Goal: Transaction & Acquisition: Purchase product/service

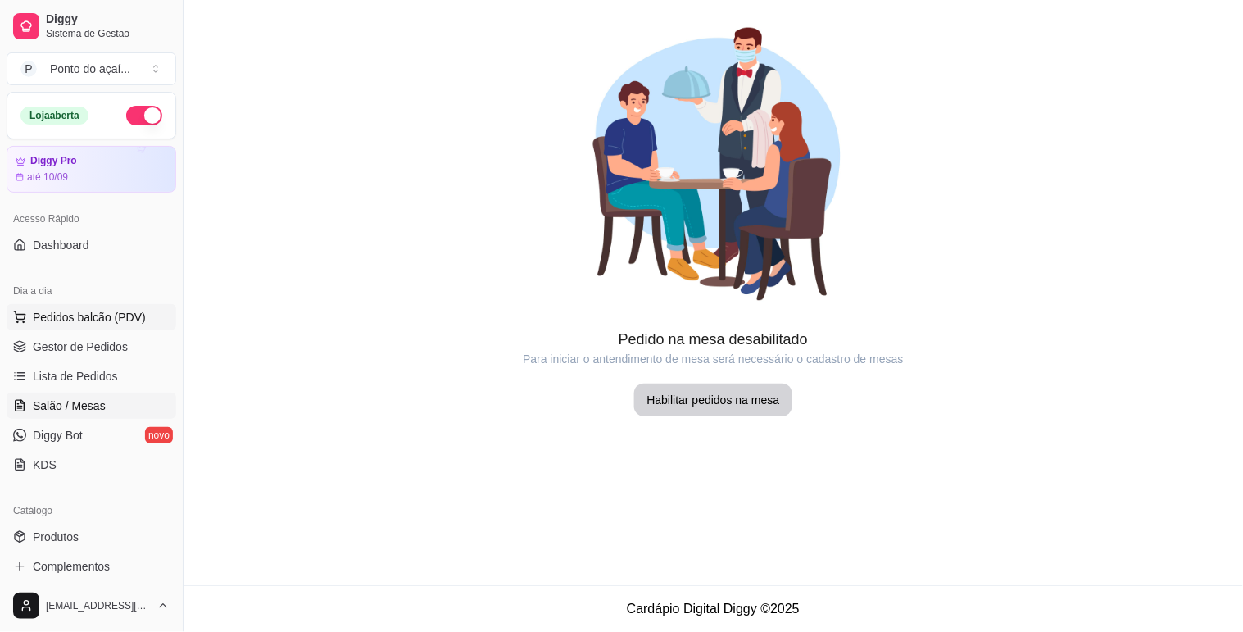
scroll to position [182, 0]
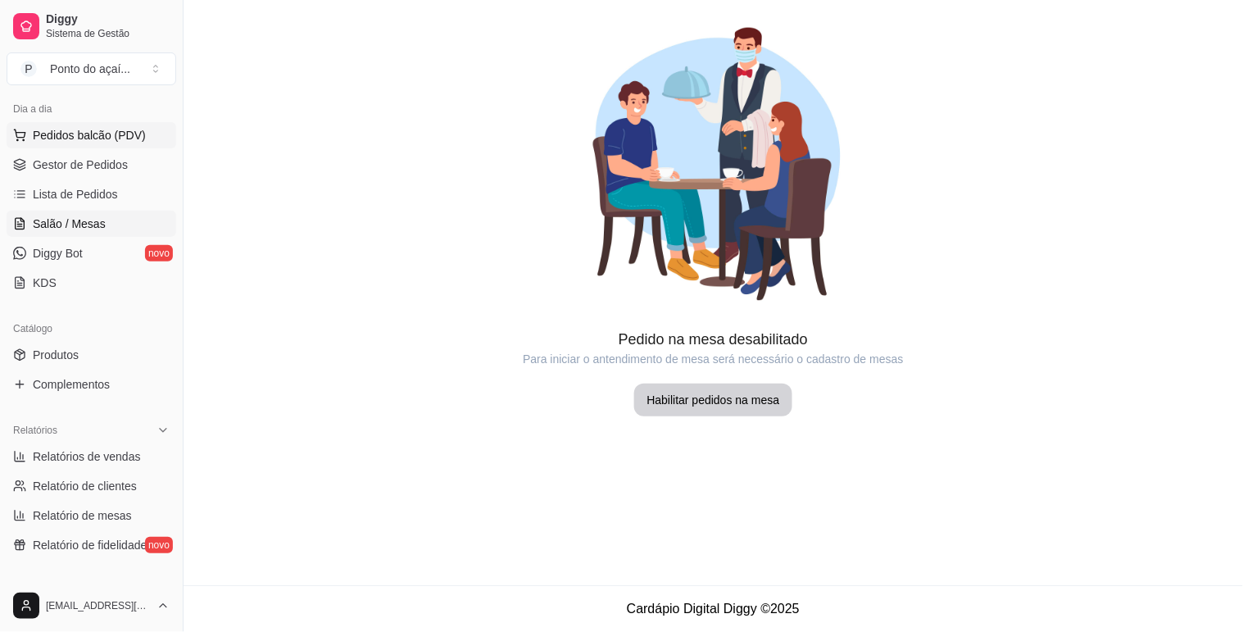
click at [102, 135] on span "Pedidos balcão (PDV)" at bounding box center [89, 135] width 113 height 16
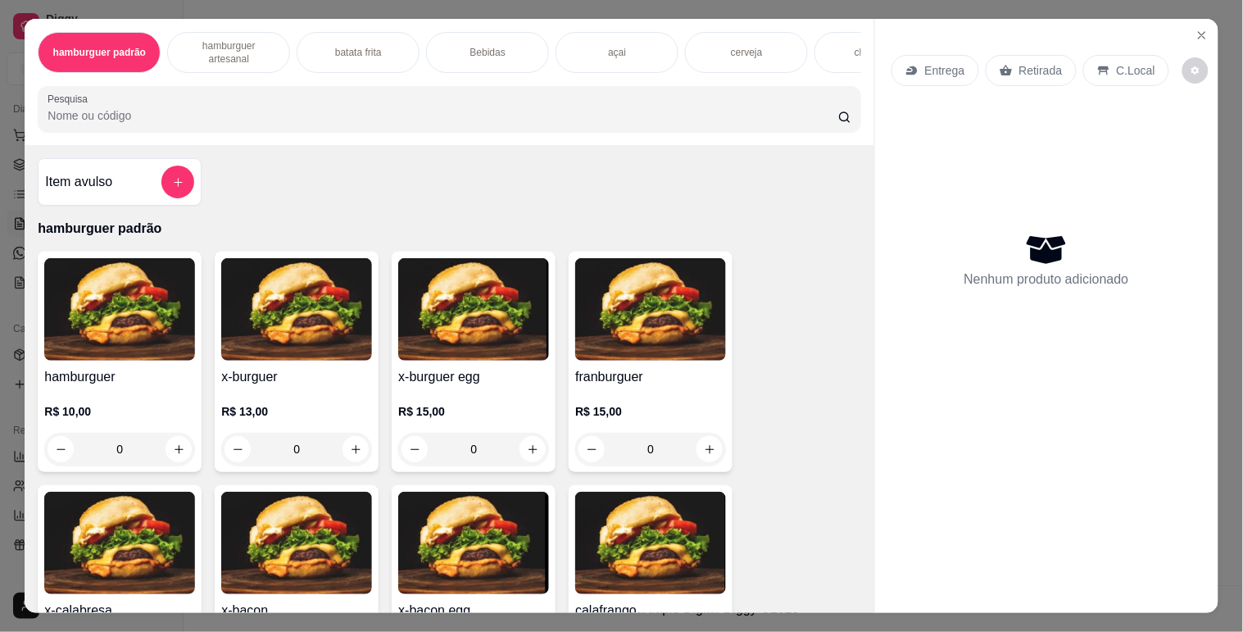
click at [347, 456] on div "0" at bounding box center [296, 449] width 151 height 33
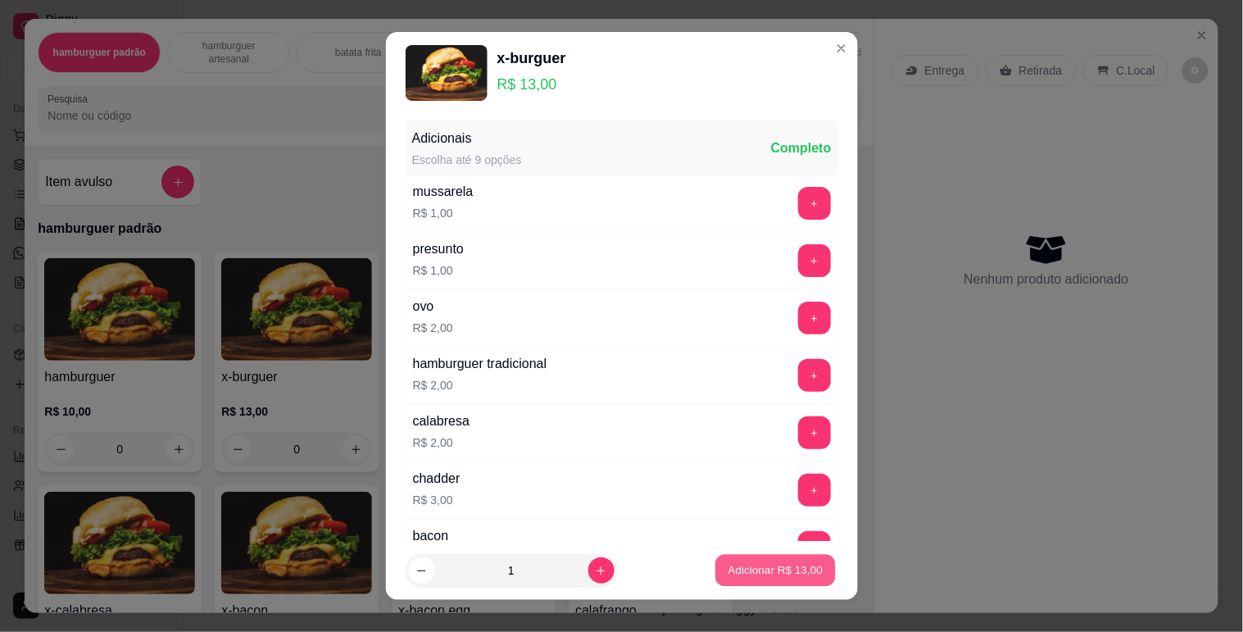
click at [751, 568] on p "Adicionar R$ 13,00" at bounding box center [776, 571] width 95 height 16
type input "1"
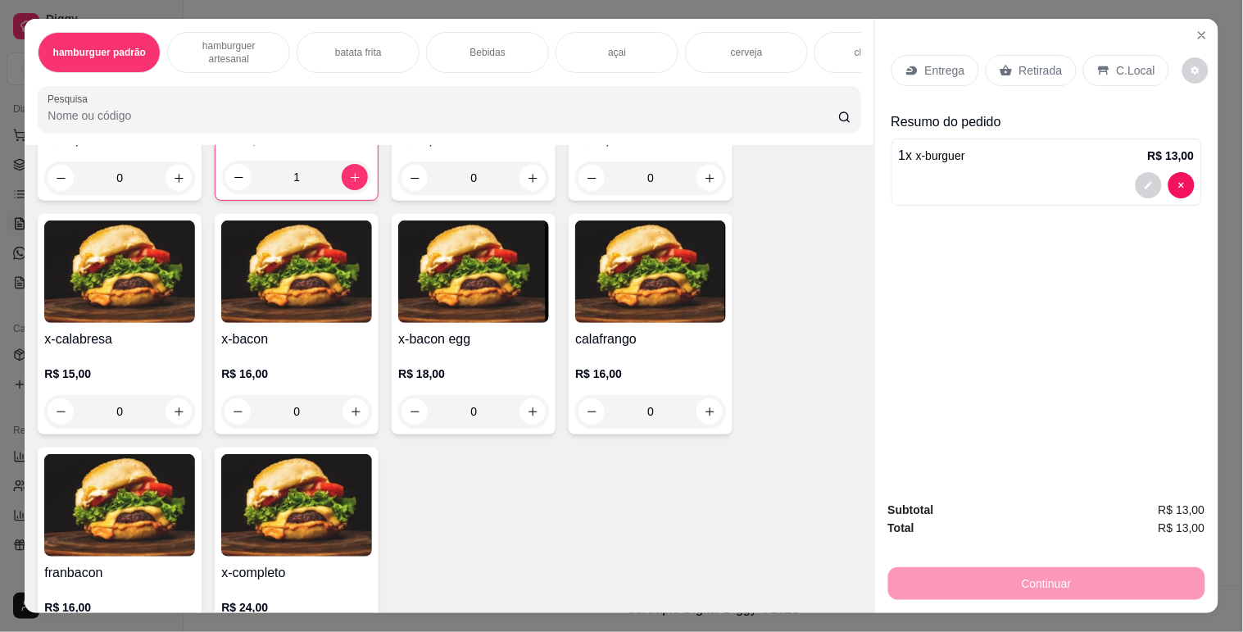
scroll to position [364, 0]
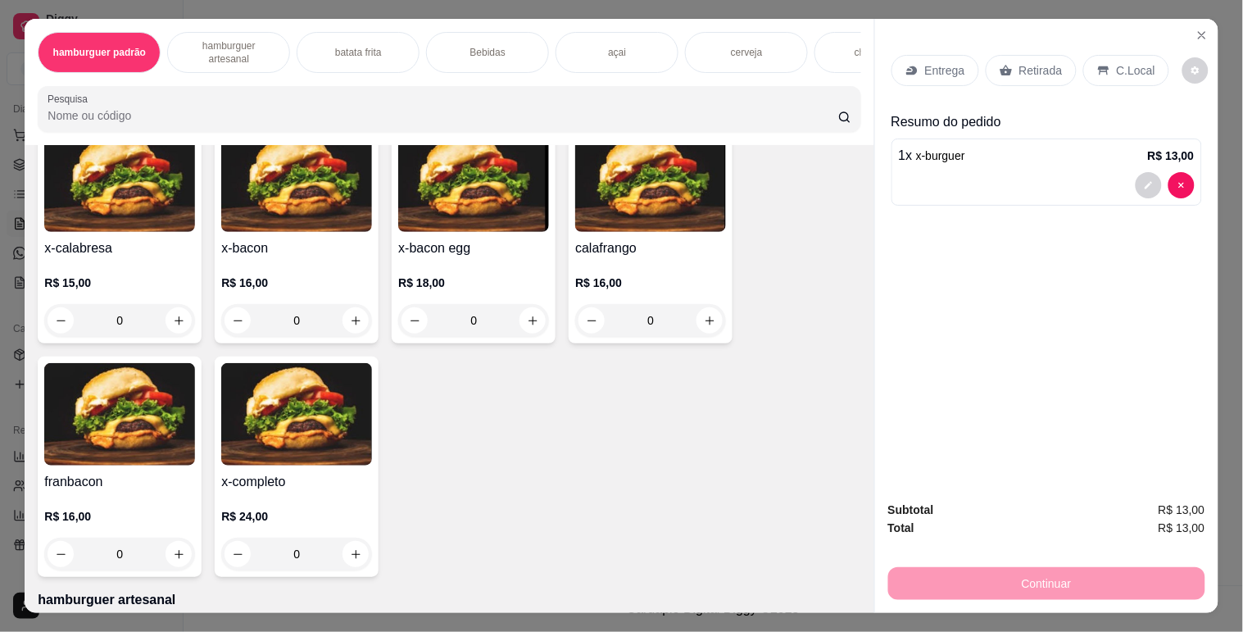
click at [345, 559] on div "0" at bounding box center [296, 554] width 151 height 33
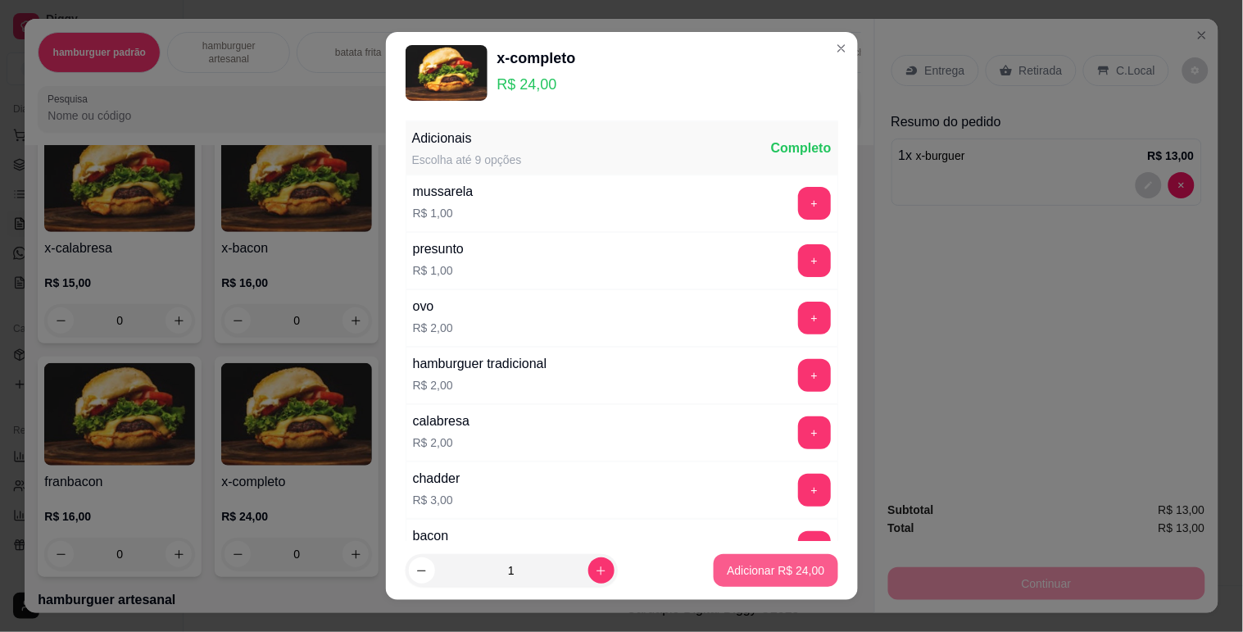
click at [714, 576] on button "Adicionar R$ 24,00" at bounding box center [776, 570] width 124 height 33
type input "1"
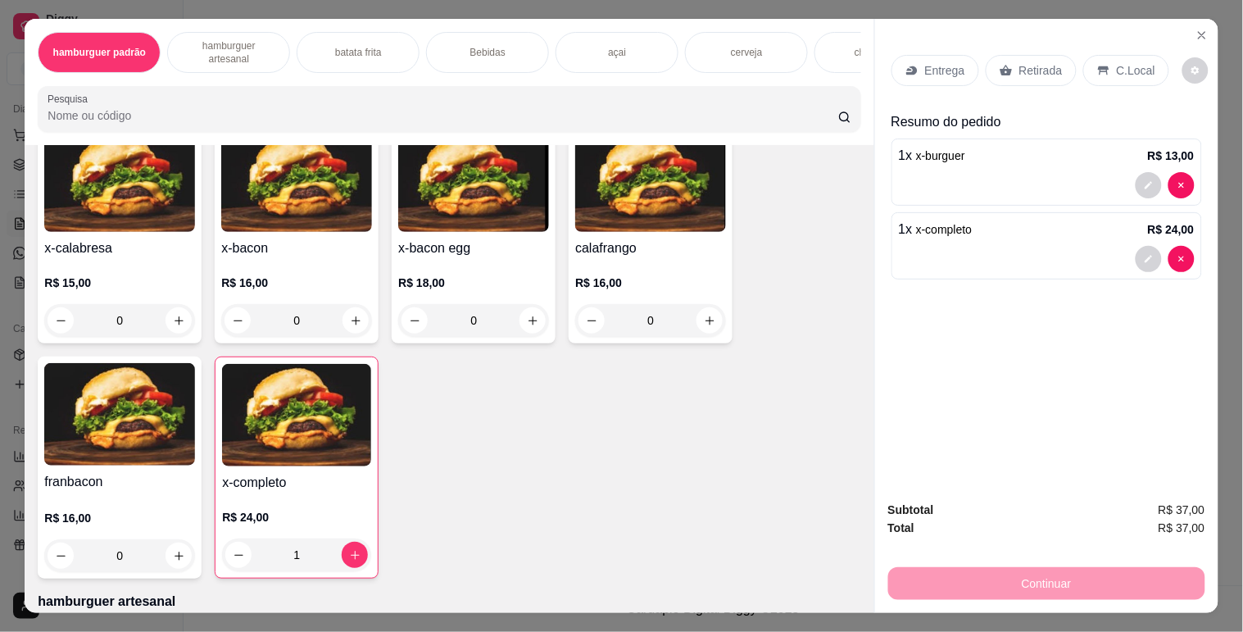
click at [1038, 62] on p "Retirada" at bounding box center [1040, 70] width 43 height 16
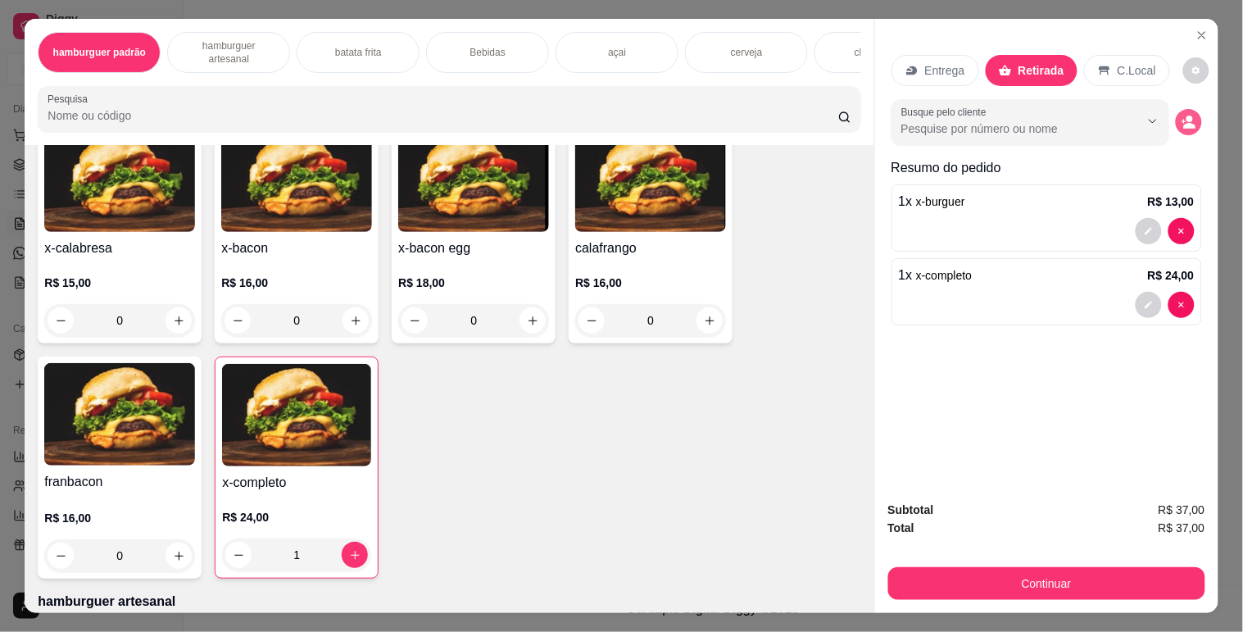
click at [1176, 109] on button "decrease-product-quantity" at bounding box center [1189, 122] width 26 height 26
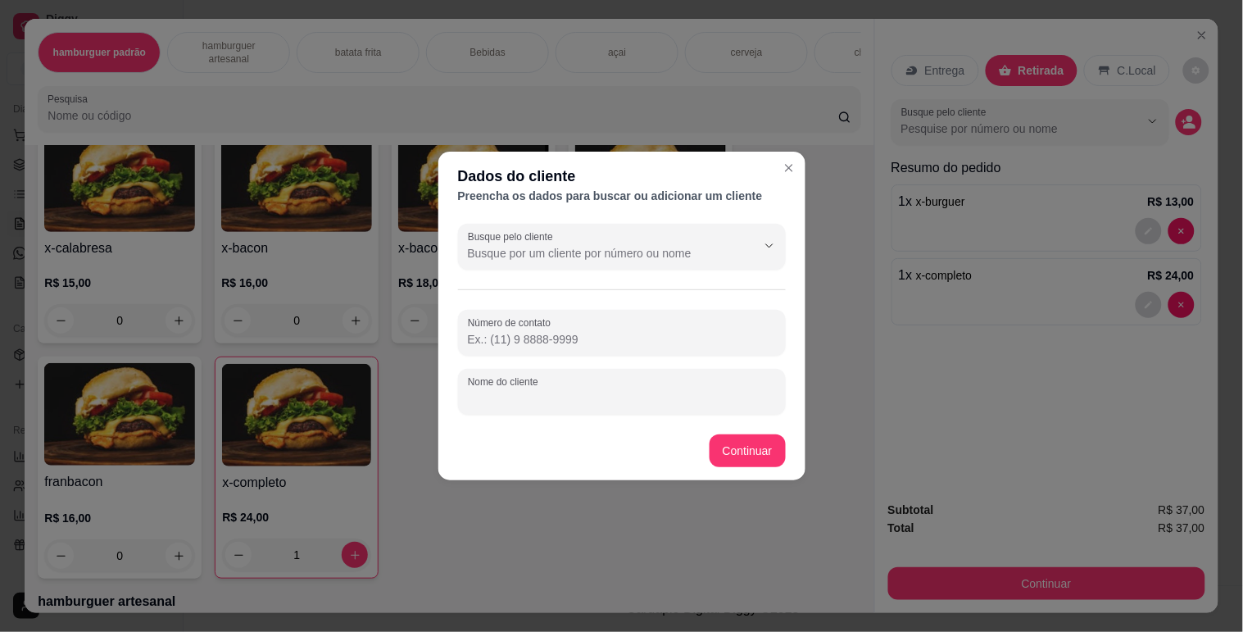
click at [547, 394] on input "Nome do cliente" at bounding box center [622, 398] width 308 height 16
type input "he"
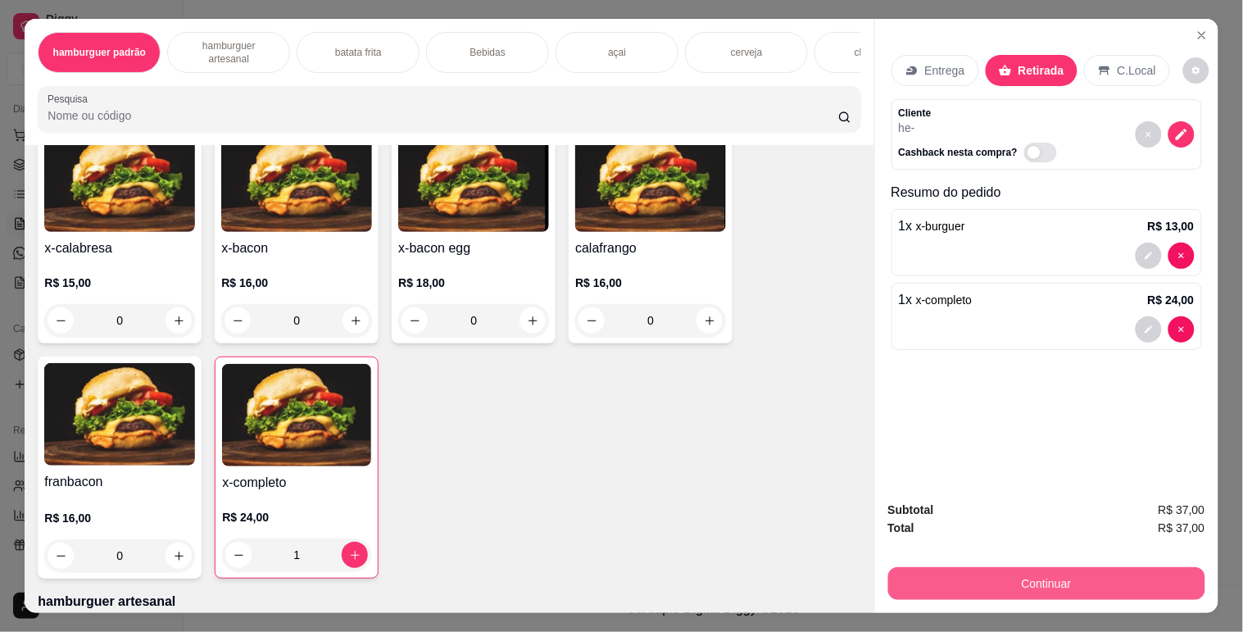
click at [965, 570] on button "Continuar" at bounding box center [1046, 583] width 317 height 33
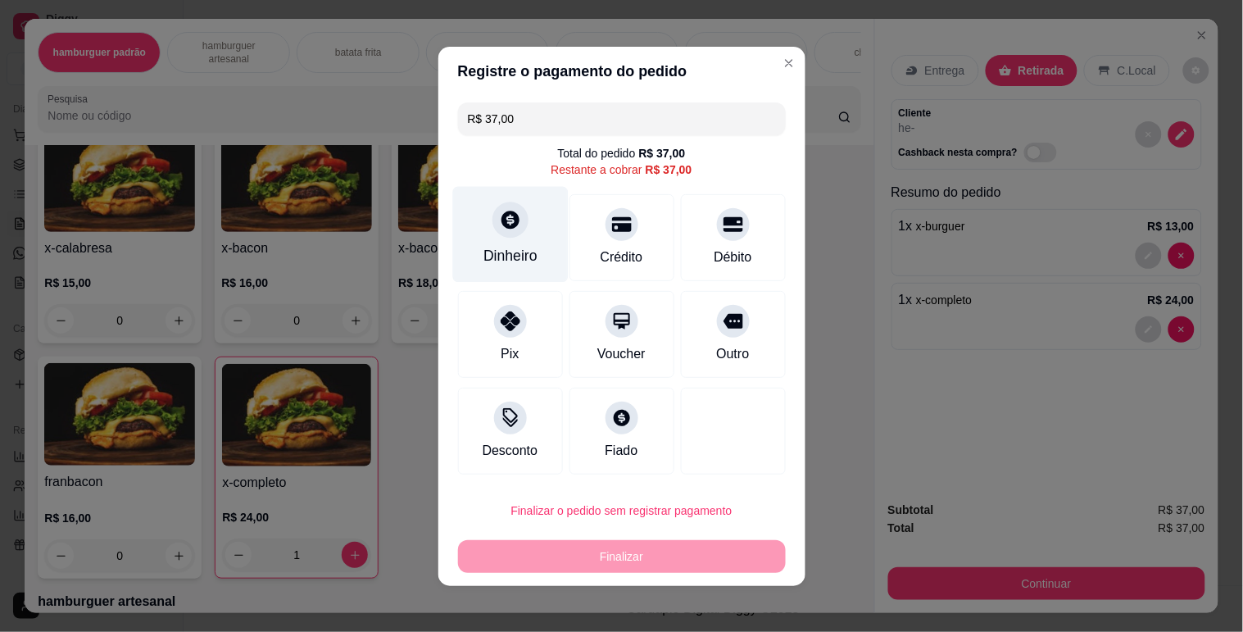
click at [529, 232] on div "Dinheiro" at bounding box center [510, 234] width 116 height 96
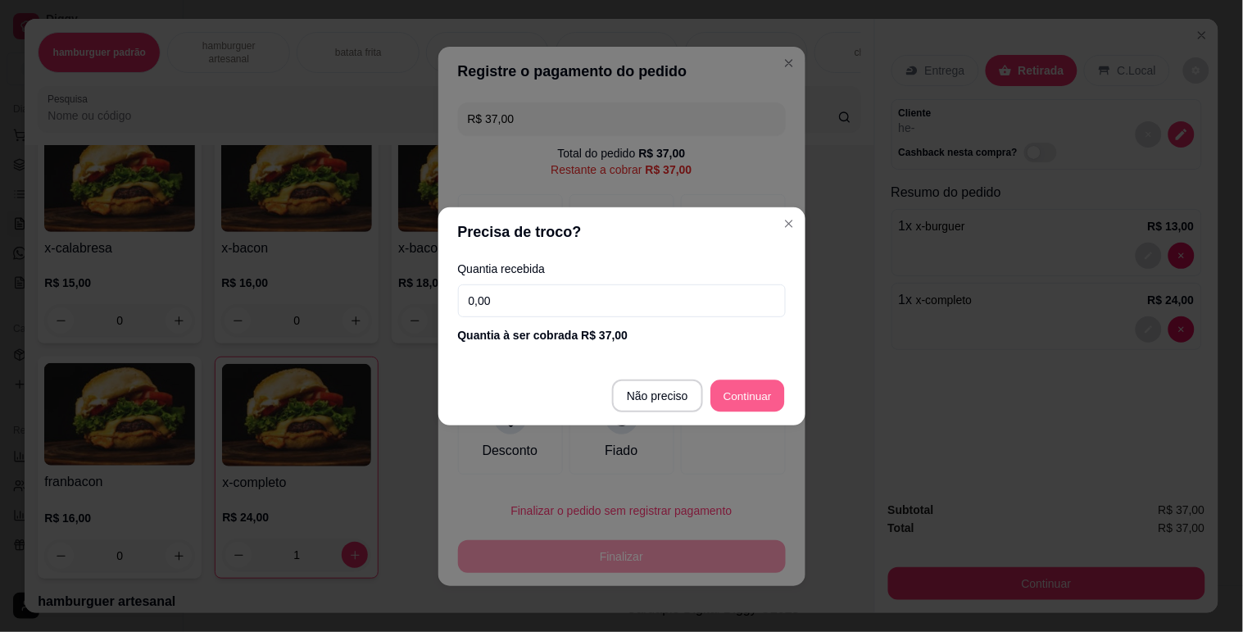
type input "R$ 0,00"
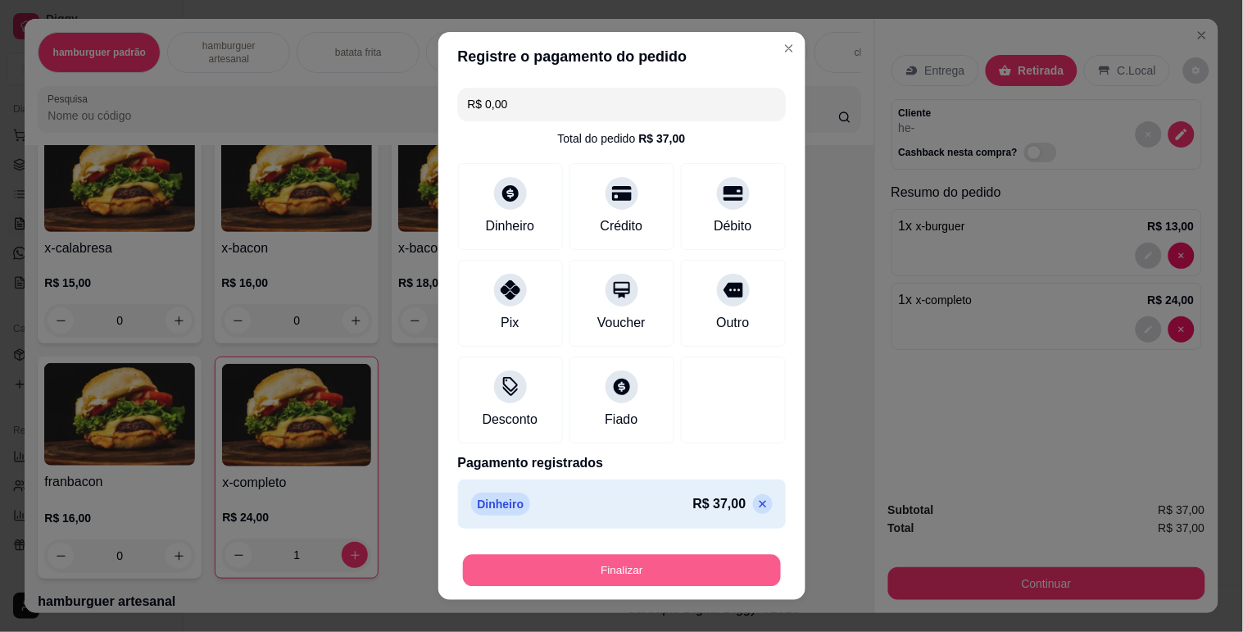
click at [684, 565] on button "Finalizar" at bounding box center [622, 571] width 318 height 32
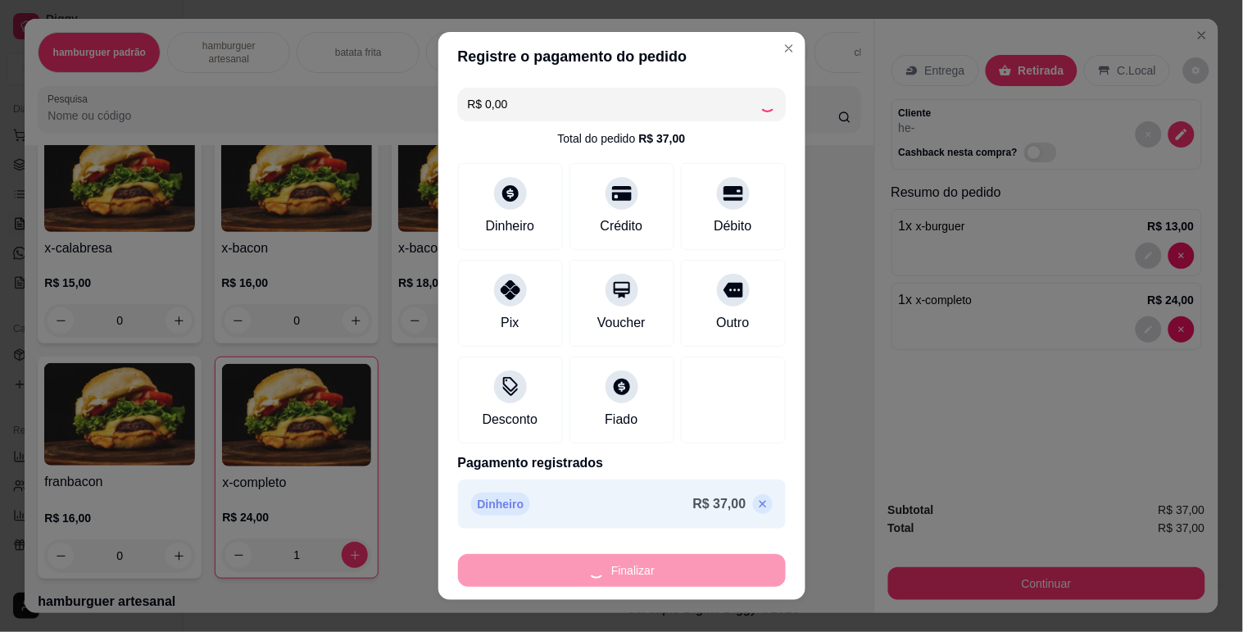
type input "0"
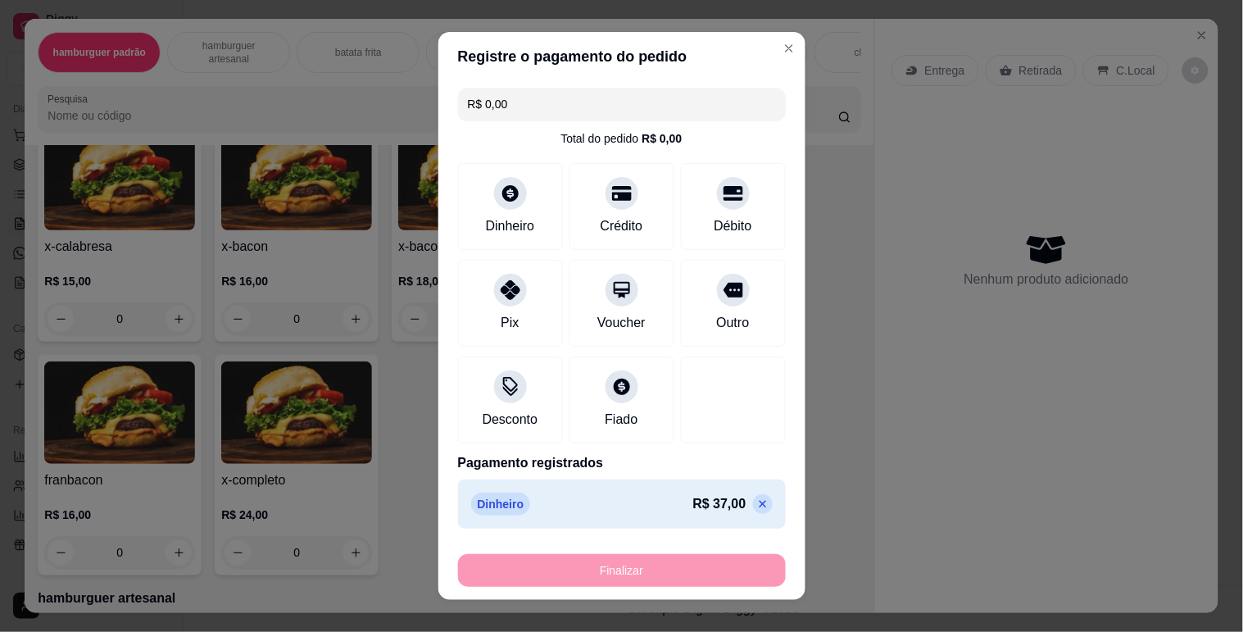
type input "-R$ 37,00"
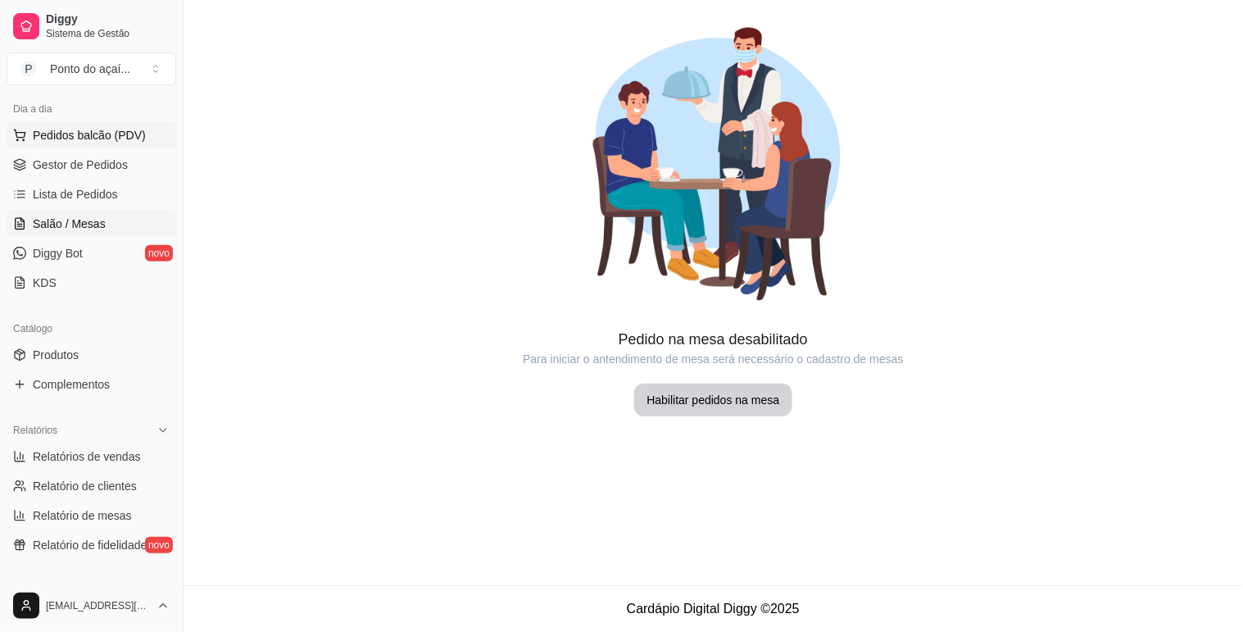
click at [94, 128] on span "Pedidos balcão (PDV)" at bounding box center [89, 135] width 113 height 16
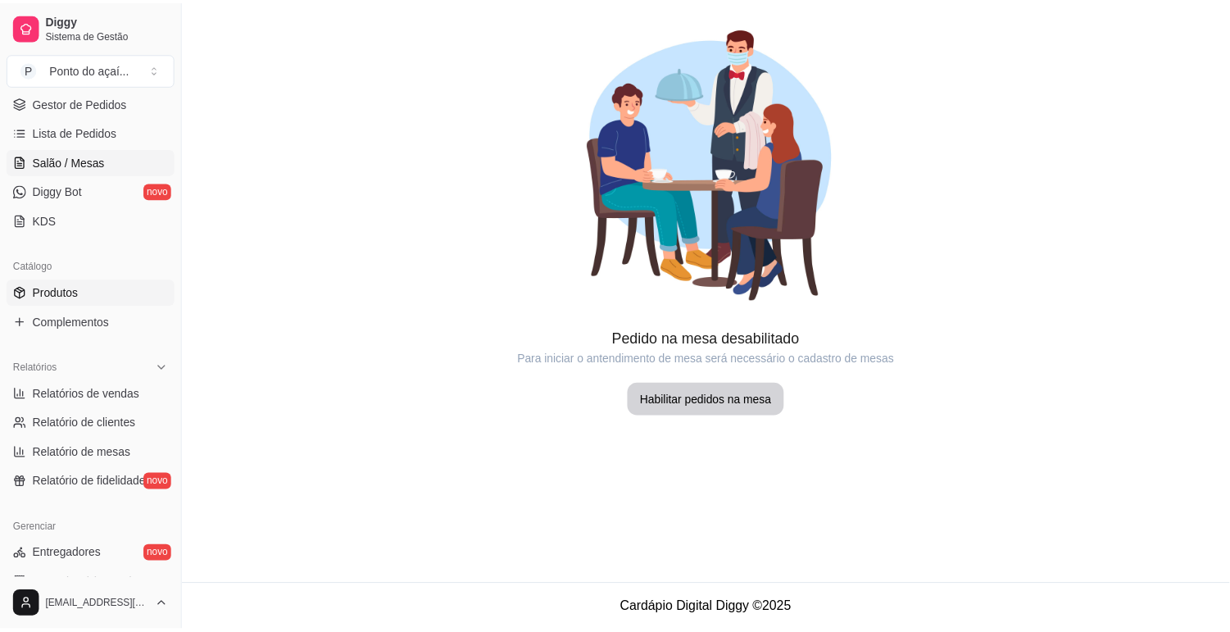
scroll to position [273, 0]
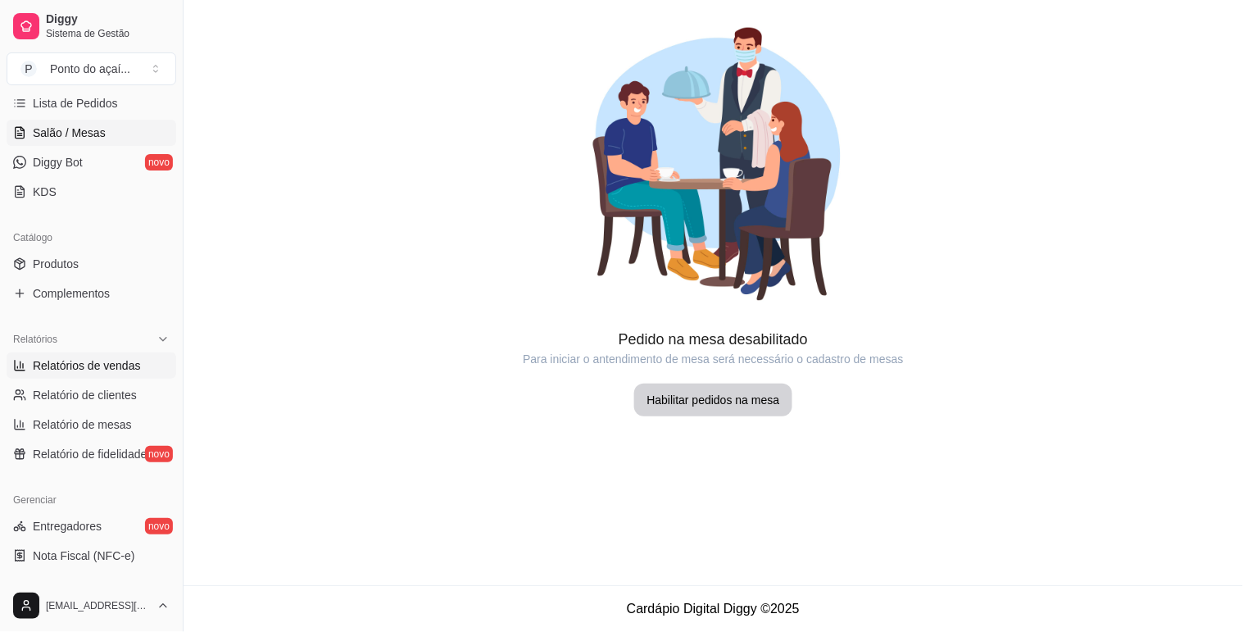
click at [93, 365] on span "Relatórios de vendas" at bounding box center [87, 365] width 108 height 16
select select "ALL"
select select "0"
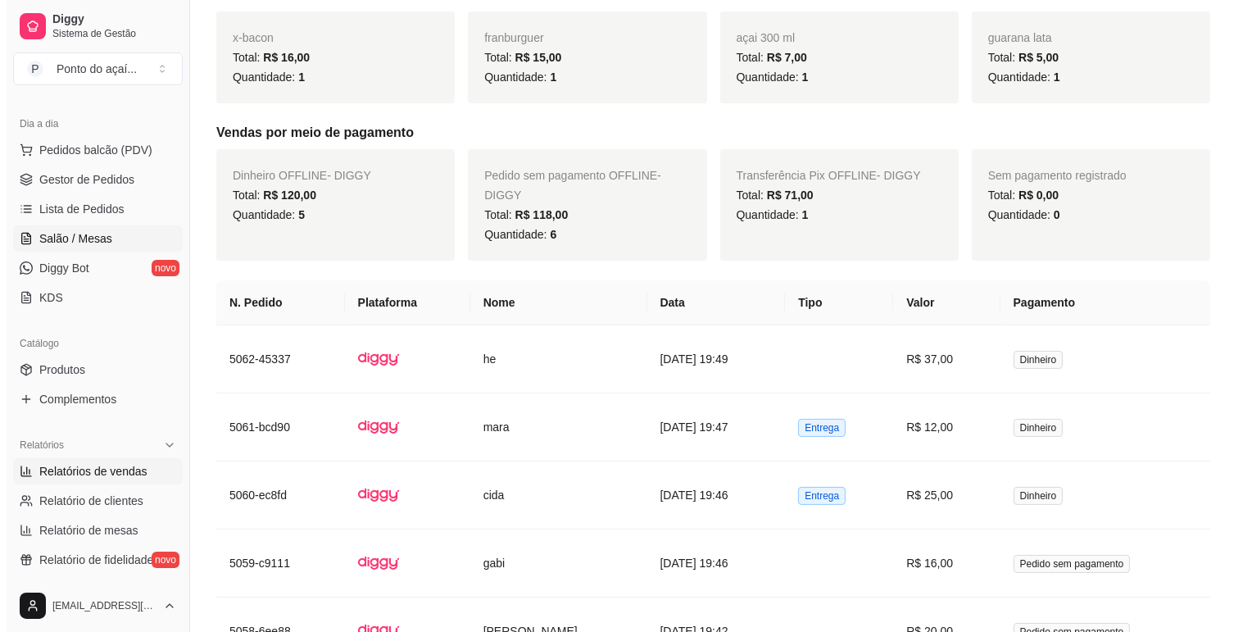
scroll to position [91, 0]
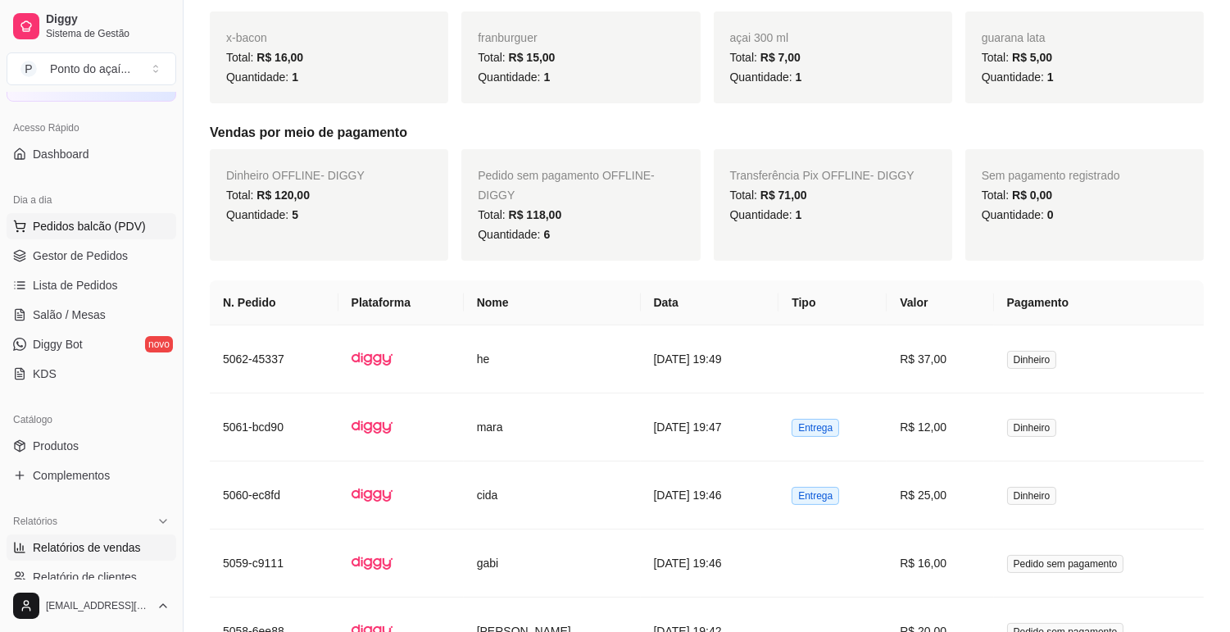
click at [85, 225] on span "Pedidos balcão (PDV)" at bounding box center [89, 226] width 113 height 16
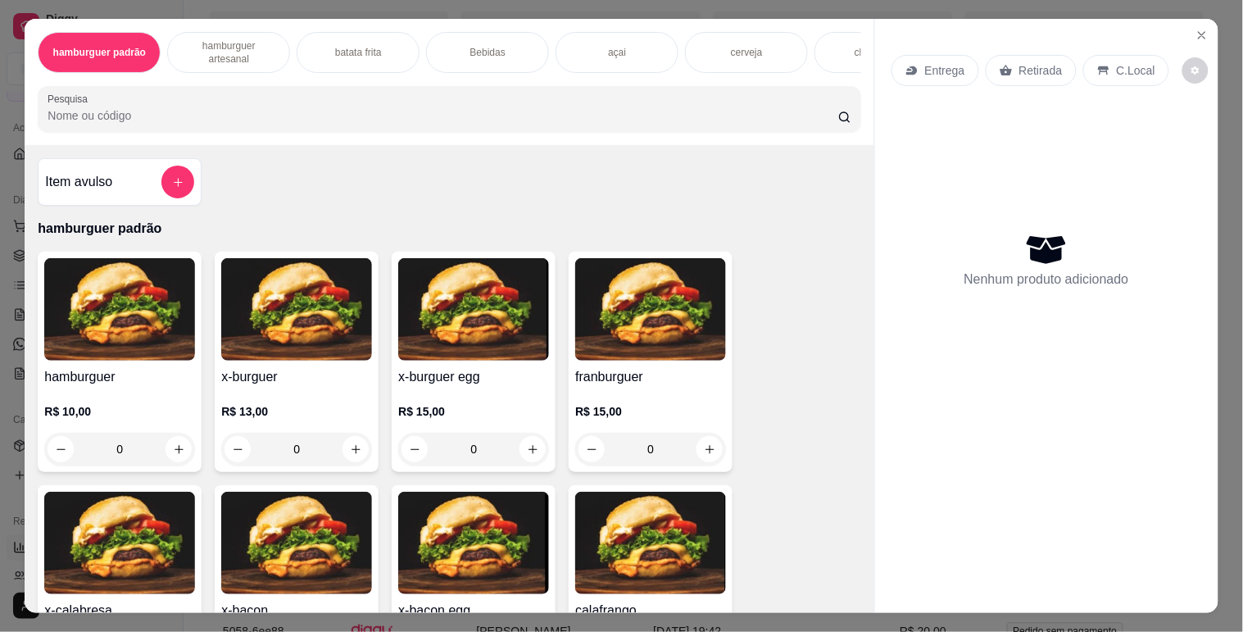
click at [90, 336] on img at bounding box center [119, 309] width 151 height 102
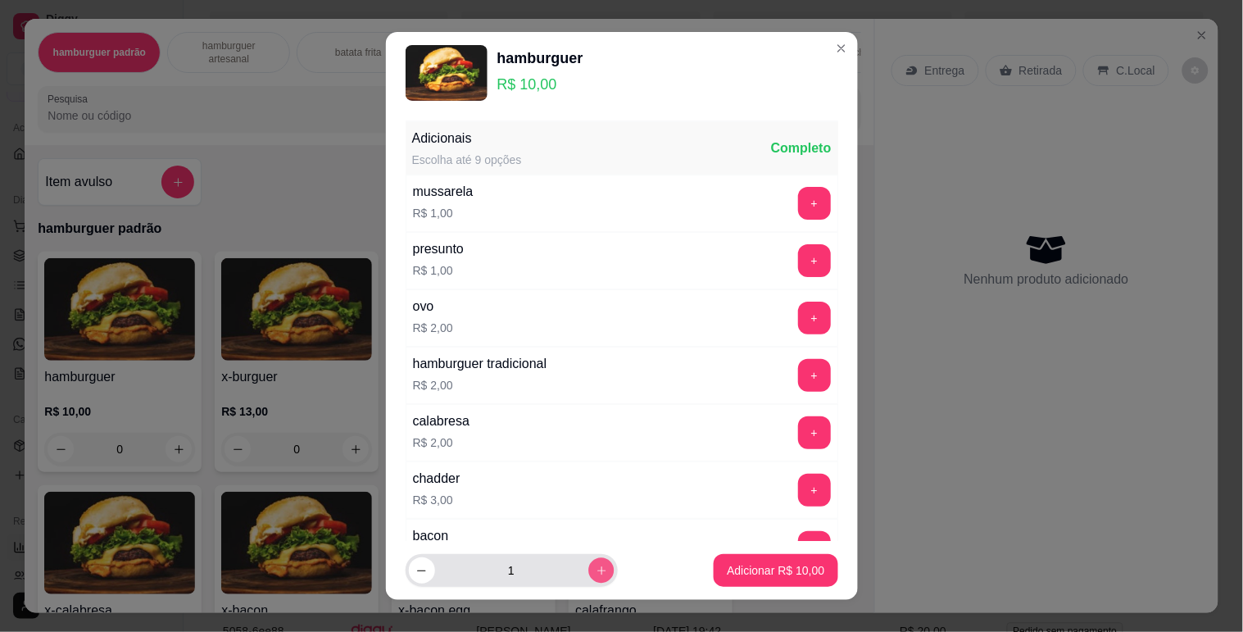
click at [588, 561] on button "increase-product-quantity" at bounding box center [600, 570] width 25 height 25
type input "3"
click at [777, 572] on p "Adicionar R$ 30,00" at bounding box center [776, 570] width 98 height 16
type input "3"
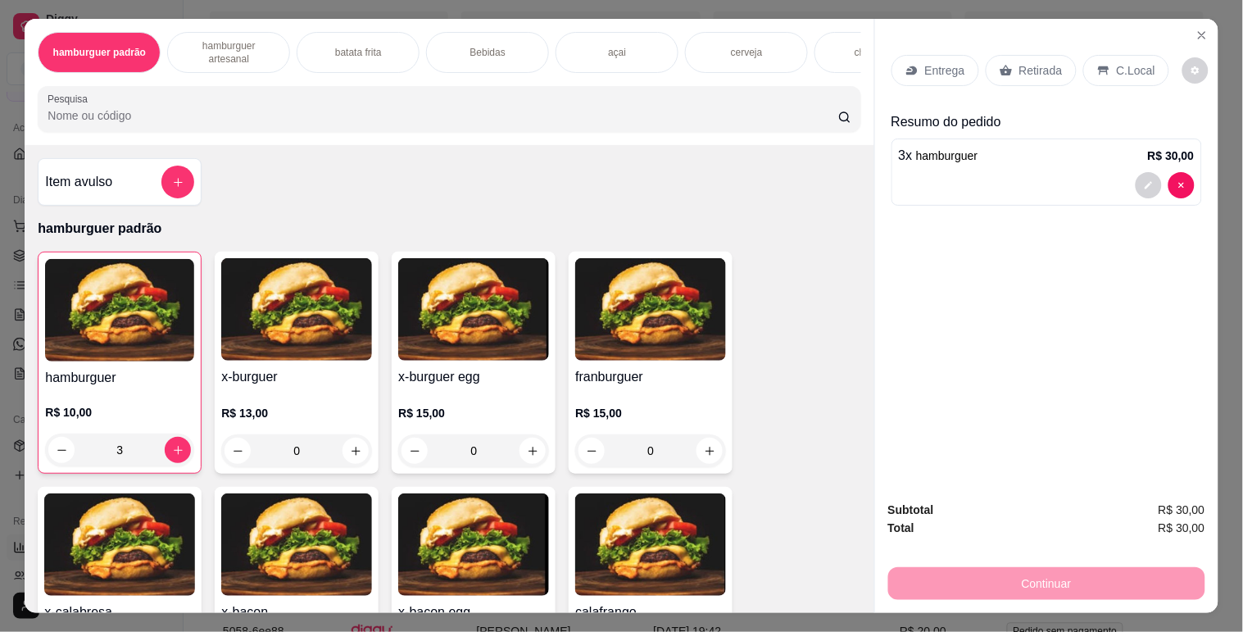
click at [1019, 68] on p "Retirada" at bounding box center [1040, 70] width 43 height 16
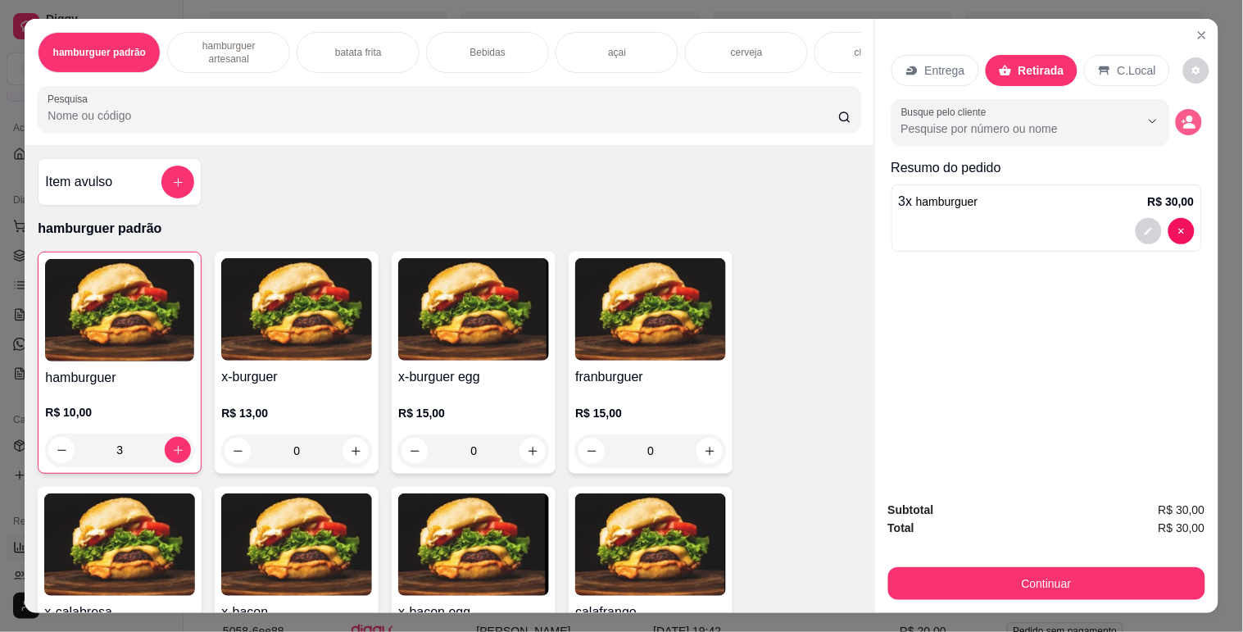
click at [1182, 115] on icon "decrease-product-quantity" at bounding box center [1189, 122] width 15 height 15
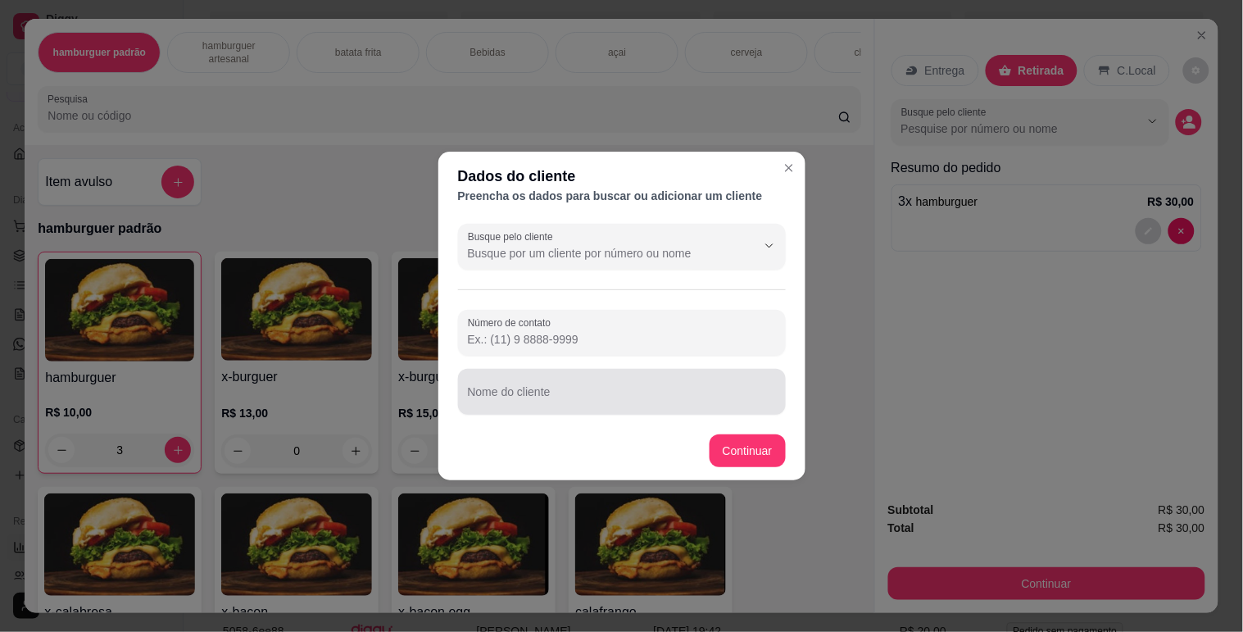
click at [503, 404] on input "Nome do cliente" at bounding box center [622, 398] width 308 height 16
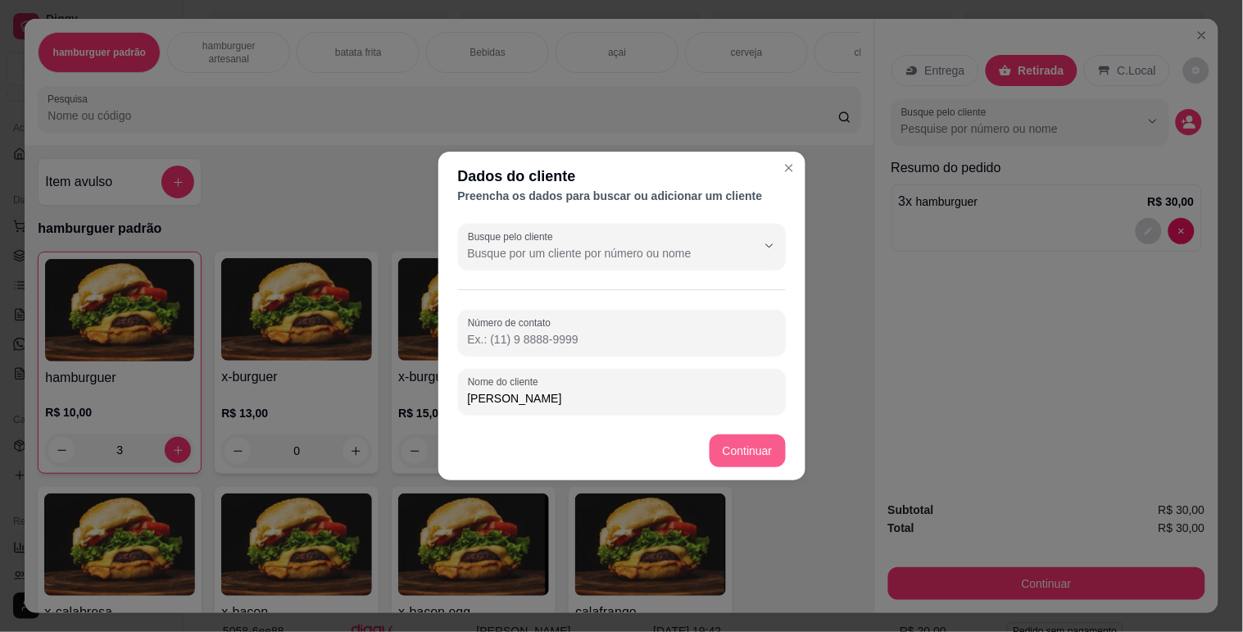
type input "[PERSON_NAME]"
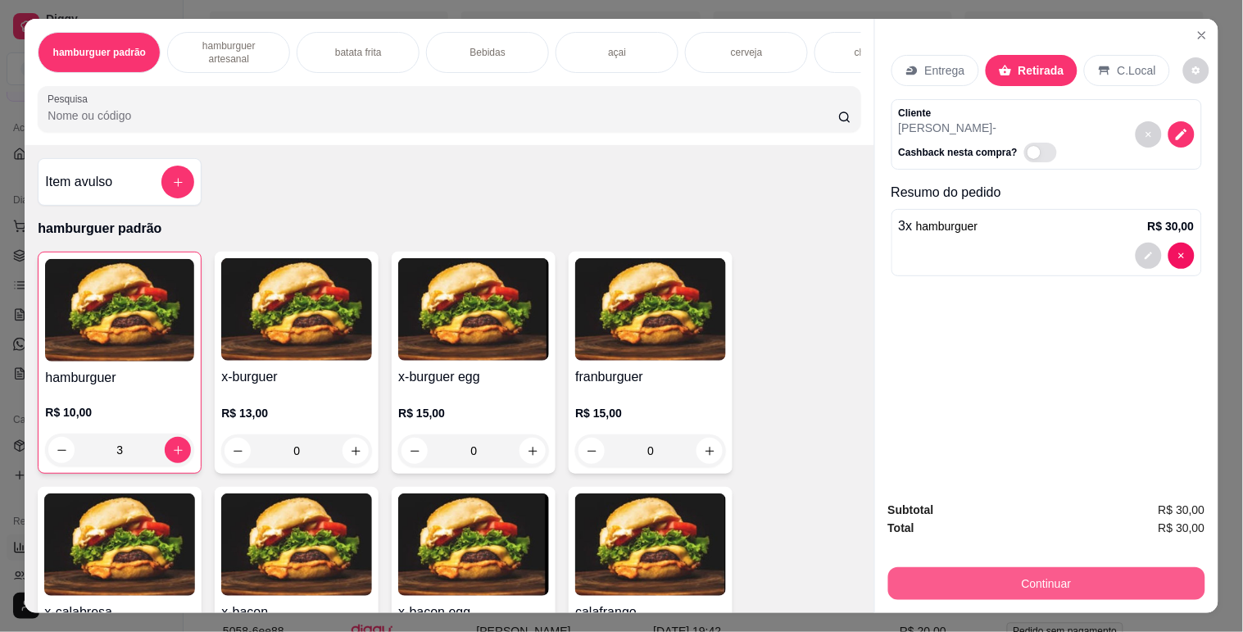
click at [1012, 569] on button "Continuar" at bounding box center [1046, 583] width 317 height 33
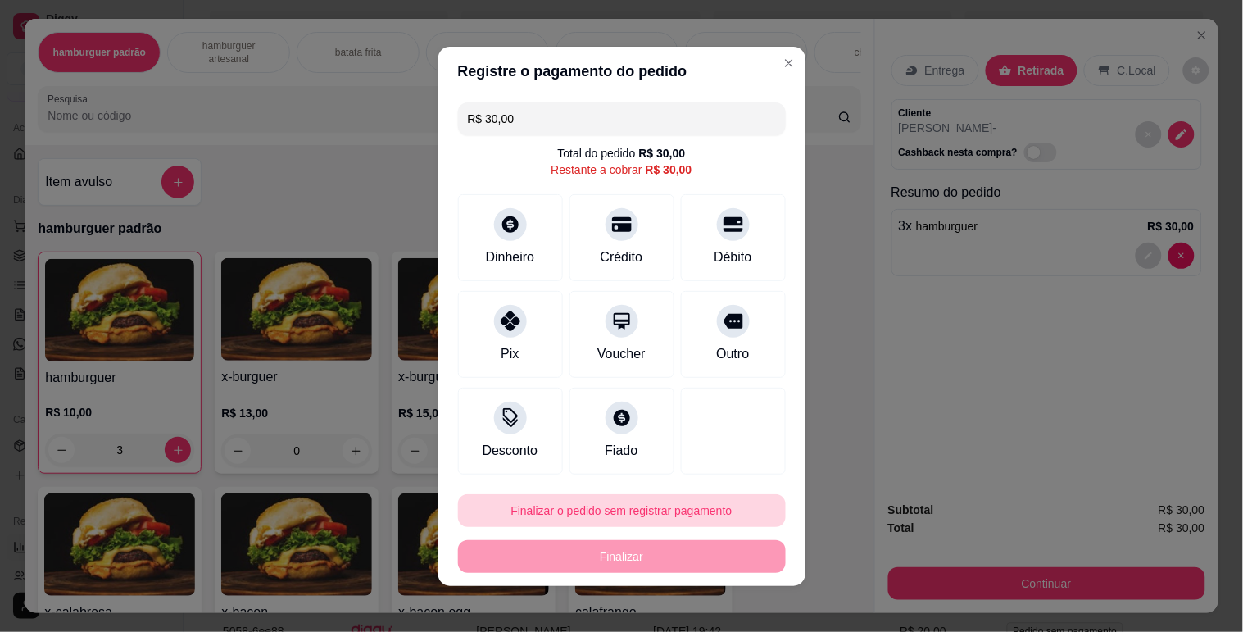
click at [641, 518] on button "Finalizar o pedido sem registrar pagamento" at bounding box center [622, 510] width 328 height 33
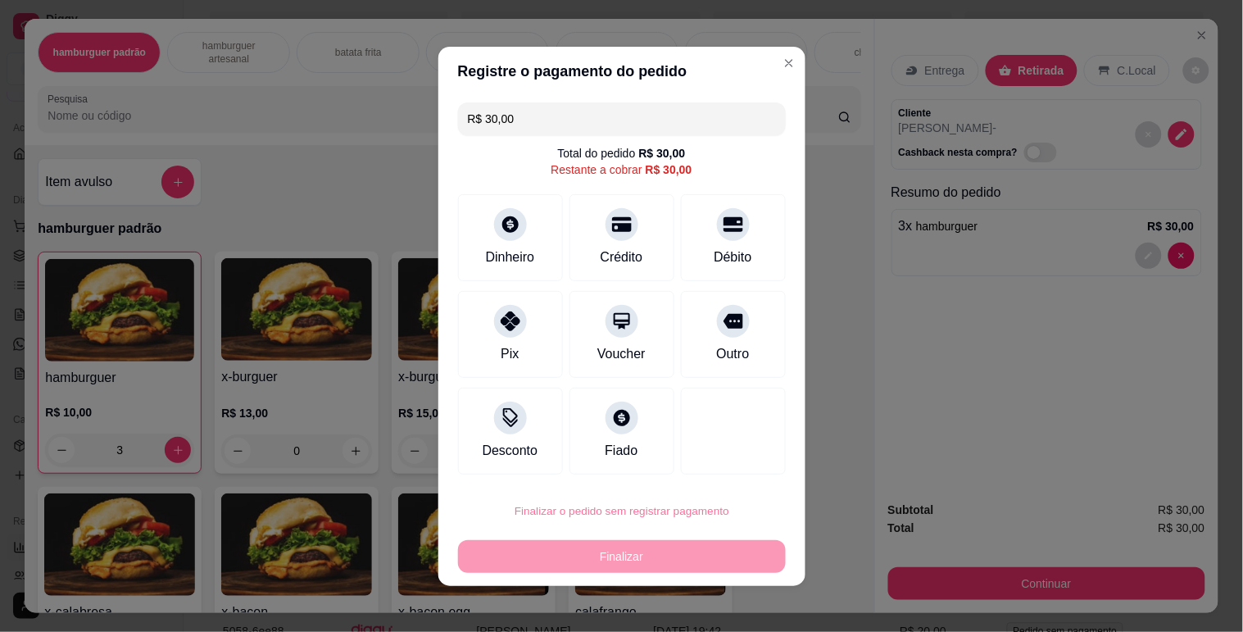
click at [701, 461] on button "Confirmar" at bounding box center [717, 464] width 58 height 25
type input "0"
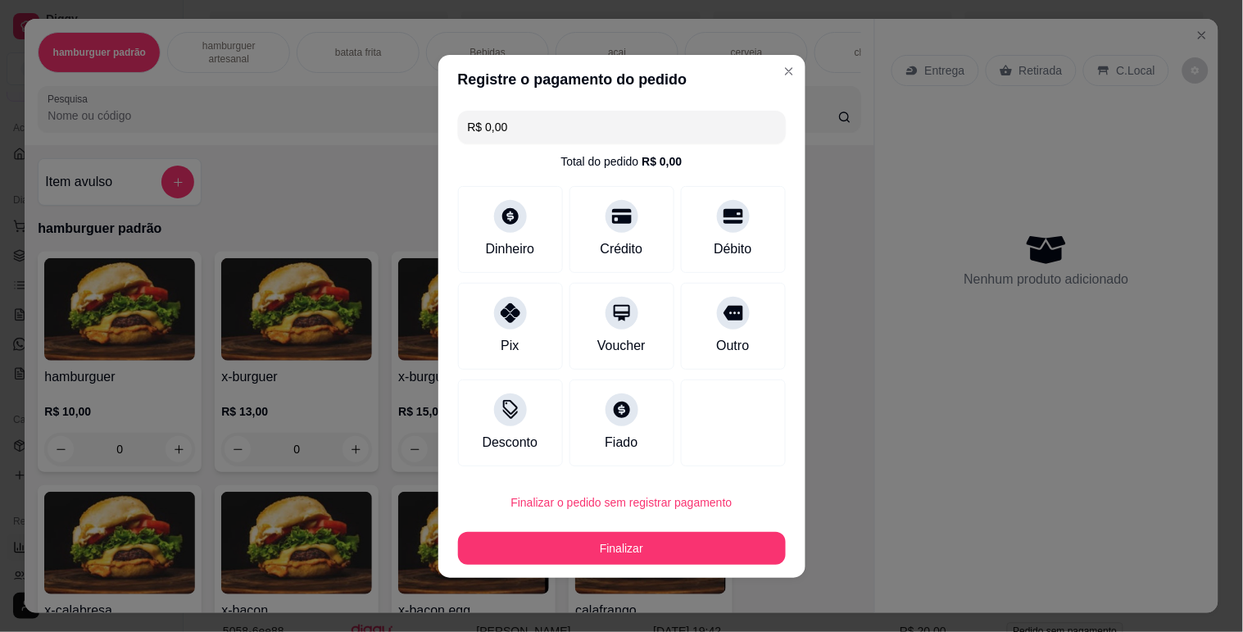
type input "R$ 0,00"
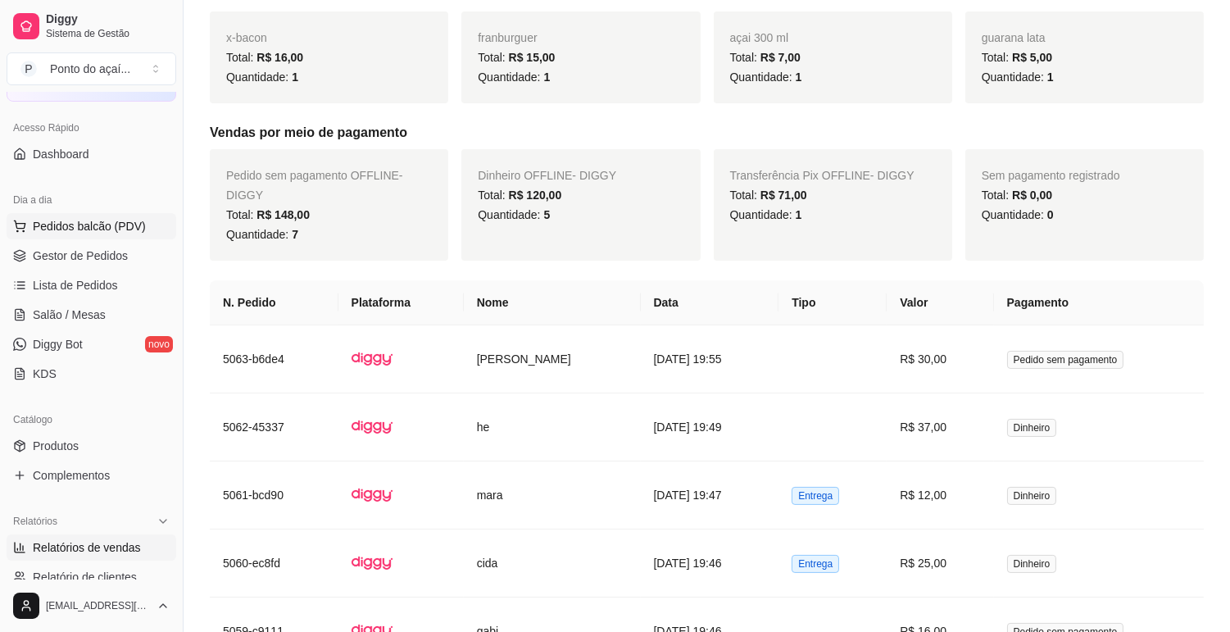
click at [109, 225] on span "Pedidos balcão (PDV)" at bounding box center [89, 226] width 113 height 16
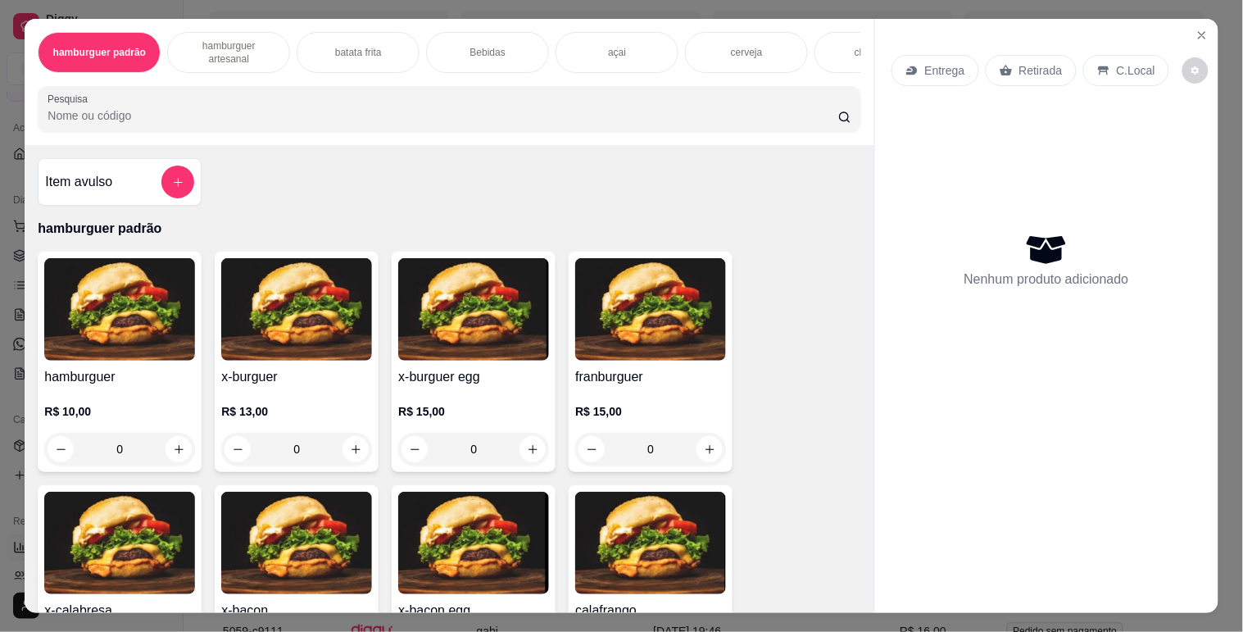
click at [119, 303] on img at bounding box center [119, 309] width 151 height 102
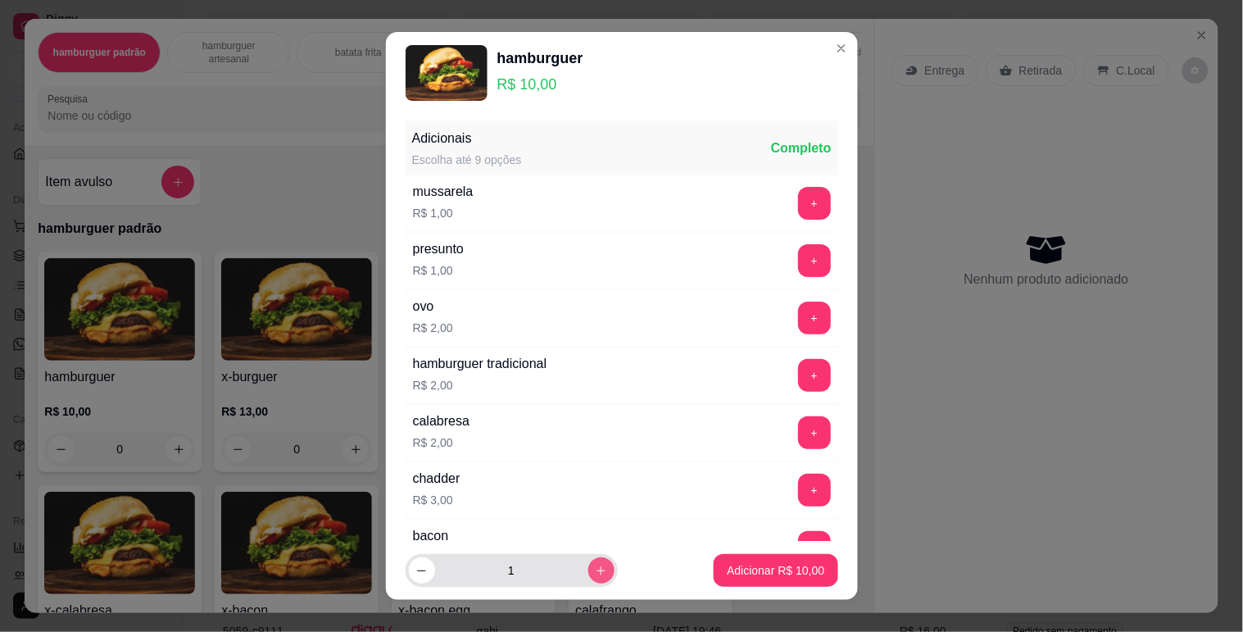
click at [595, 567] on icon "increase-product-quantity" at bounding box center [601, 571] width 12 height 12
type input "3"
click at [766, 569] on p "Adicionar R$ 30,00" at bounding box center [776, 570] width 98 height 16
type input "3"
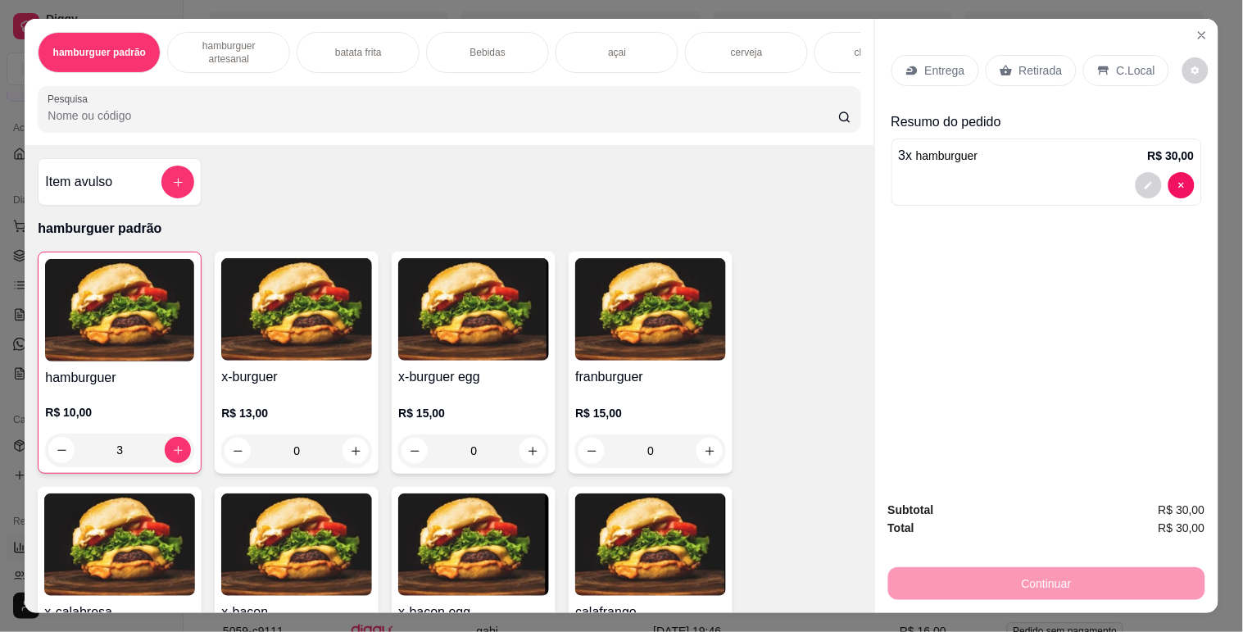
click at [932, 70] on p "Entrega" at bounding box center [945, 70] width 40 height 16
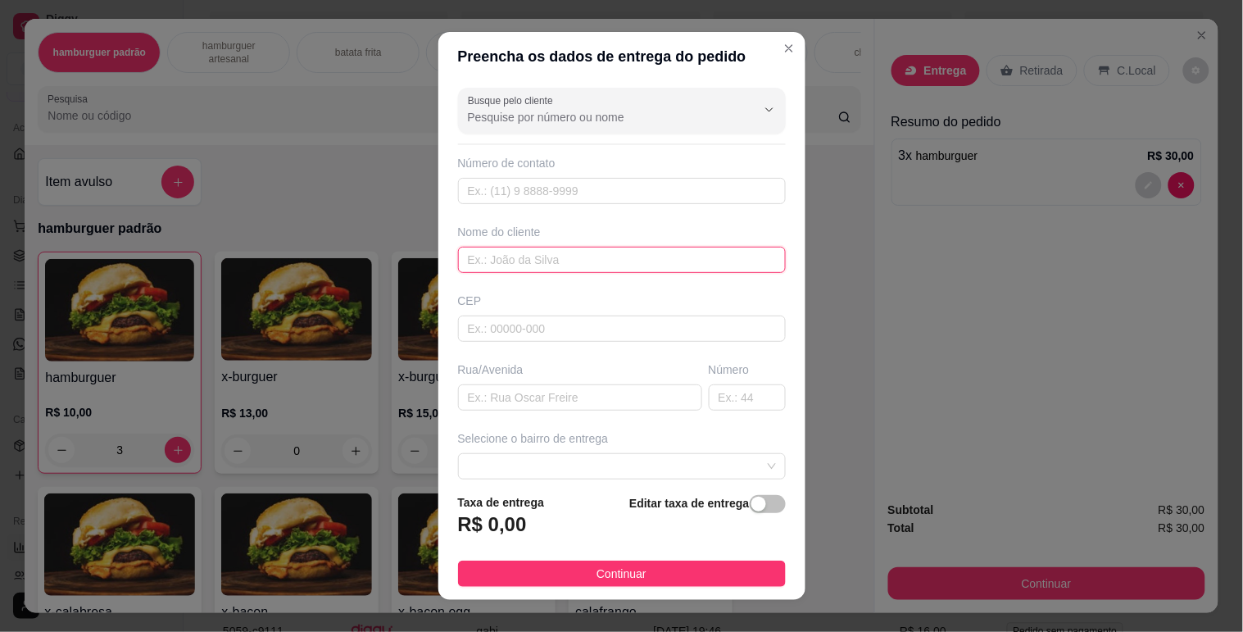
click at [534, 268] on input "text" at bounding box center [622, 260] width 328 height 26
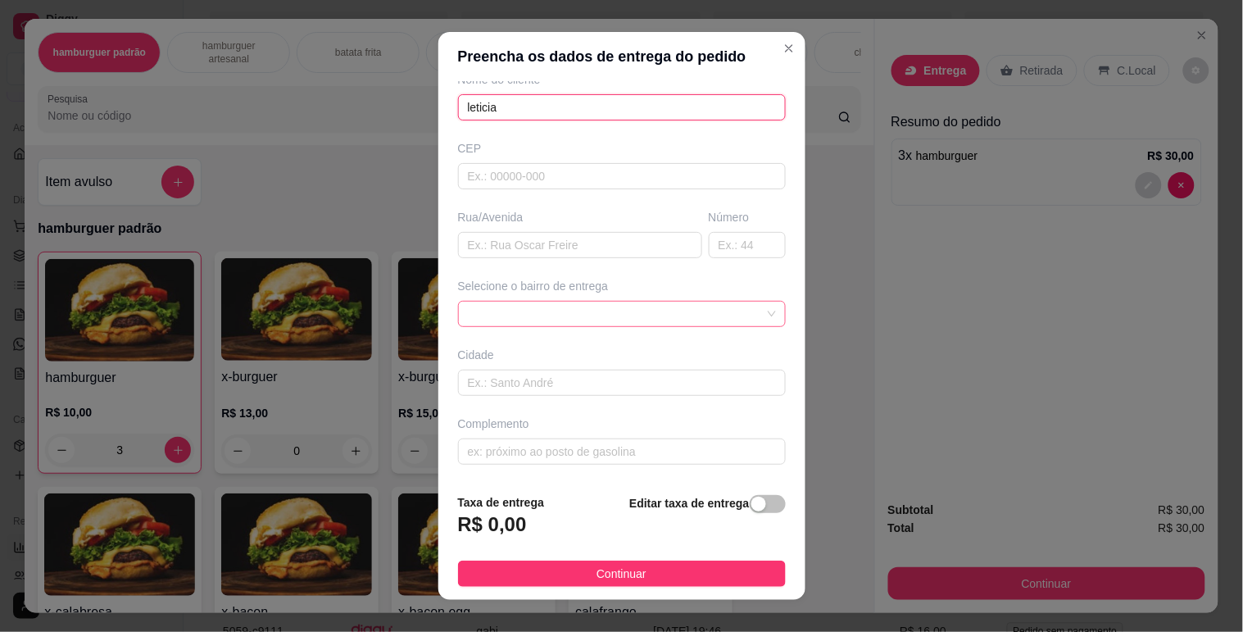
click at [740, 317] on span at bounding box center [622, 314] width 308 height 25
type input "leticia"
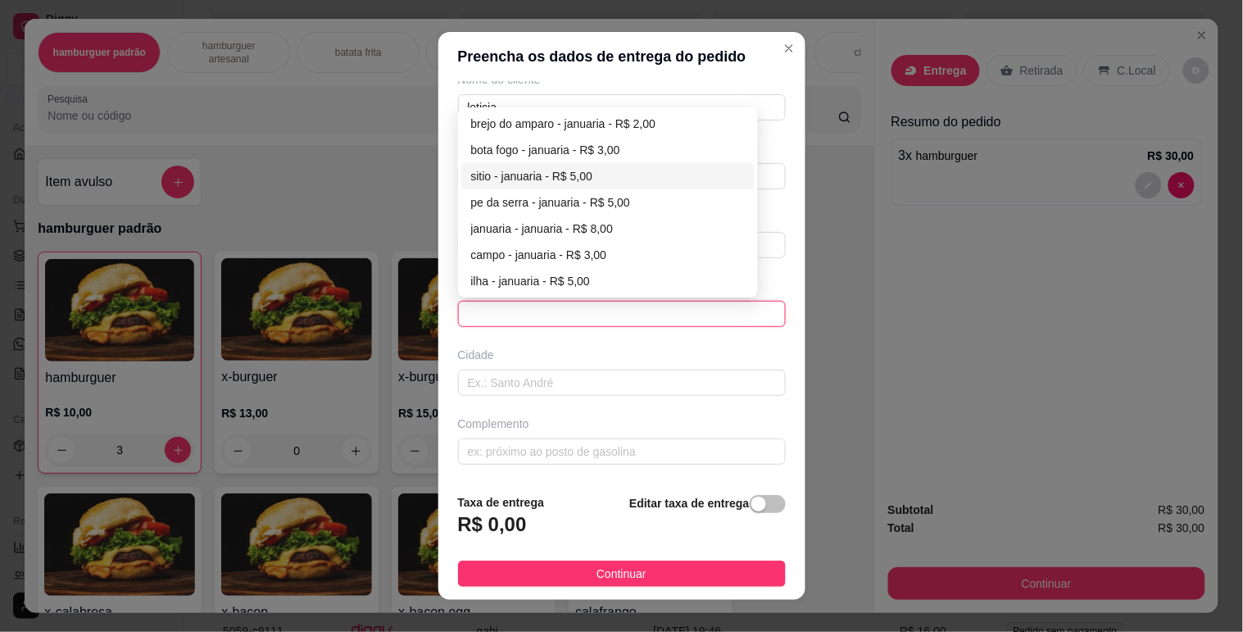
click at [560, 173] on div "sitio - januaria - R$ 5,00" at bounding box center [608, 176] width 275 height 18
type input "januaria"
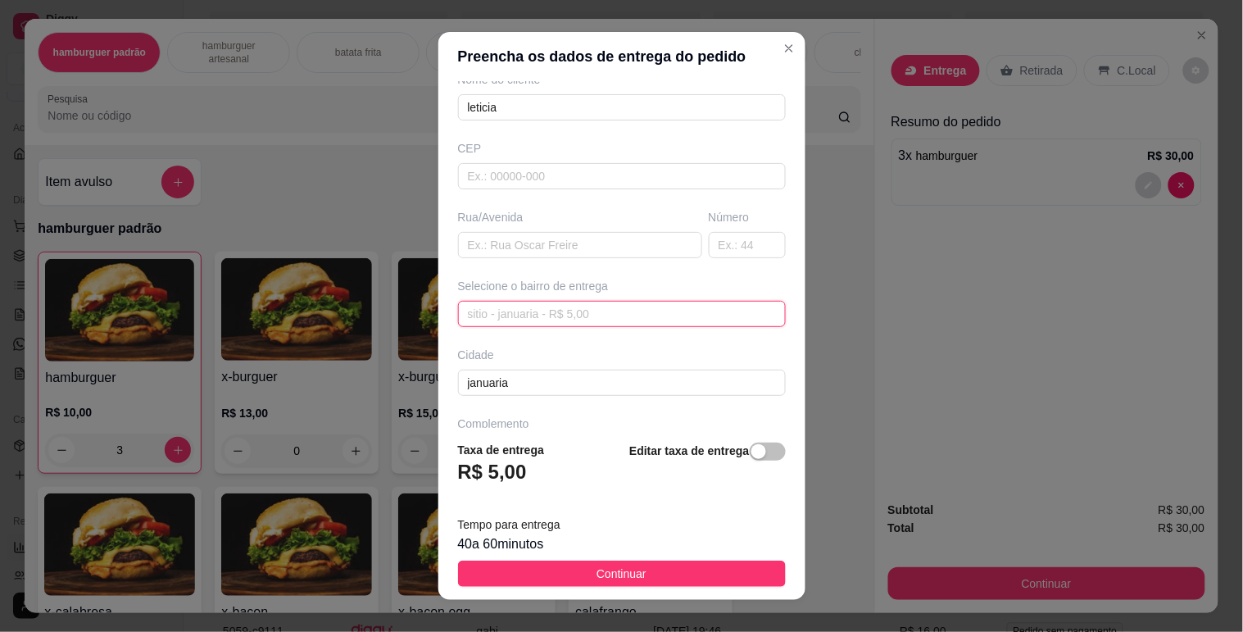
click at [743, 316] on div "sitio - januaria - R$ 5,00" at bounding box center [622, 314] width 328 height 26
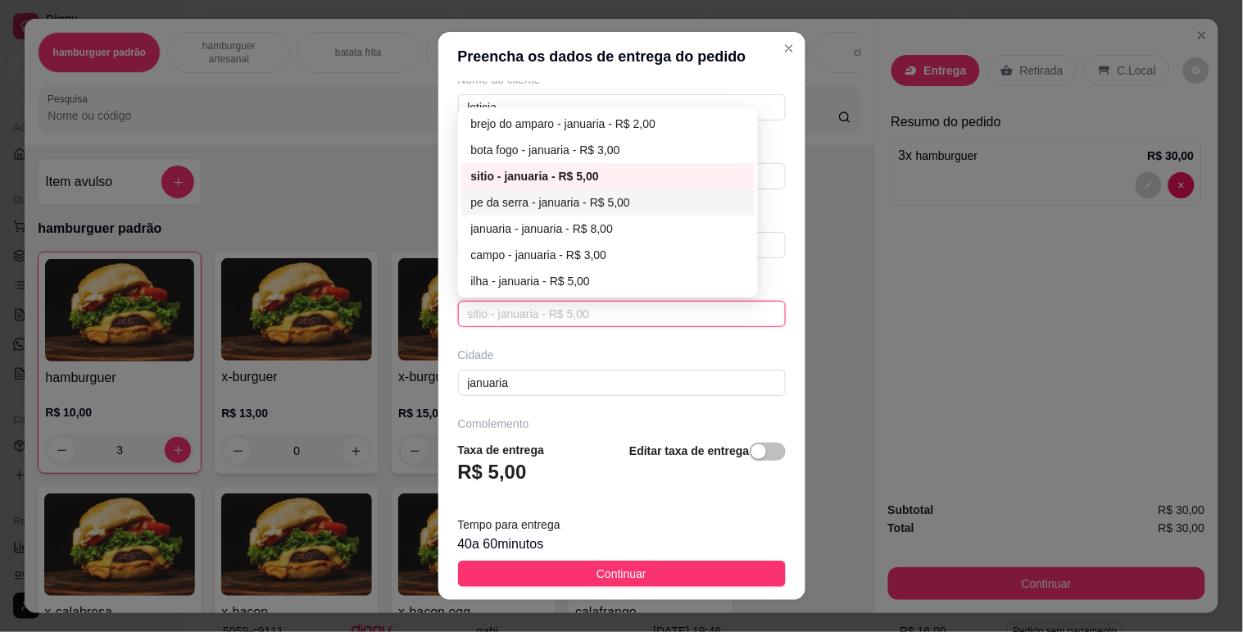
click at [530, 202] on div "pe da serra - januaria - R$ 5,00" at bounding box center [608, 202] width 275 height 18
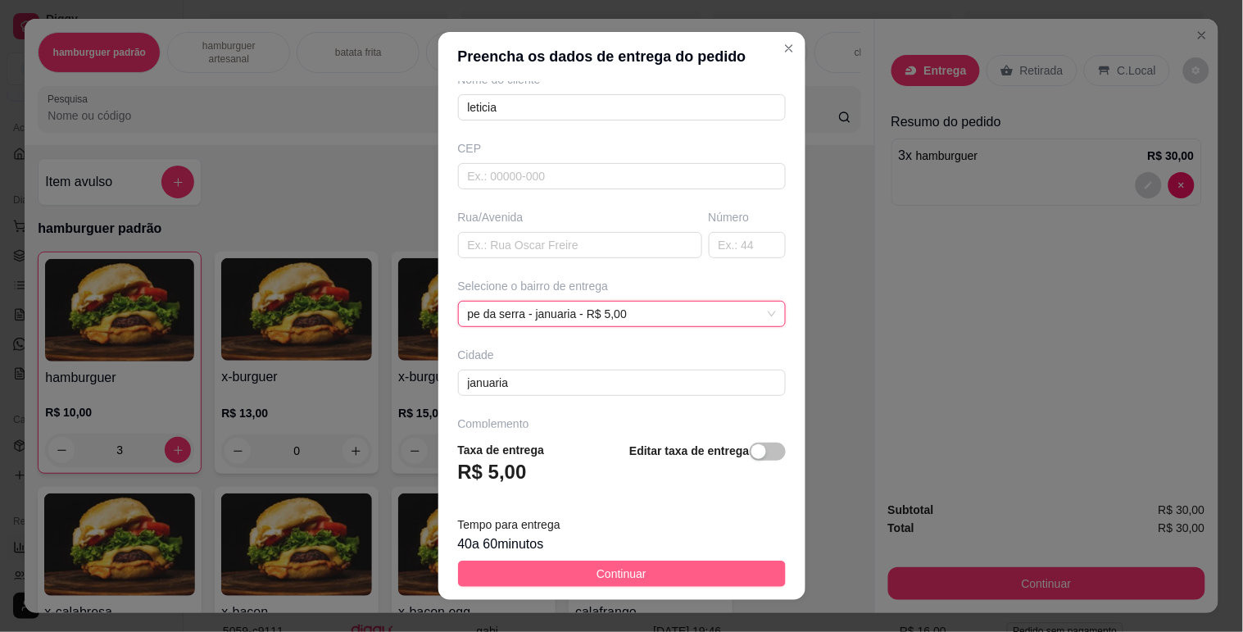
click at [650, 562] on button "Continuar" at bounding box center [622, 574] width 328 height 26
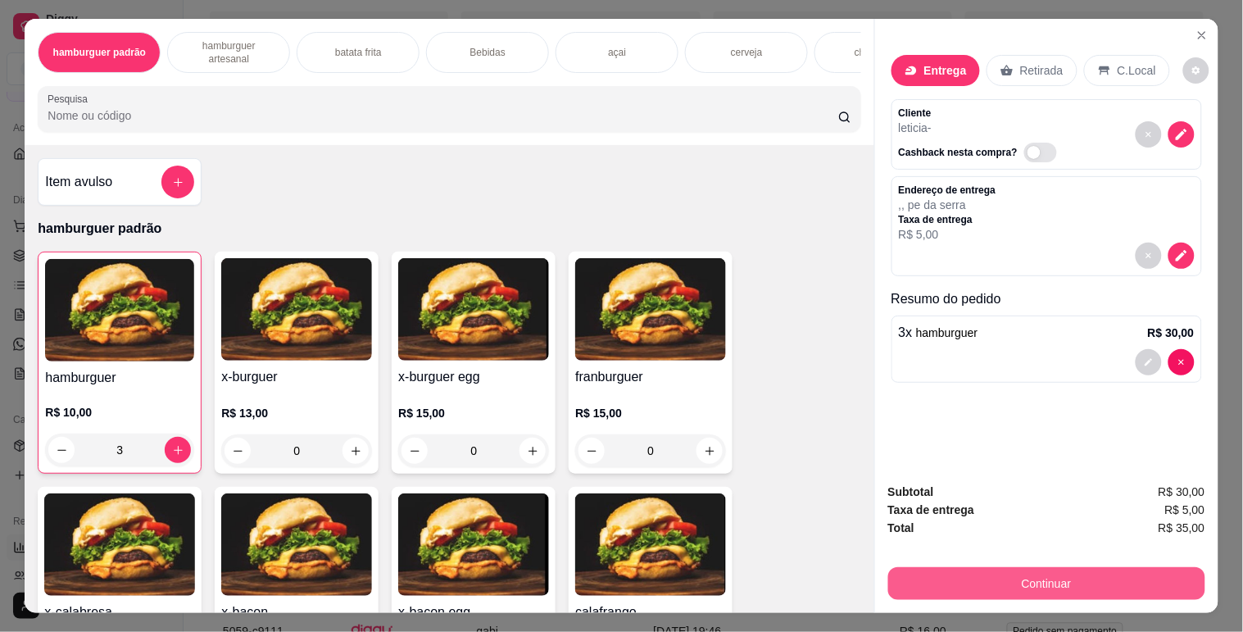
click at [1072, 574] on button "Continuar" at bounding box center [1046, 583] width 317 height 33
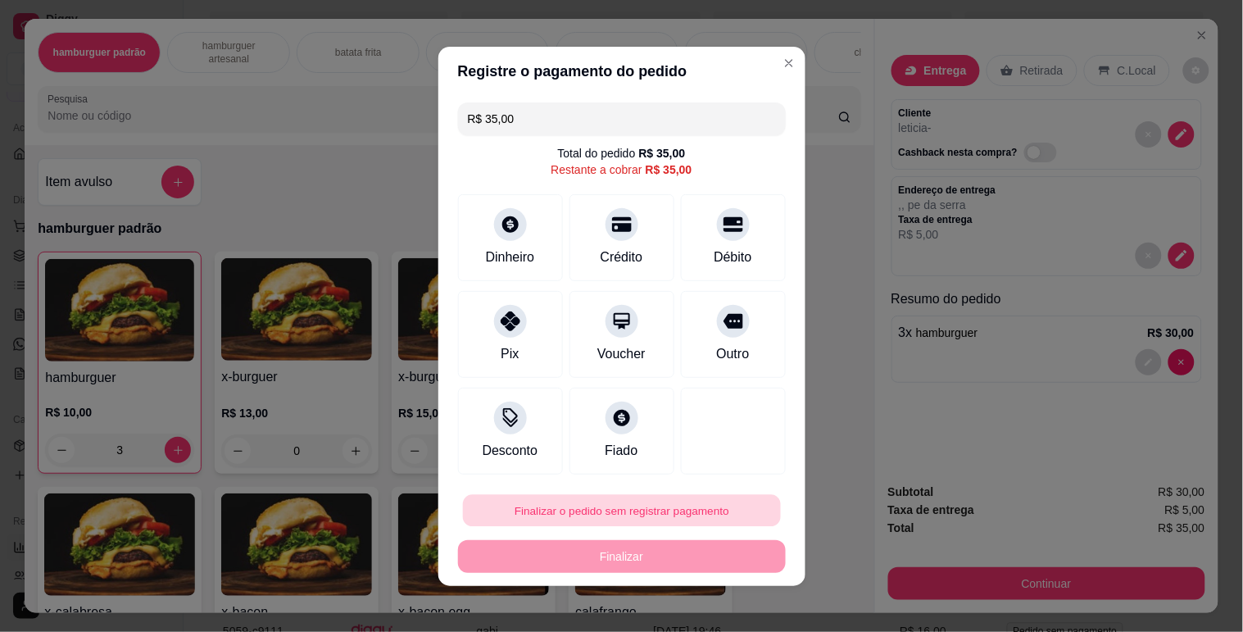
click at [634, 509] on button "Finalizar o pedido sem registrar pagamento" at bounding box center [622, 510] width 318 height 32
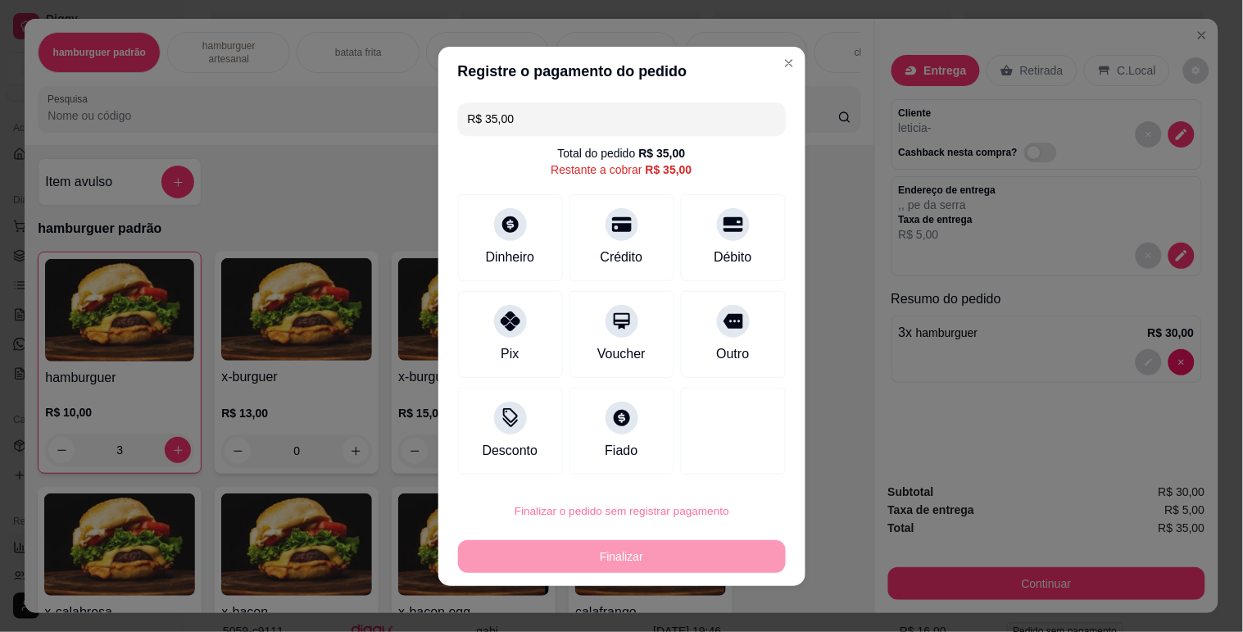
click at [724, 456] on button "Confirmar" at bounding box center [713, 464] width 61 height 25
type input "0"
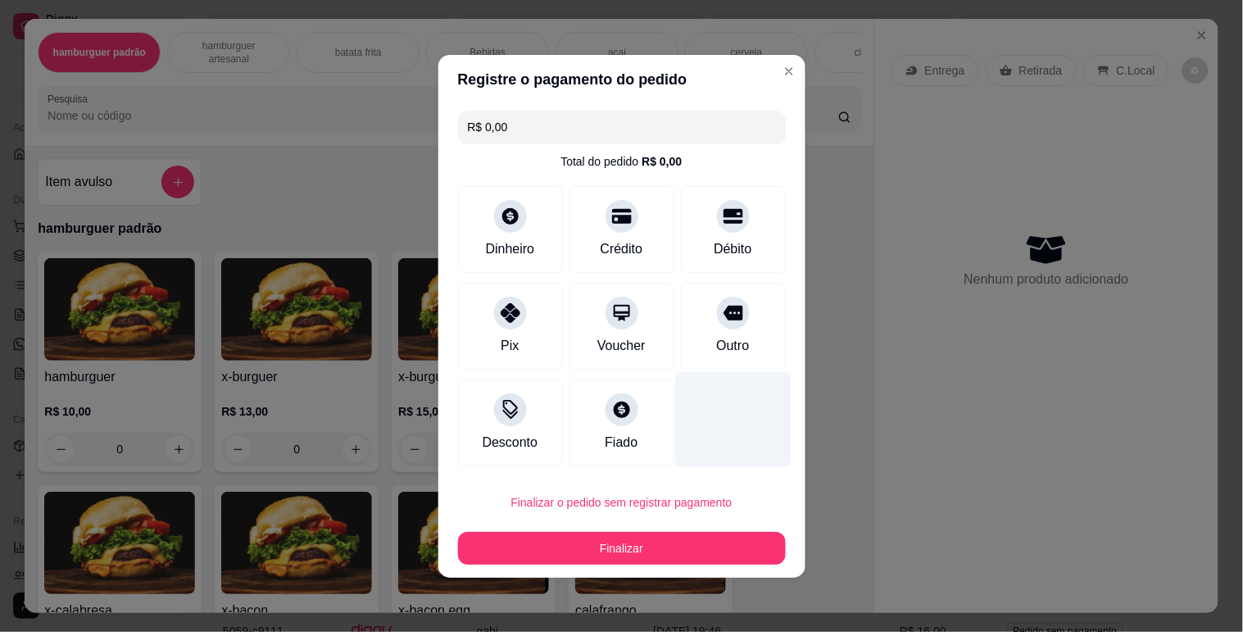
type input "R$ 0,00"
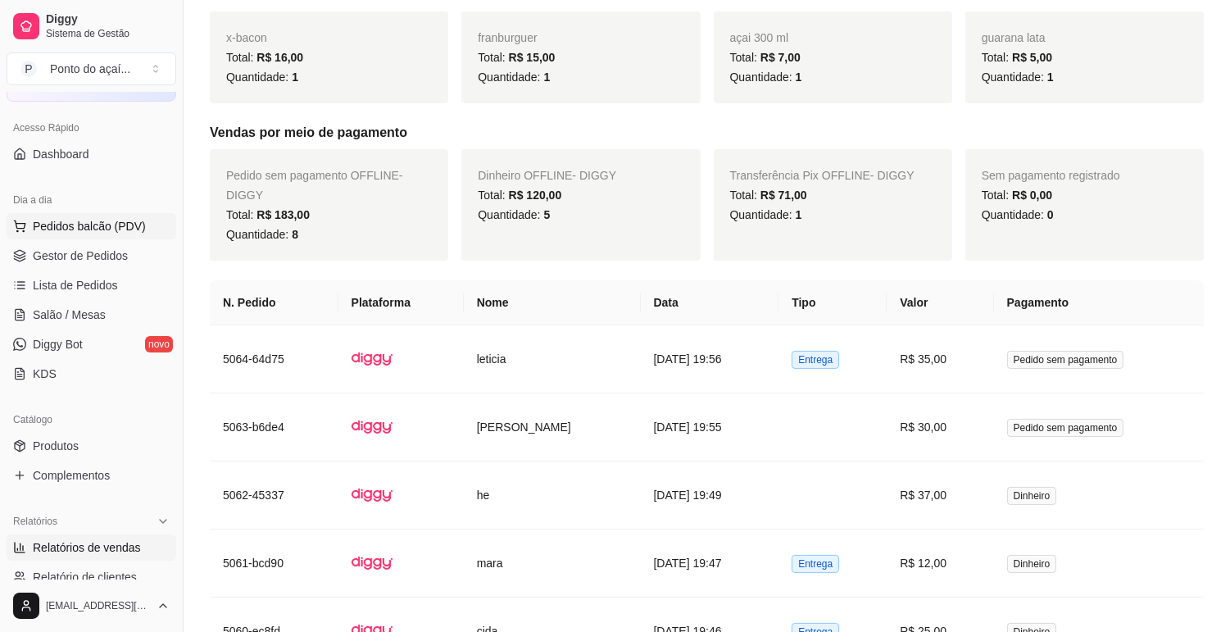
click at [102, 223] on span "Pedidos balcão (PDV)" at bounding box center [89, 226] width 113 height 16
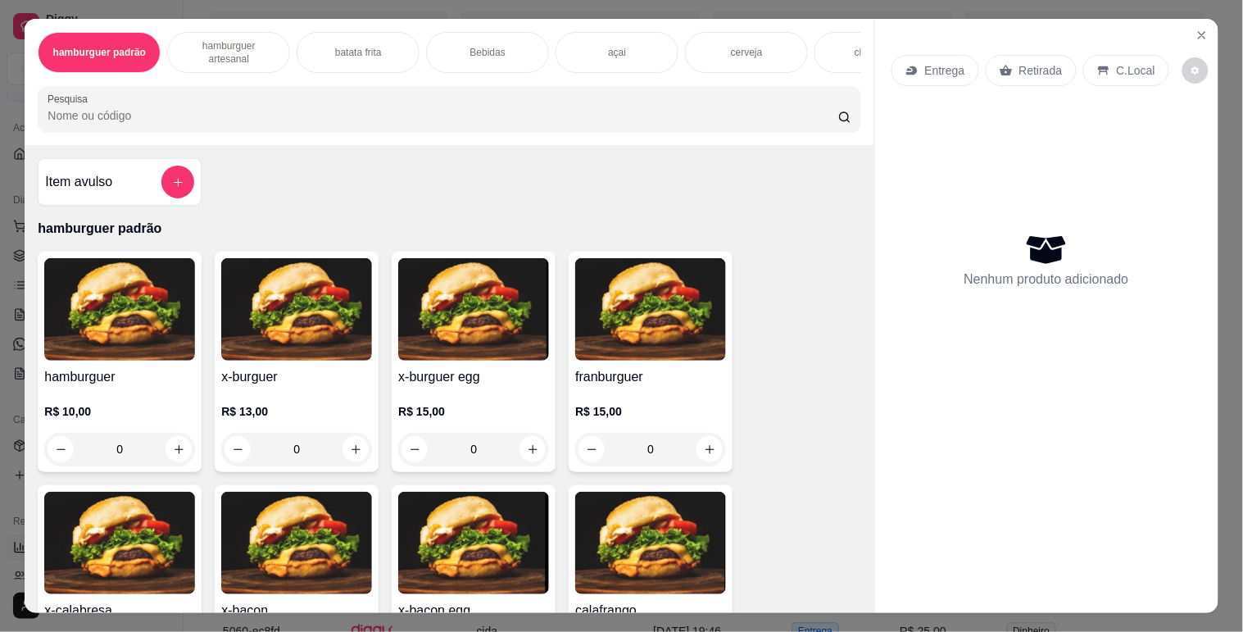
click at [302, 545] on img at bounding box center [296, 543] width 151 height 102
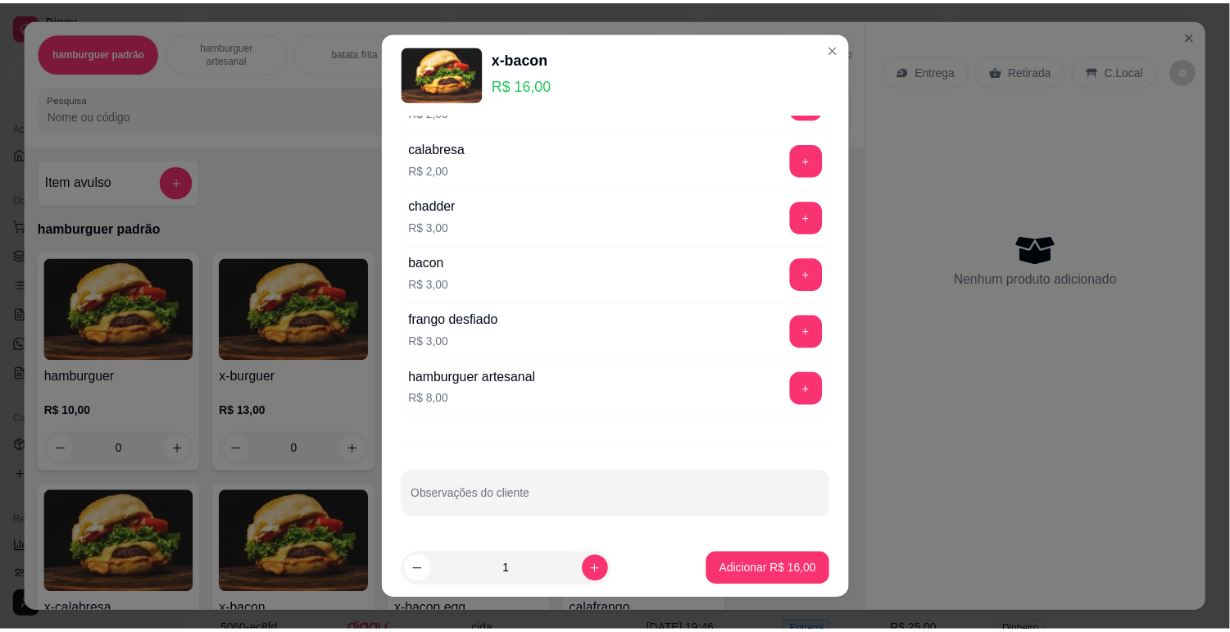
scroll to position [20, 0]
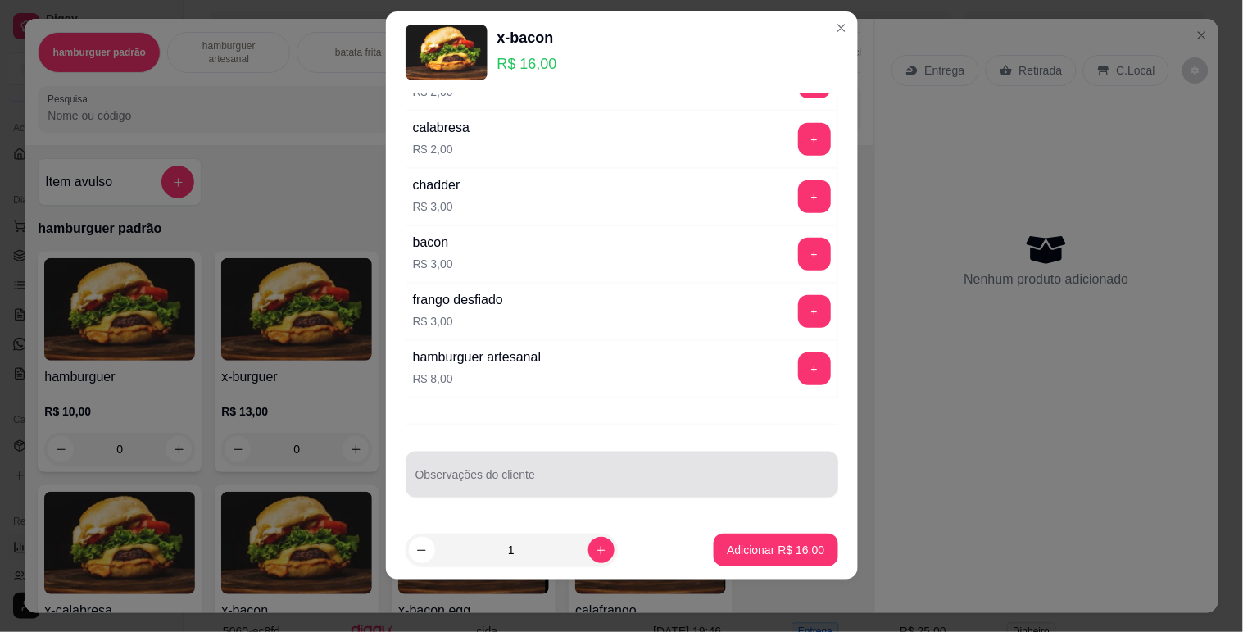
click at [482, 483] on input "Observações do cliente" at bounding box center [621, 481] width 413 height 16
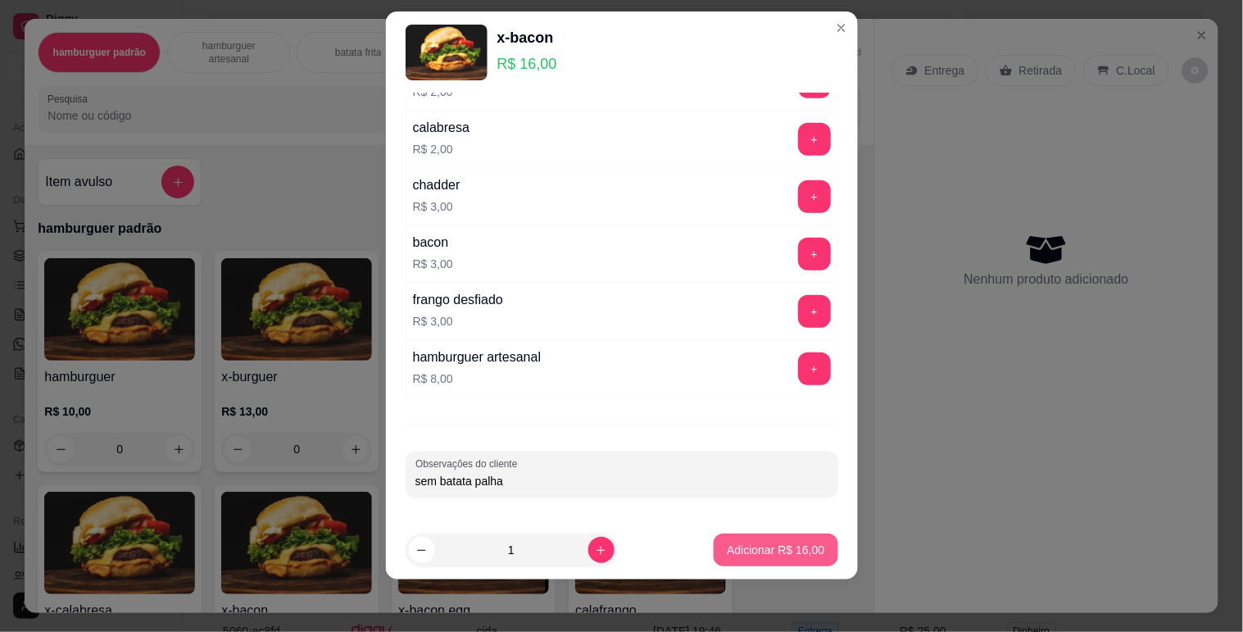
type input "sem batata palha"
click at [746, 551] on p "Adicionar R$ 16,00" at bounding box center [776, 550] width 98 height 16
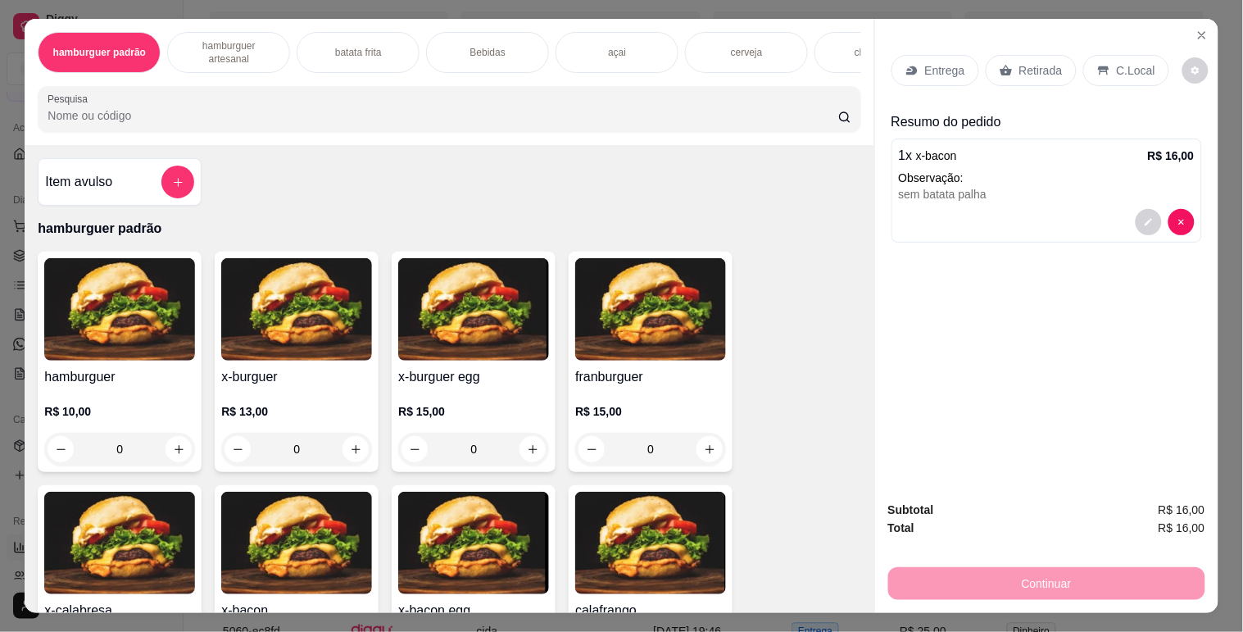
click at [1128, 62] on p "C.Local" at bounding box center [1136, 70] width 39 height 16
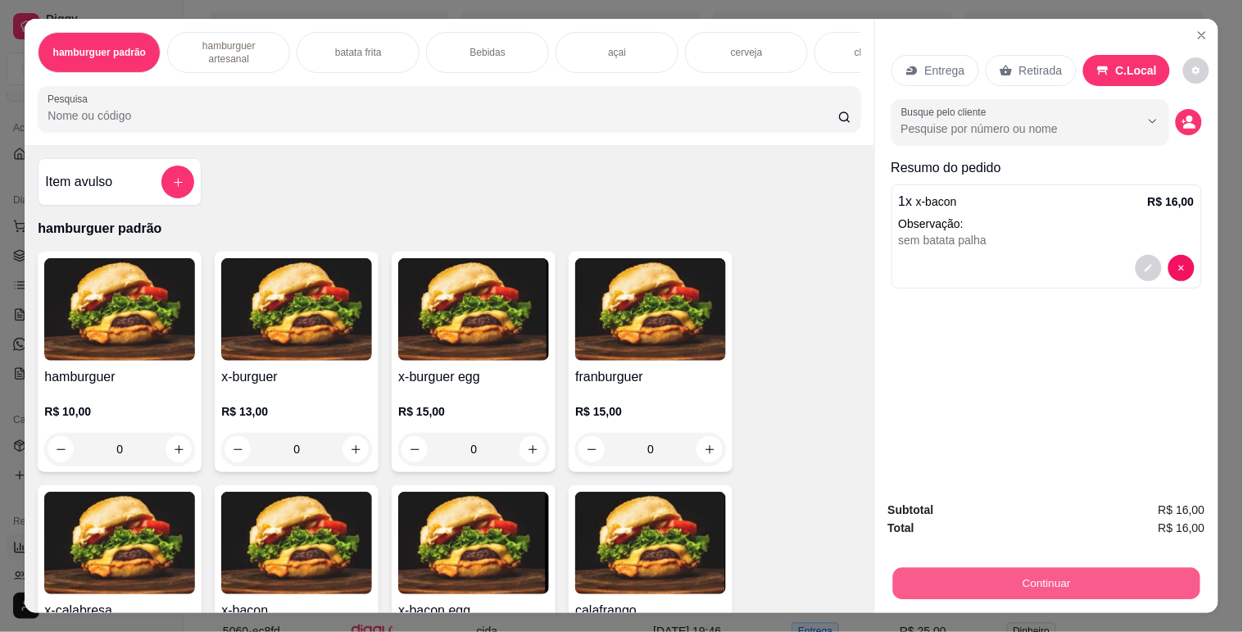
click at [1068, 583] on button "Continuar" at bounding box center [1045, 583] width 307 height 32
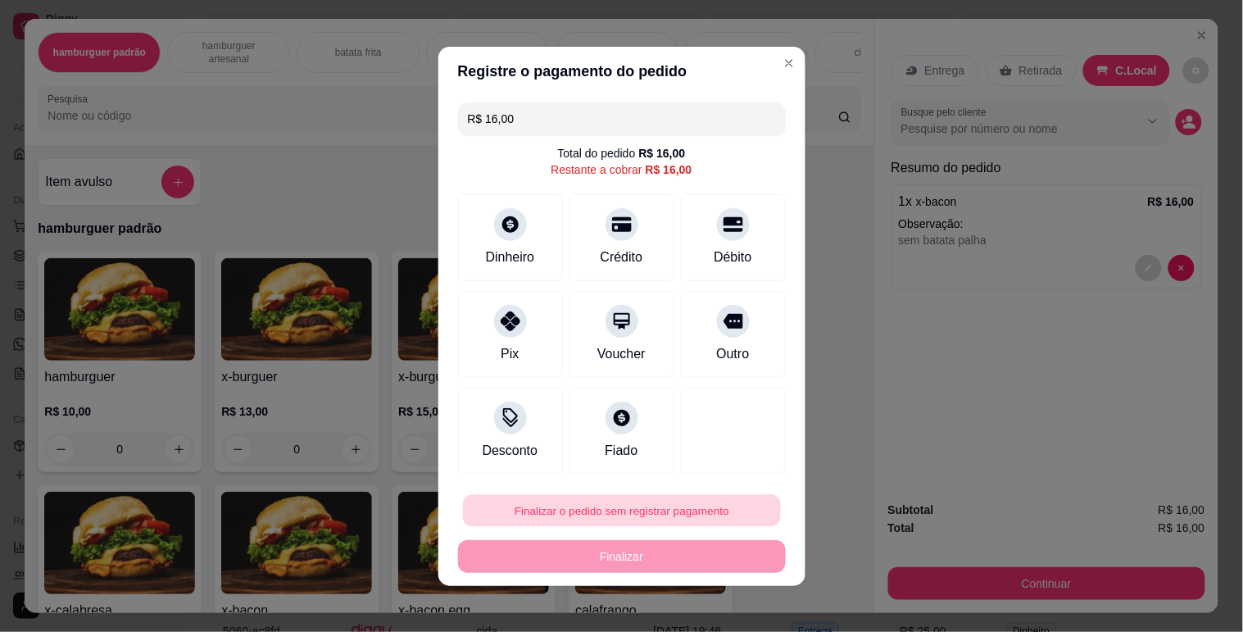
click at [642, 504] on button "Finalizar o pedido sem registrar pagamento" at bounding box center [622, 510] width 318 height 32
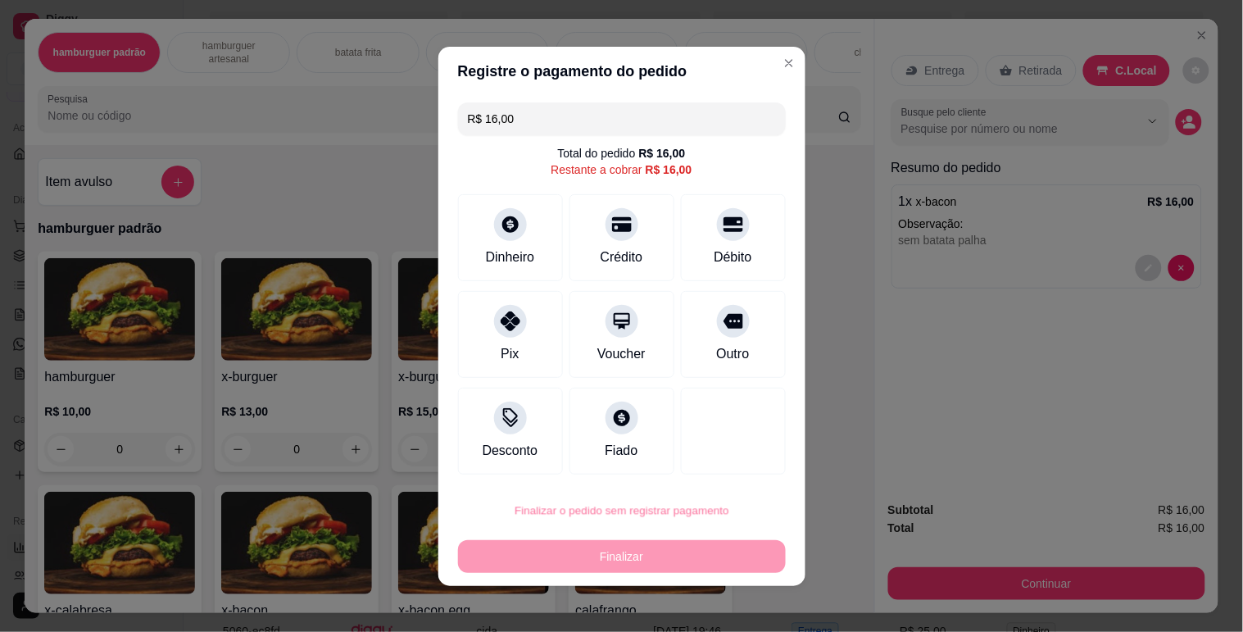
click at [719, 461] on button "Confirmar" at bounding box center [714, 464] width 61 height 25
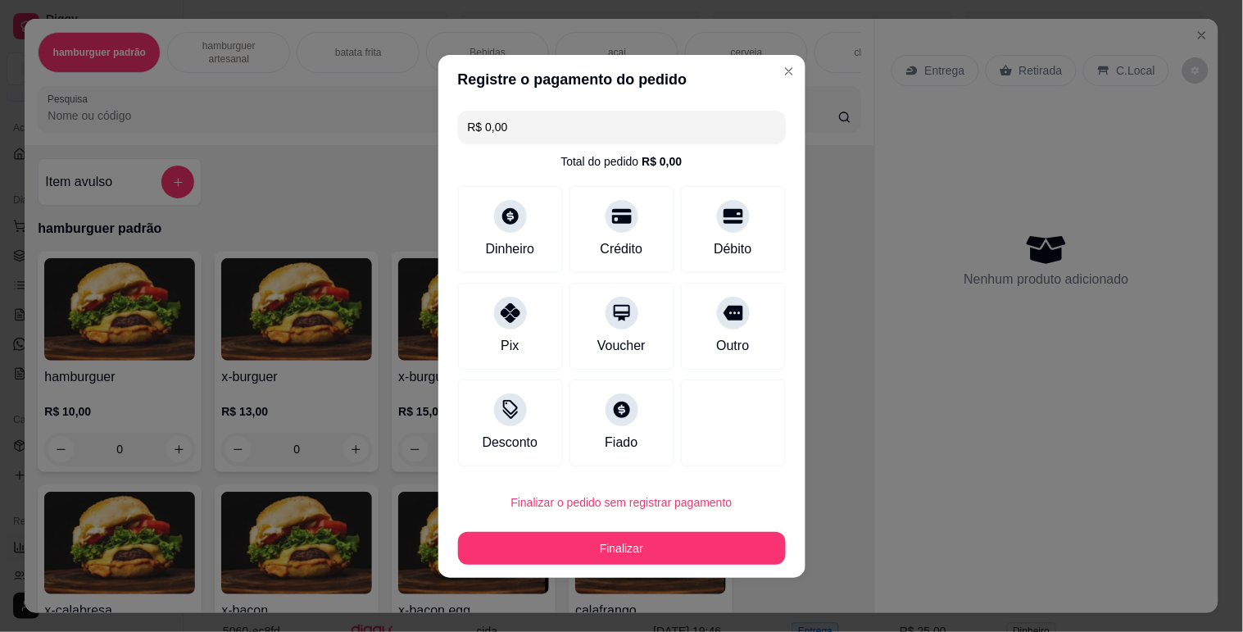
type input "R$ 0,00"
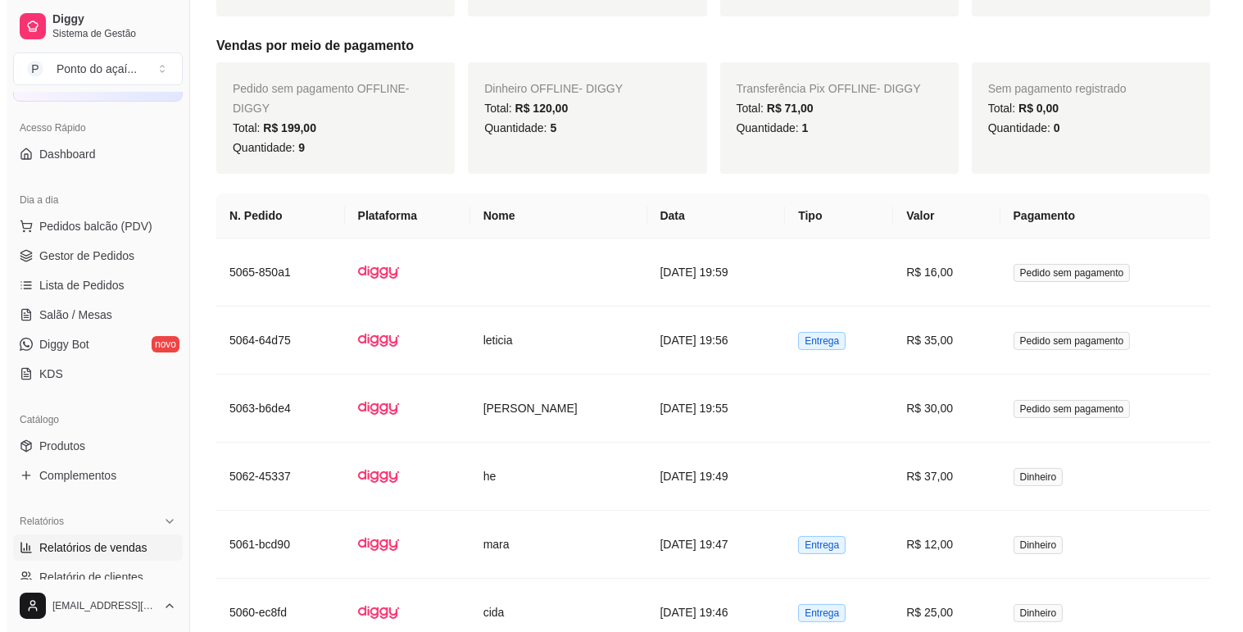
scroll to position [637, 0]
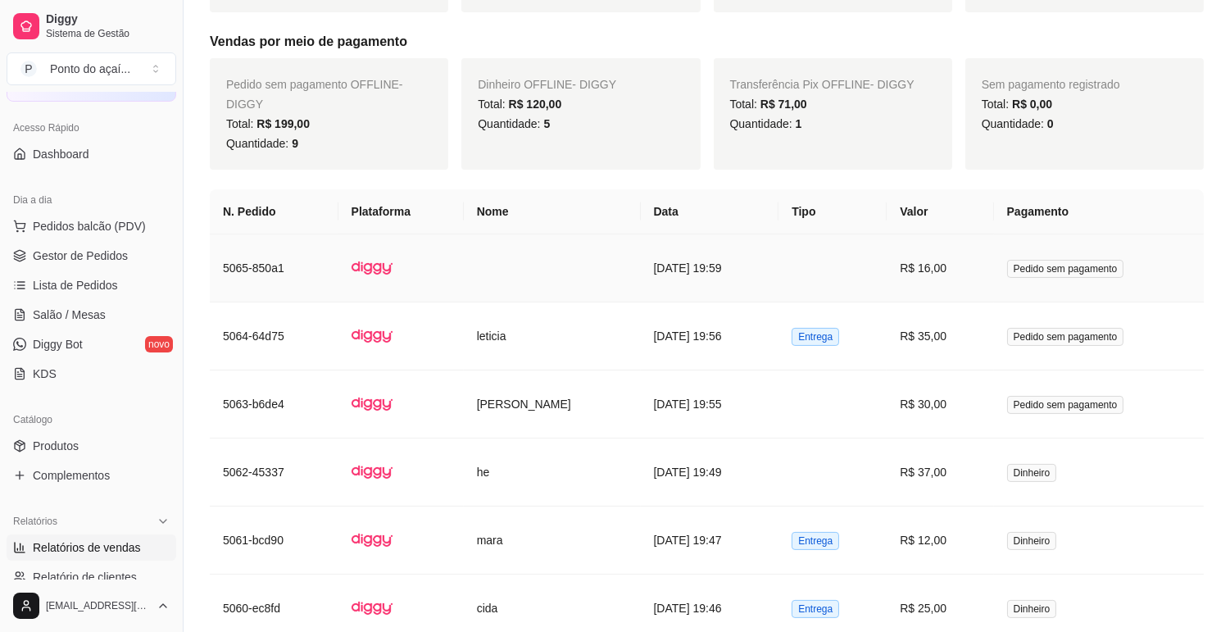
click at [379, 267] on img at bounding box center [372, 267] width 41 height 41
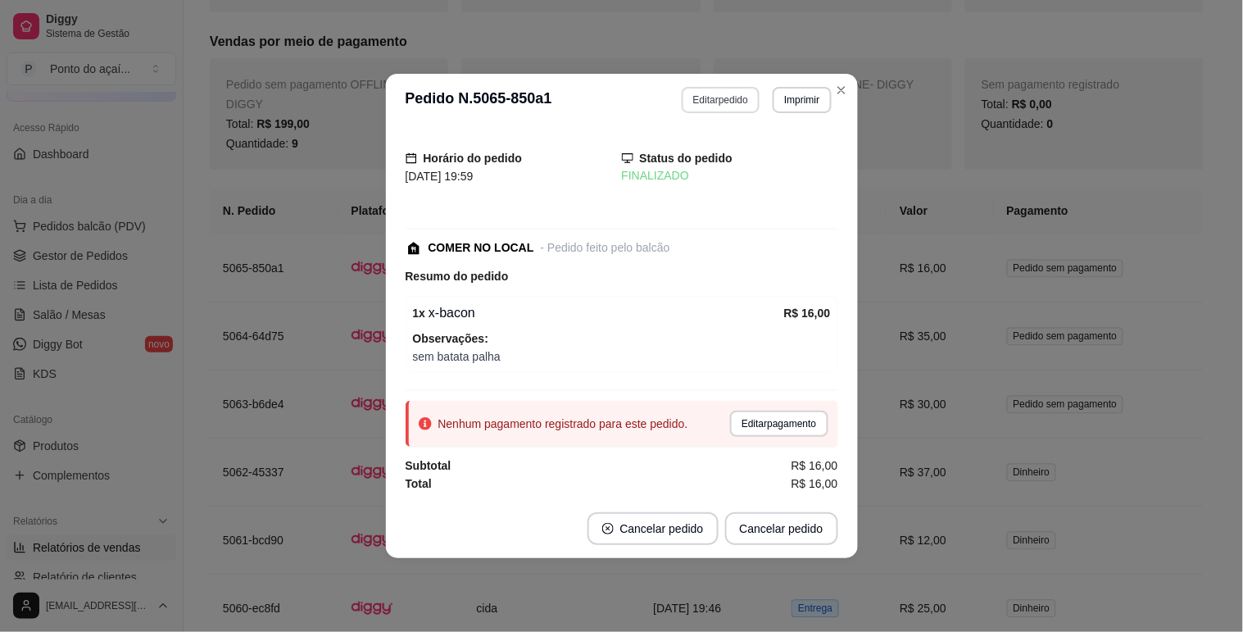
click at [719, 95] on button "Editar pedido" at bounding box center [721, 100] width 78 height 26
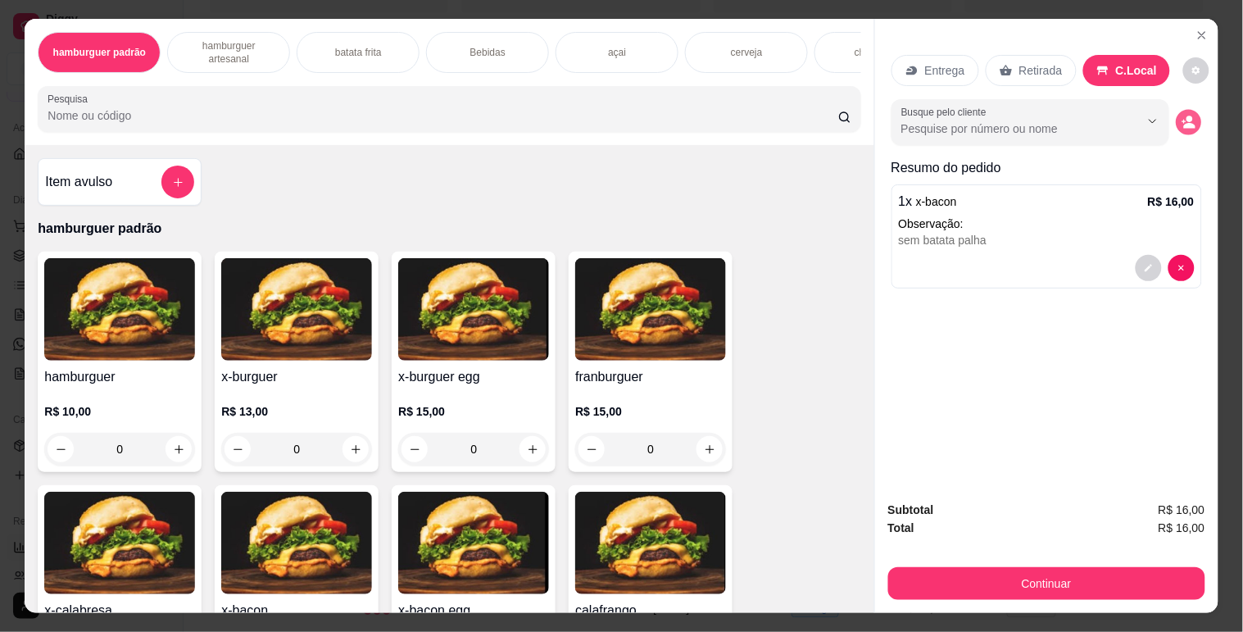
click at [1187, 116] on circle "decrease-product-quantity" at bounding box center [1190, 119] width 7 height 7
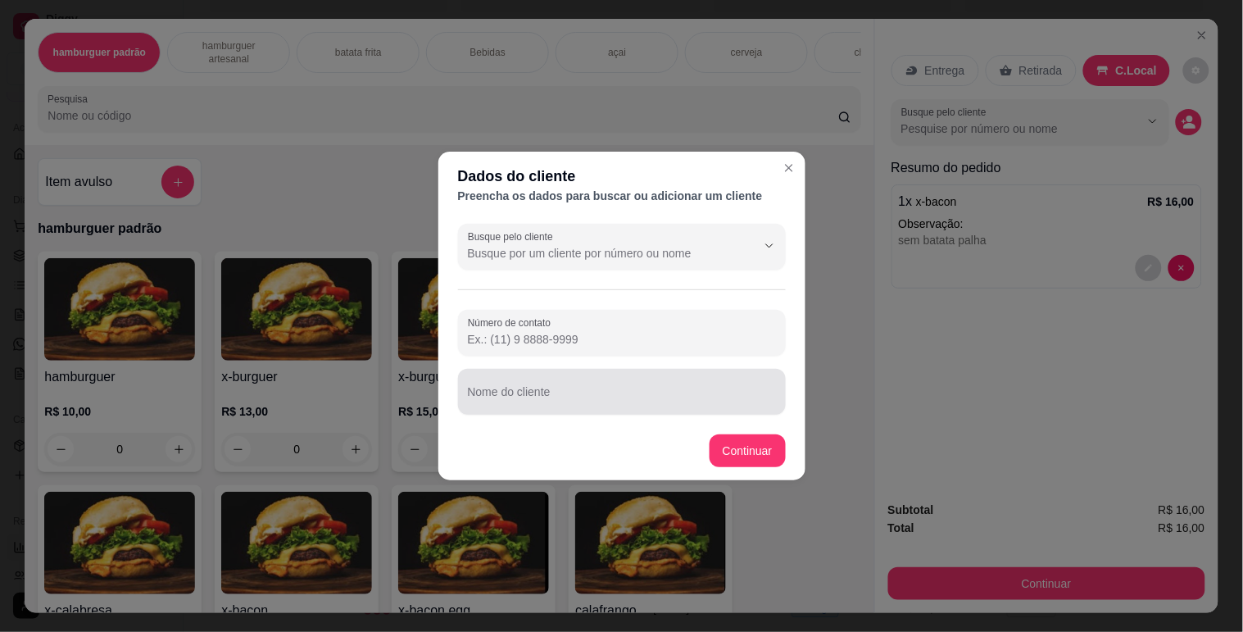
click at [557, 397] on input "Nome do cliente" at bounding box center [622, 398] width 308 height 16
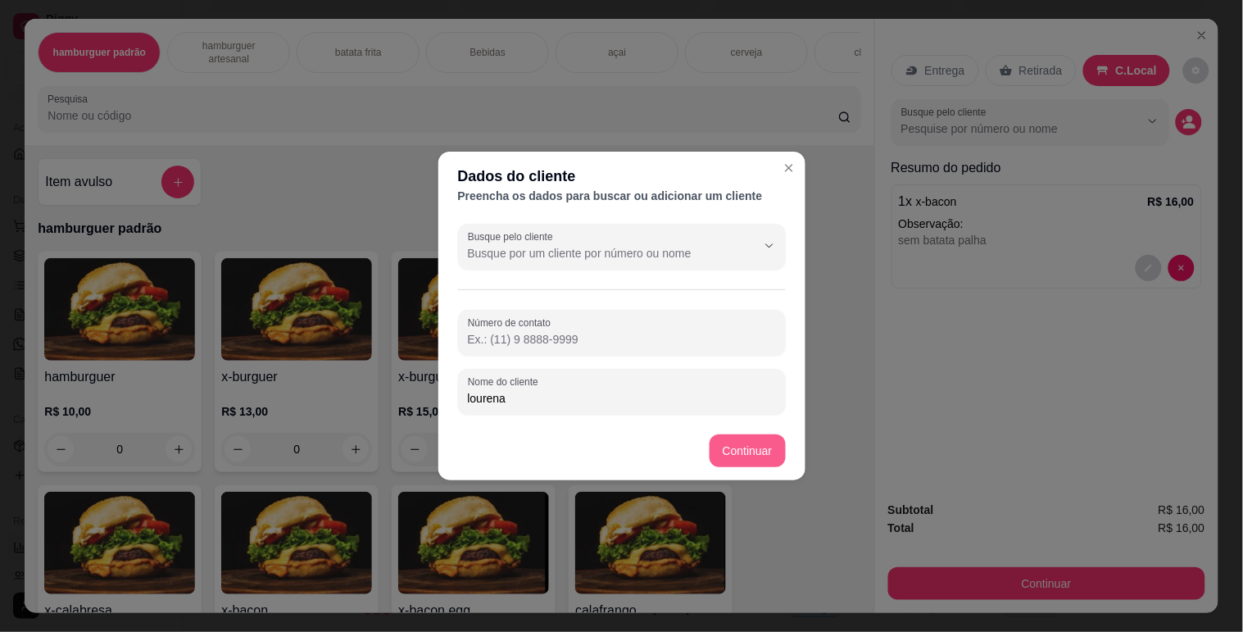
type input "lourena"
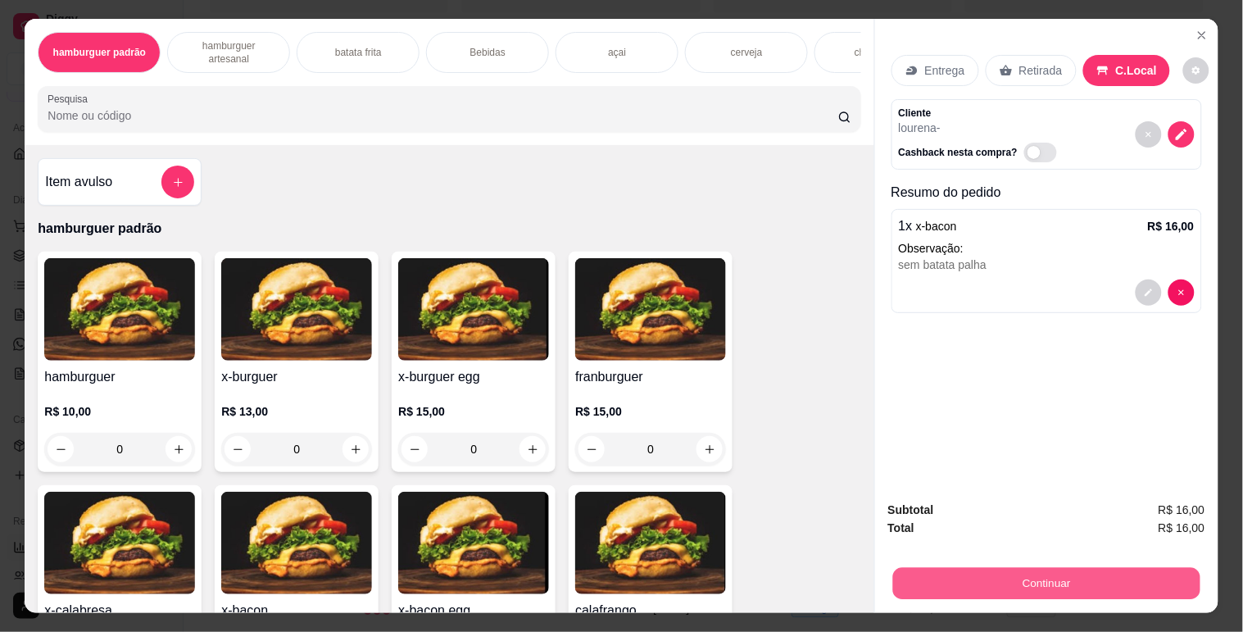
click at [1144, 570] on button "Continuar" at bounding box center [1045, 583] width 307 height 32
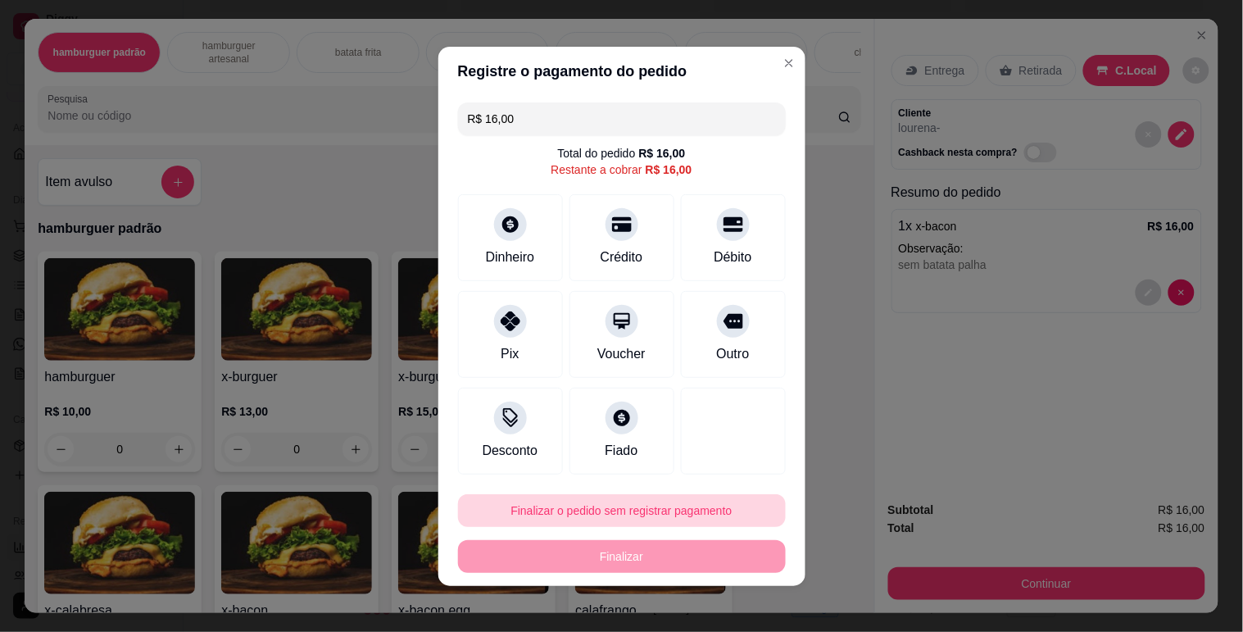
click at [661, 515] on button "Finalizar o pedido sem registrar pagamento" at bounding box center [622, 510] width 328 height 33
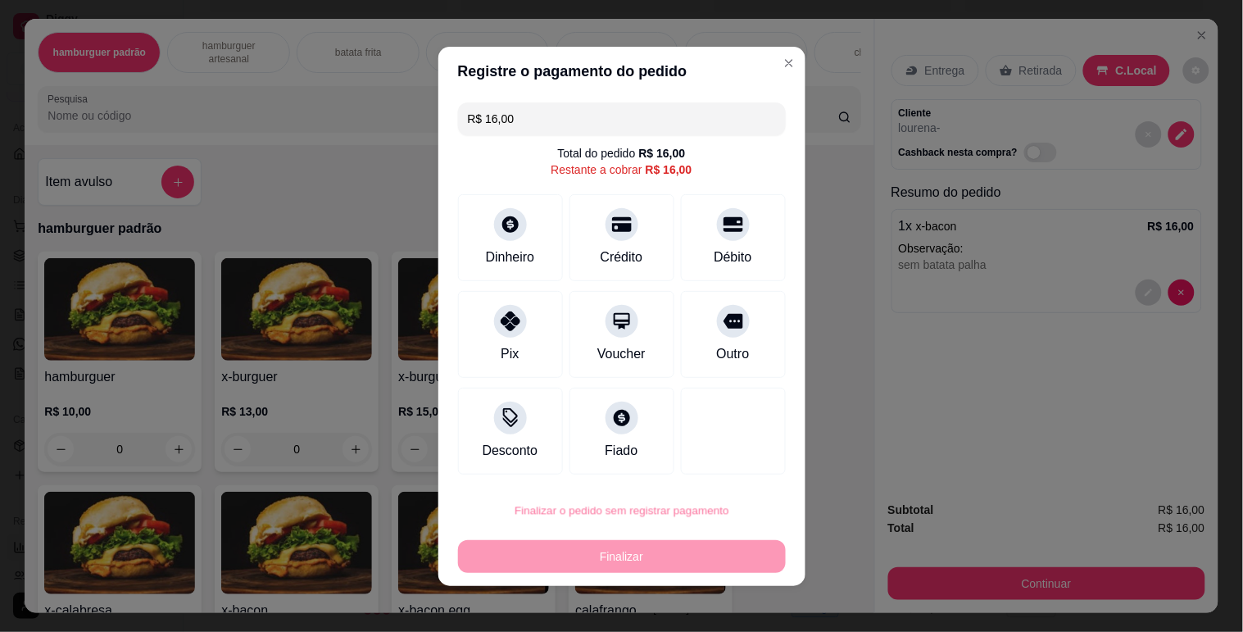
click at [716, 461] on button "Confirmar" at bounding box center [714, 464] width 58 height 25
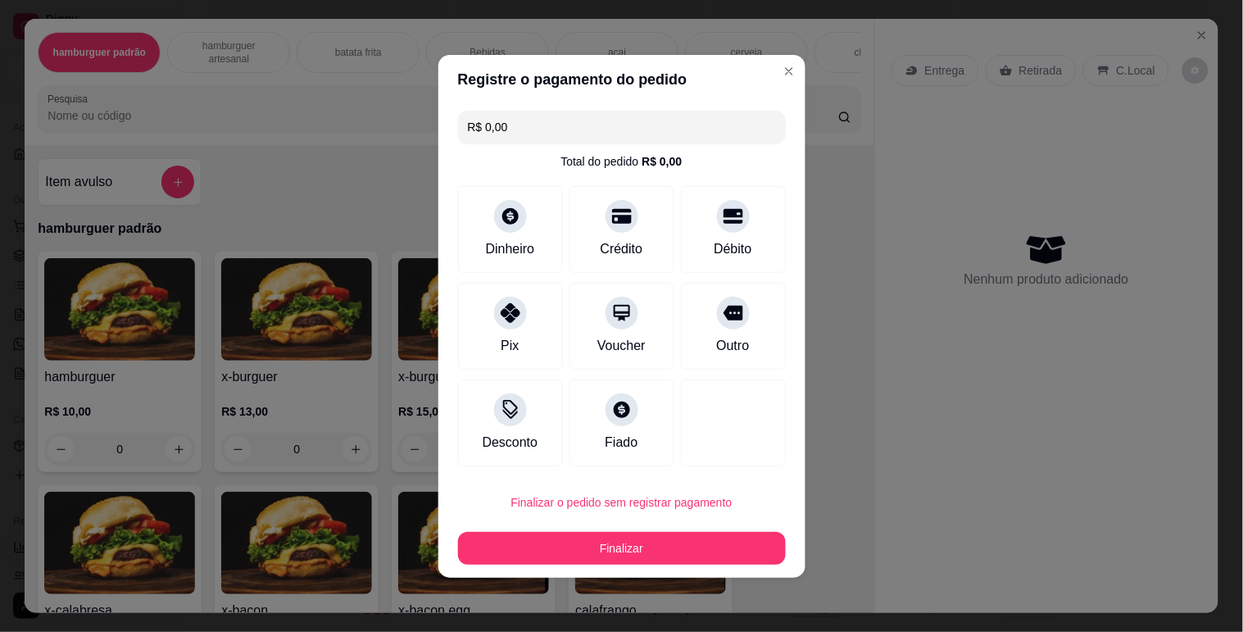
type input "R$ 0,00"
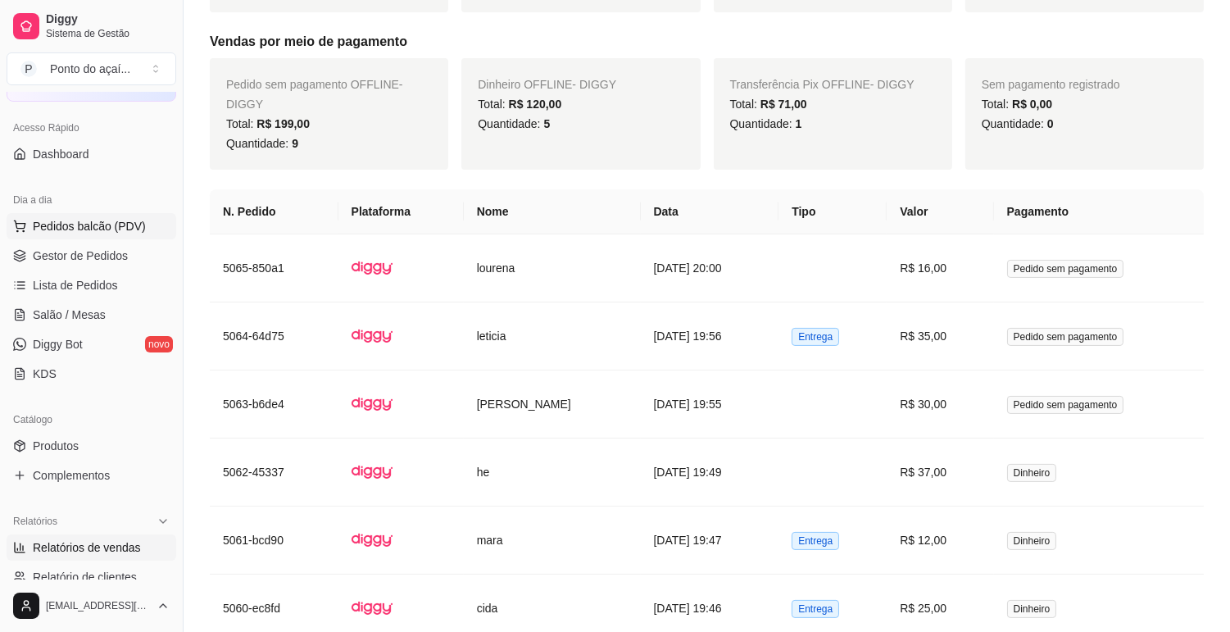
click at [111, 221] on span "Pedidos balcão (PDV)" at bounding box center [89, 226] width 113 height 16
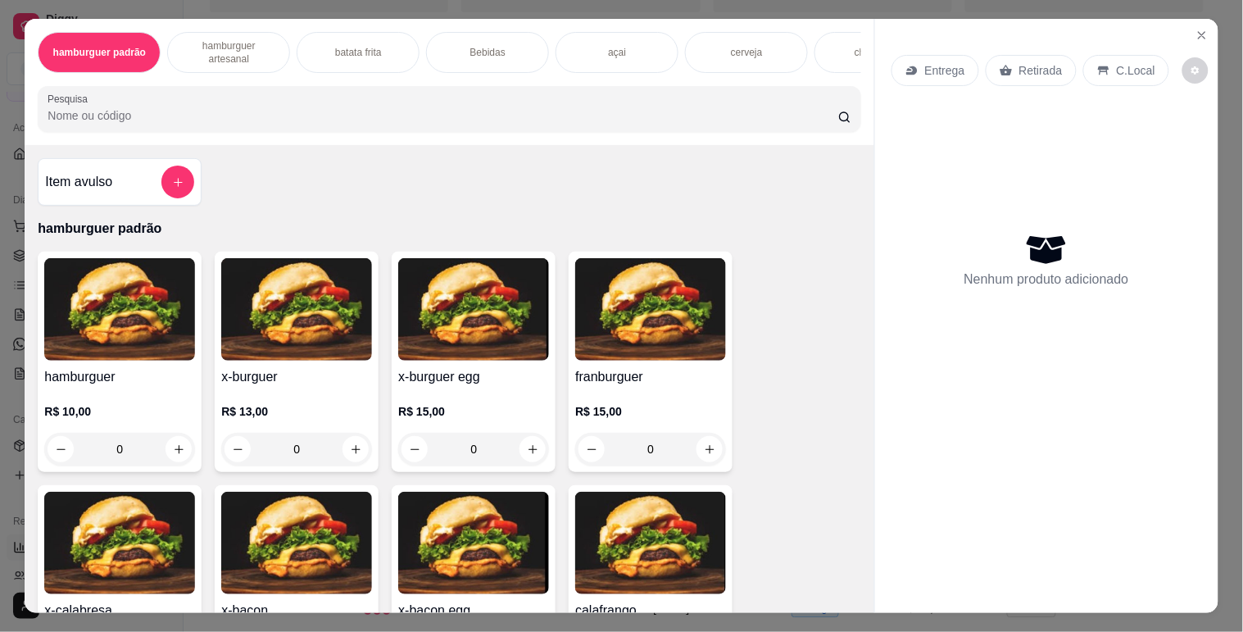
click at [296, 525] on img at bounding box center [296, 543] width 151 height 102
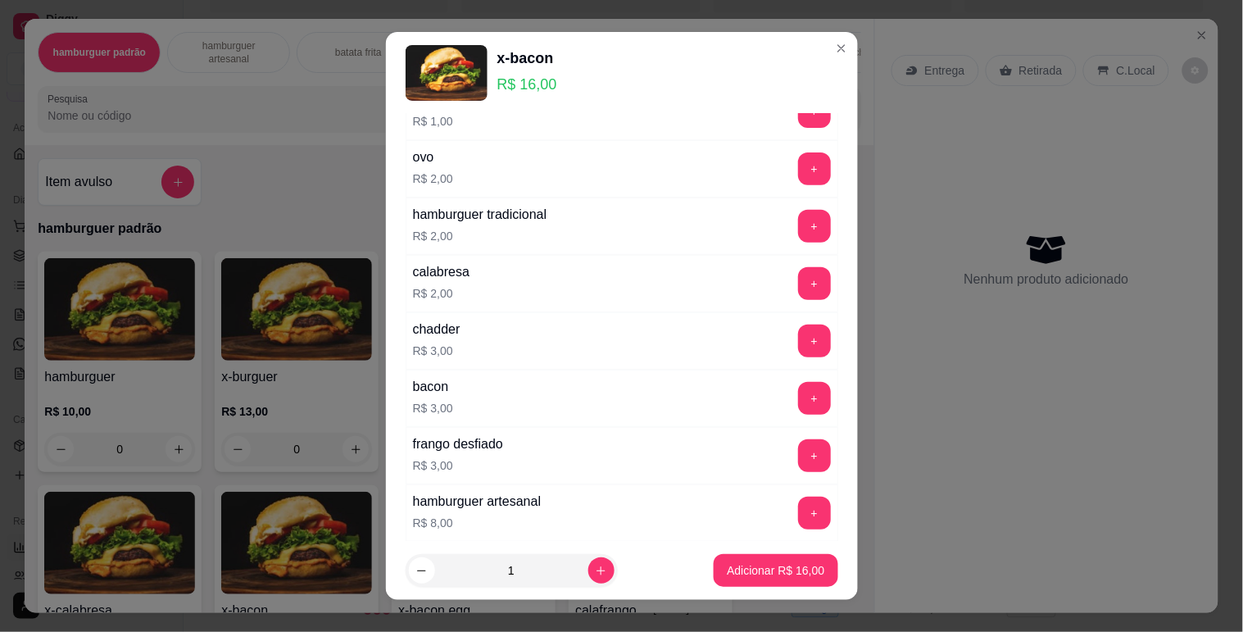
scroll to position [274, 0]
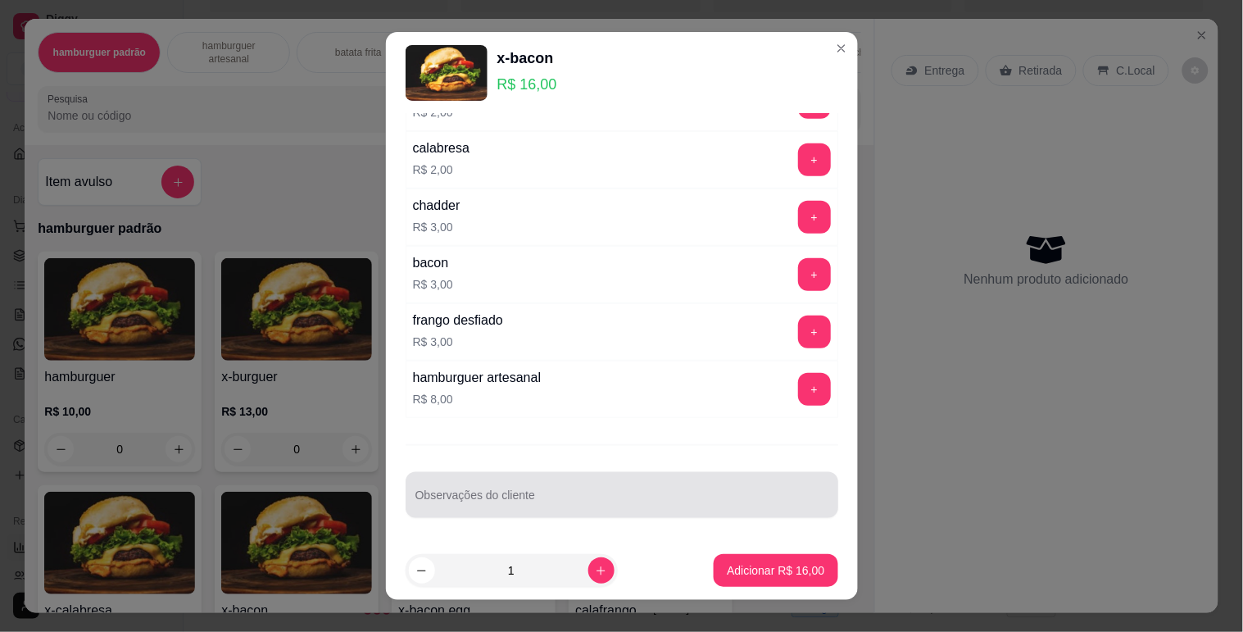
click at [472, 502] on div "Observações do cliente" at bounding box center [622, 495] width 433 height 46
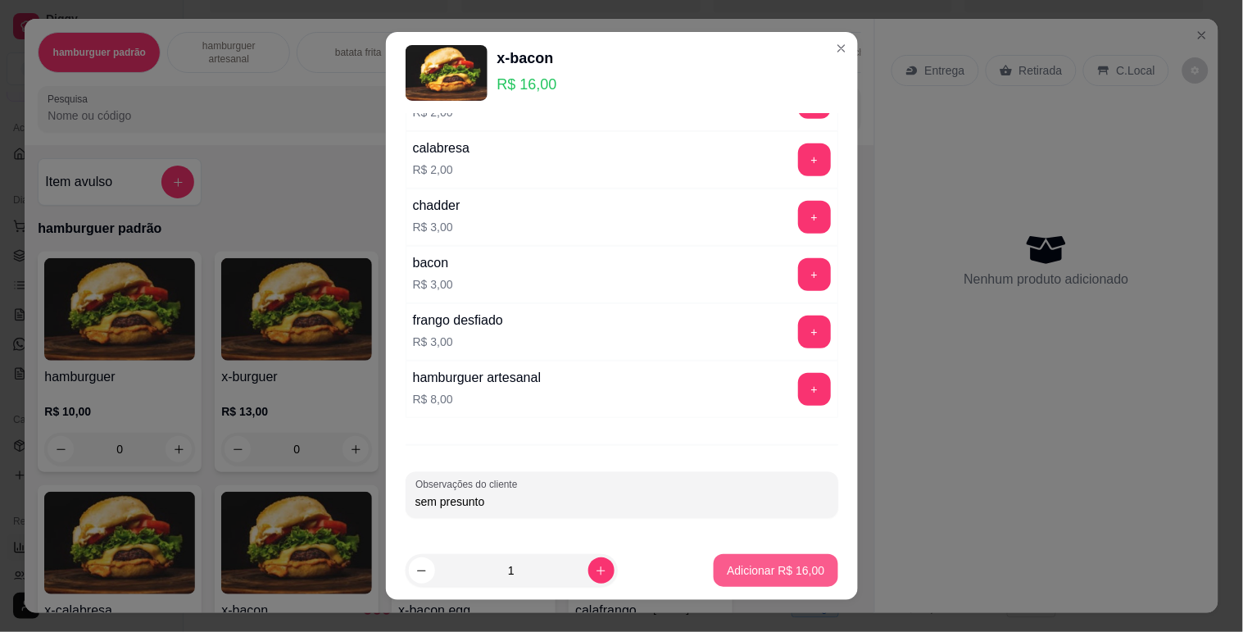
type input "sem presunto"
click at [743, 571] on p "Adicionar R$ 16,00" at bounding box center [776, 571] width 95 height 16
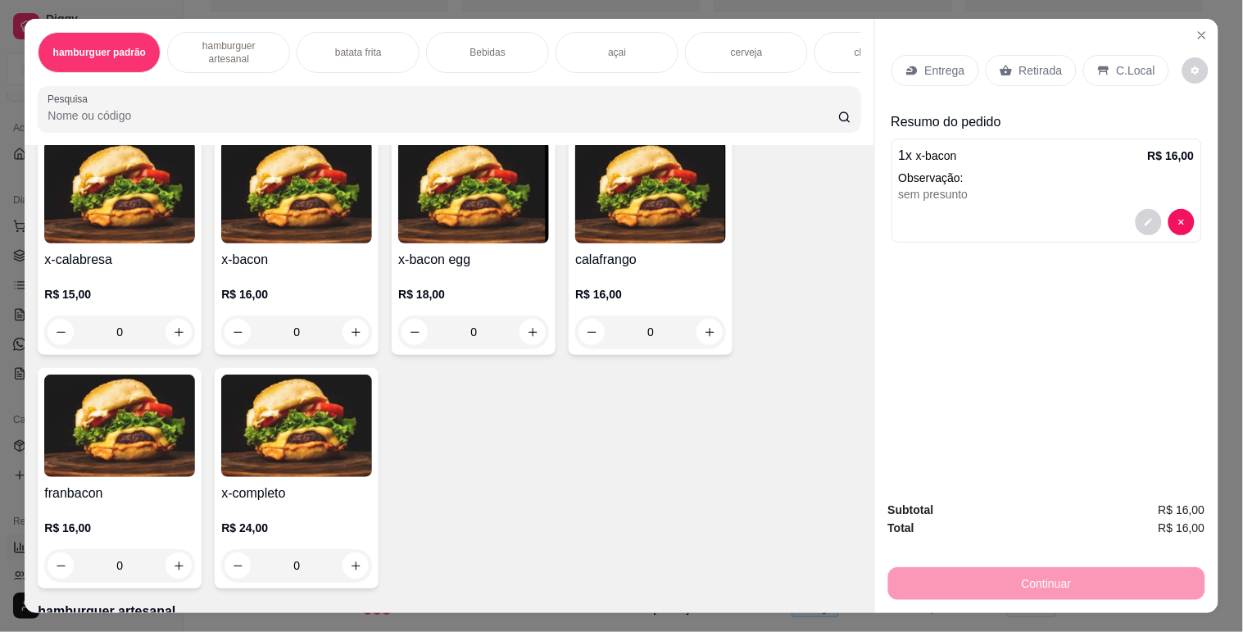
scroll to position [364, 0]
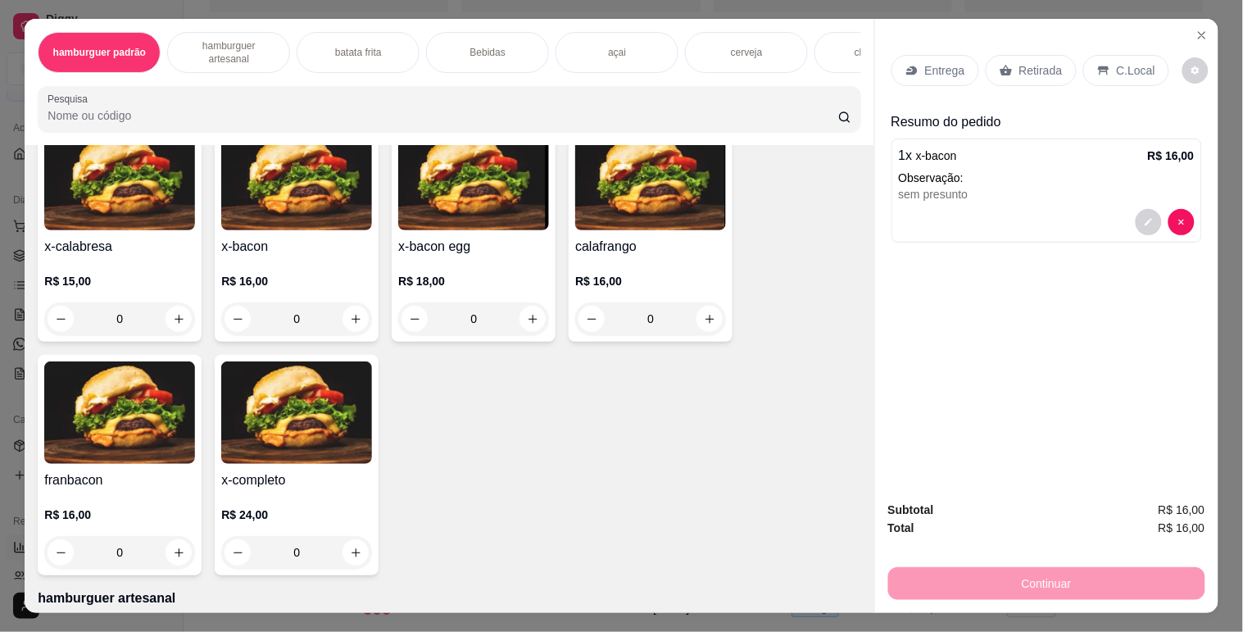
click at [257, 429] on img at bounding box center [296, 412] width 151 height 102
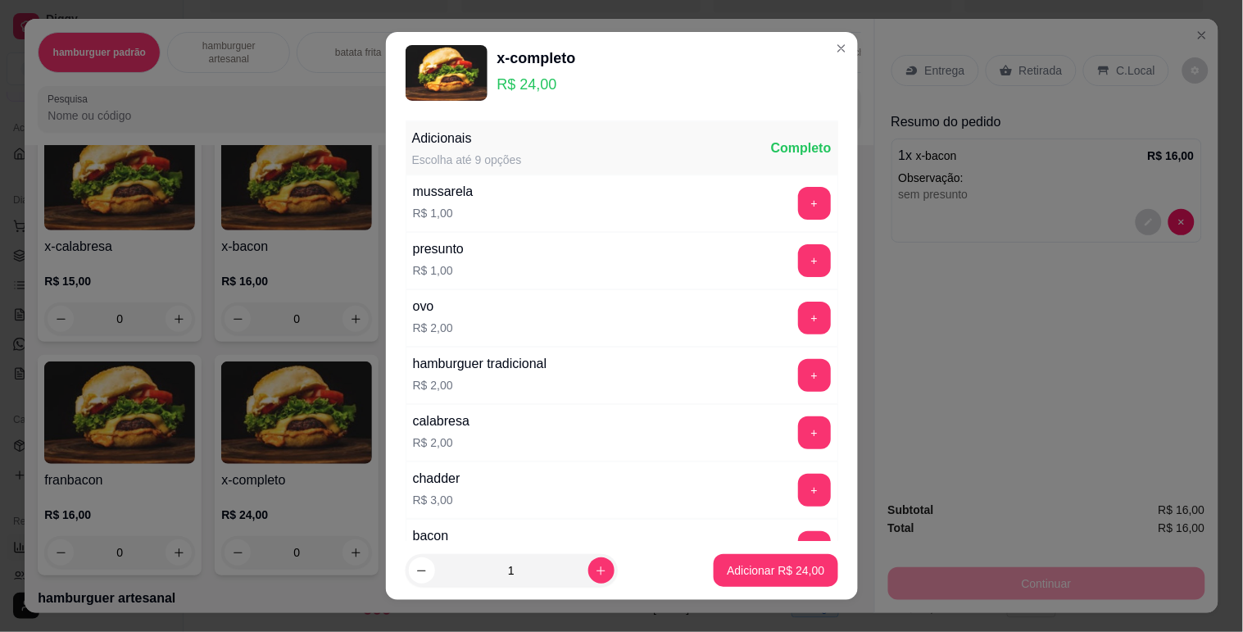
scroll to position [274, 0]
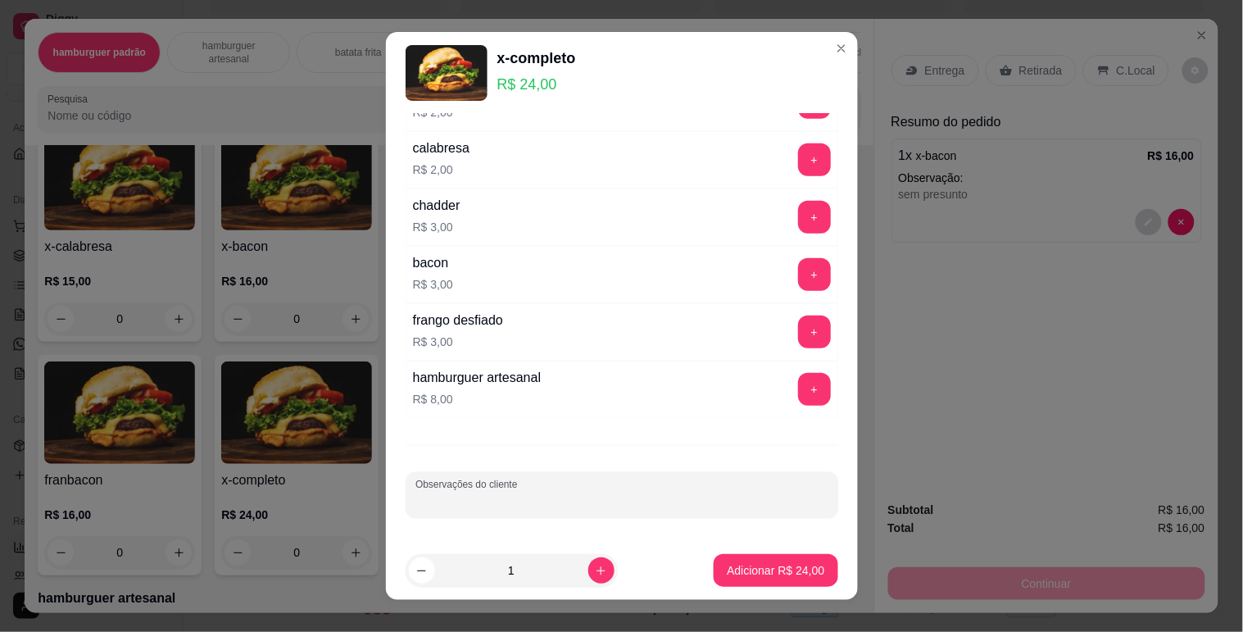
click at [497, 502] on input "Observações do cliente" at bounding box center [621, 501] width 413 height 16
type input "sem tomate"
click at [756, 570] on p "Adicionar R$ 24,00" at bounding box center [776, 570] width 98 height 16
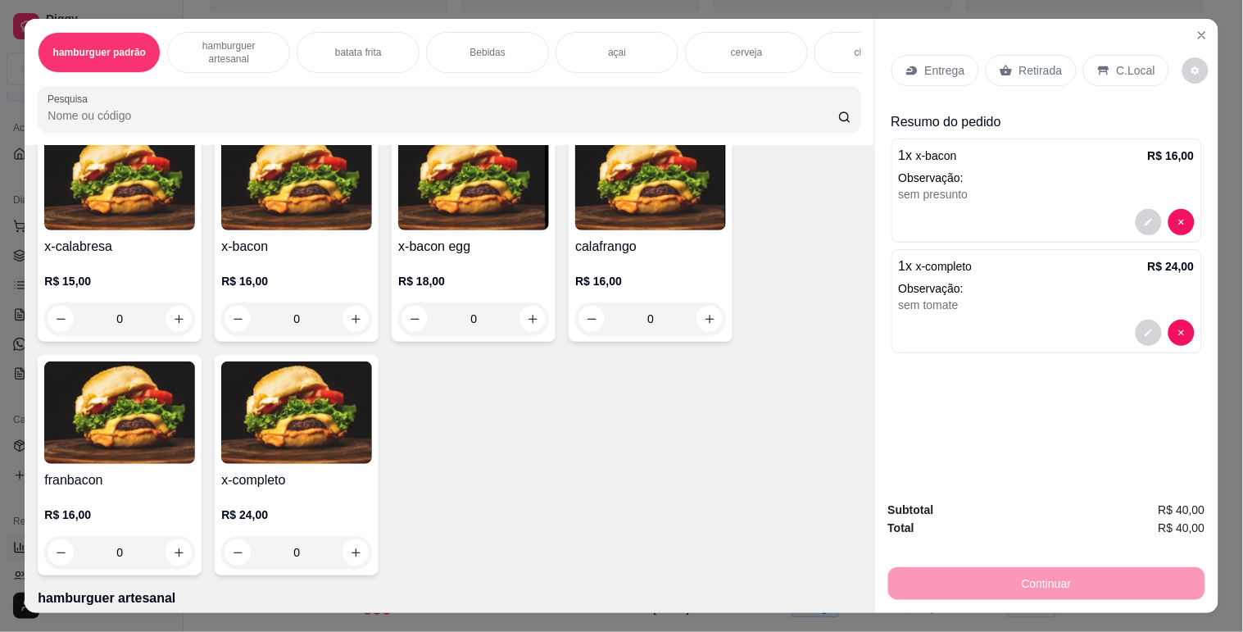
click at [1016, 193] on div "sem presunto" at bounding box center [1047, 194] width 296 height 16
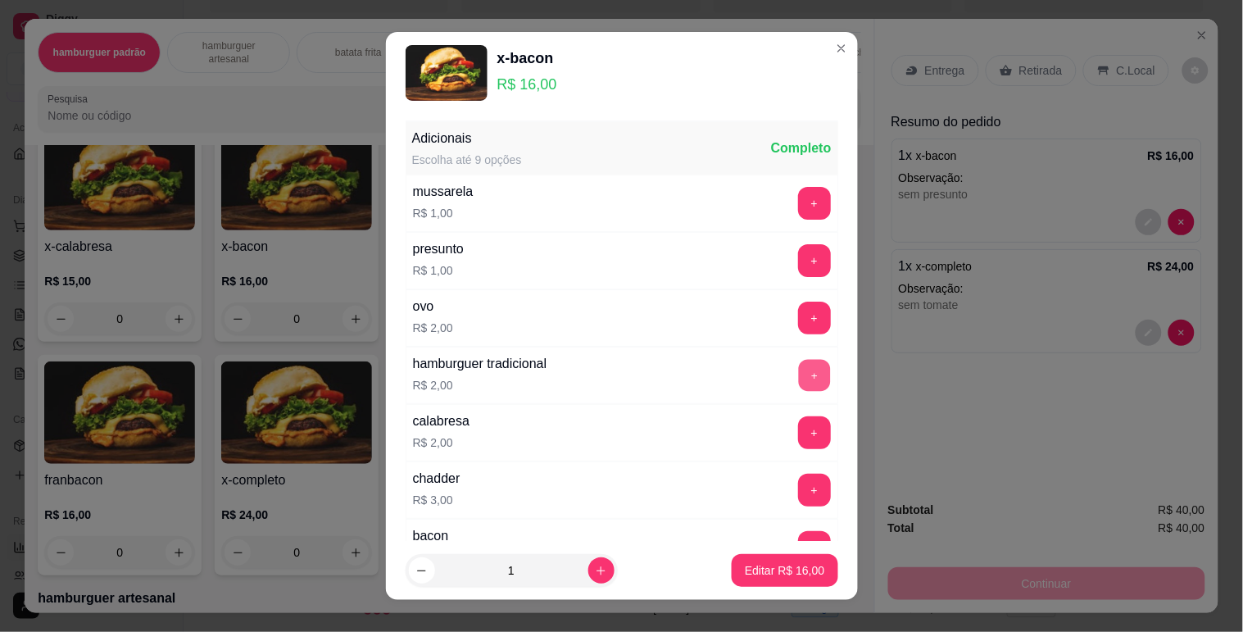
click at [798, 375] on button "+" at bounding box center [814, 376] width 32 height 32
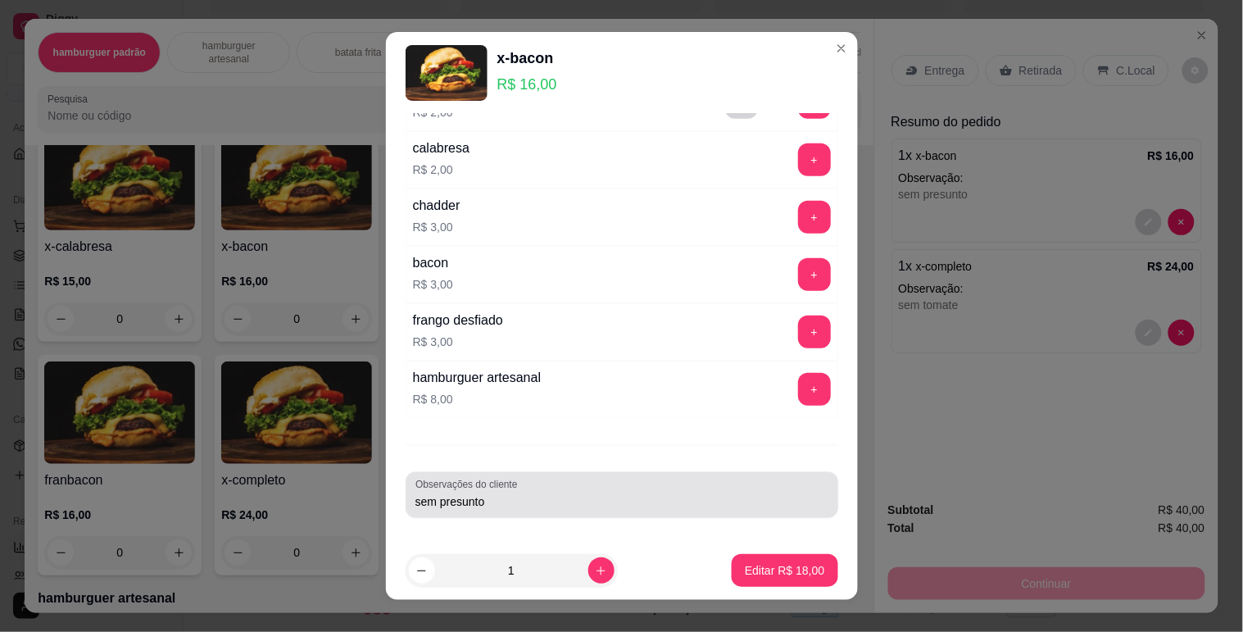
click at [506, 504] on input "sem presunto" at bounding box center [621, 501] width 413 height 16
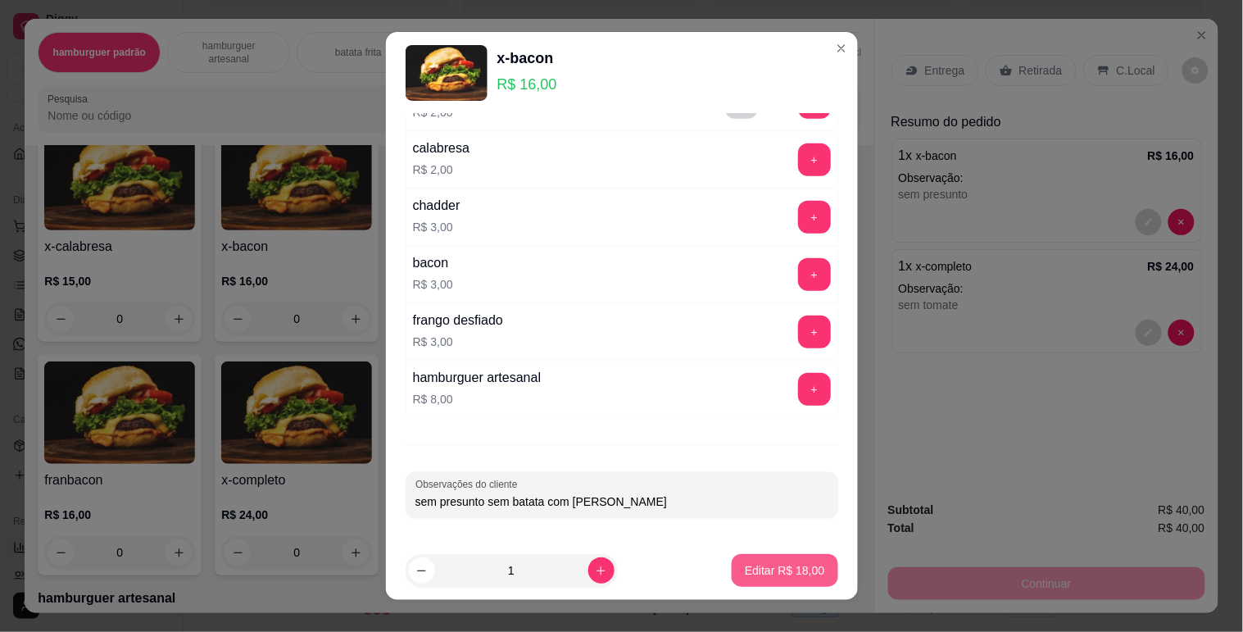
type input "sem presunto sem batata com [PERSON_NAME]"
click at [765, 574] on p "Editar R$ 18,00" at bounding box center [785, 571] width 77 height 16
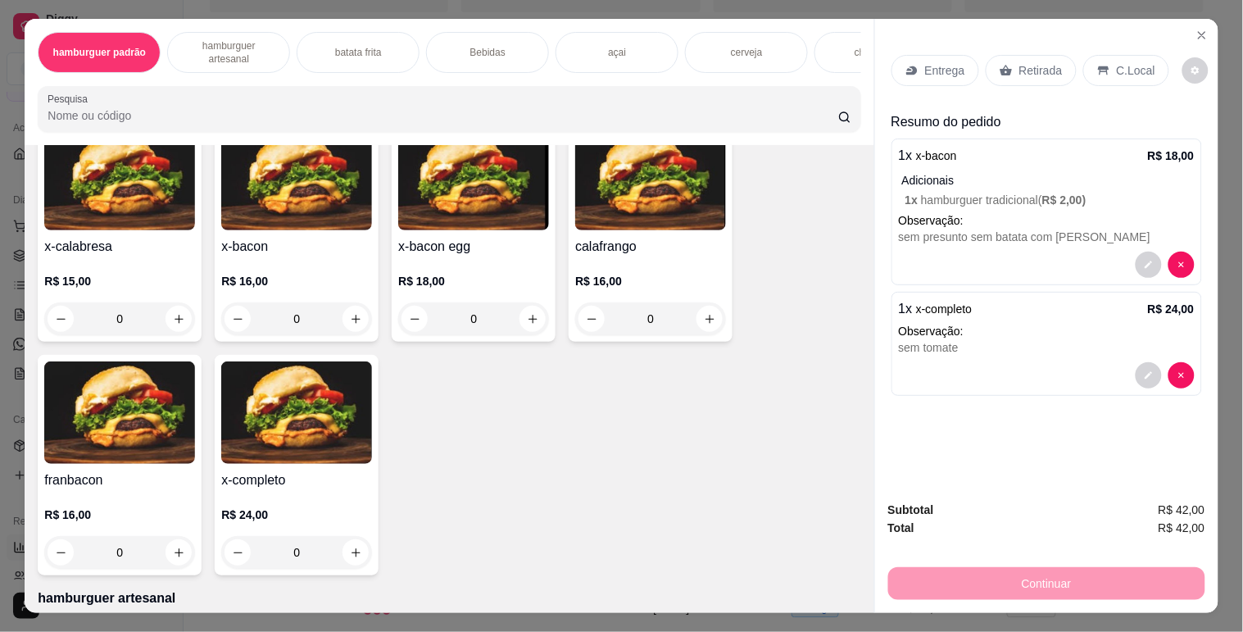
click at [228, 42] on p "hamburguer artesanal" at bounding box center [228, 52] width 95 height 26
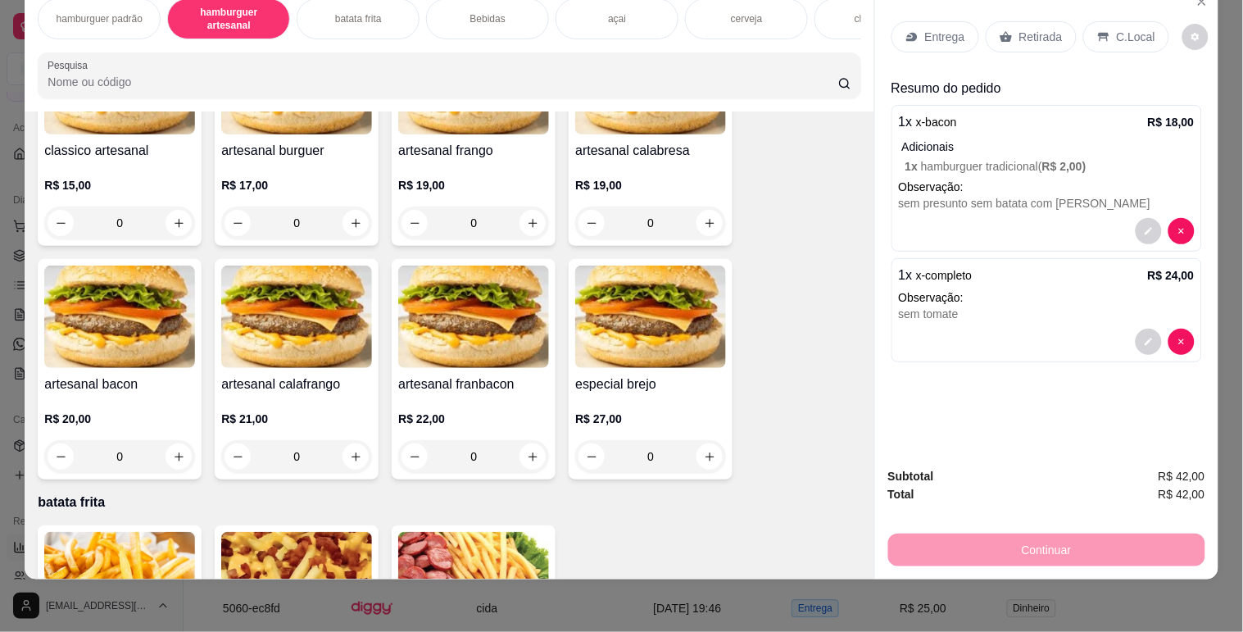
scroll to position [898, 0]
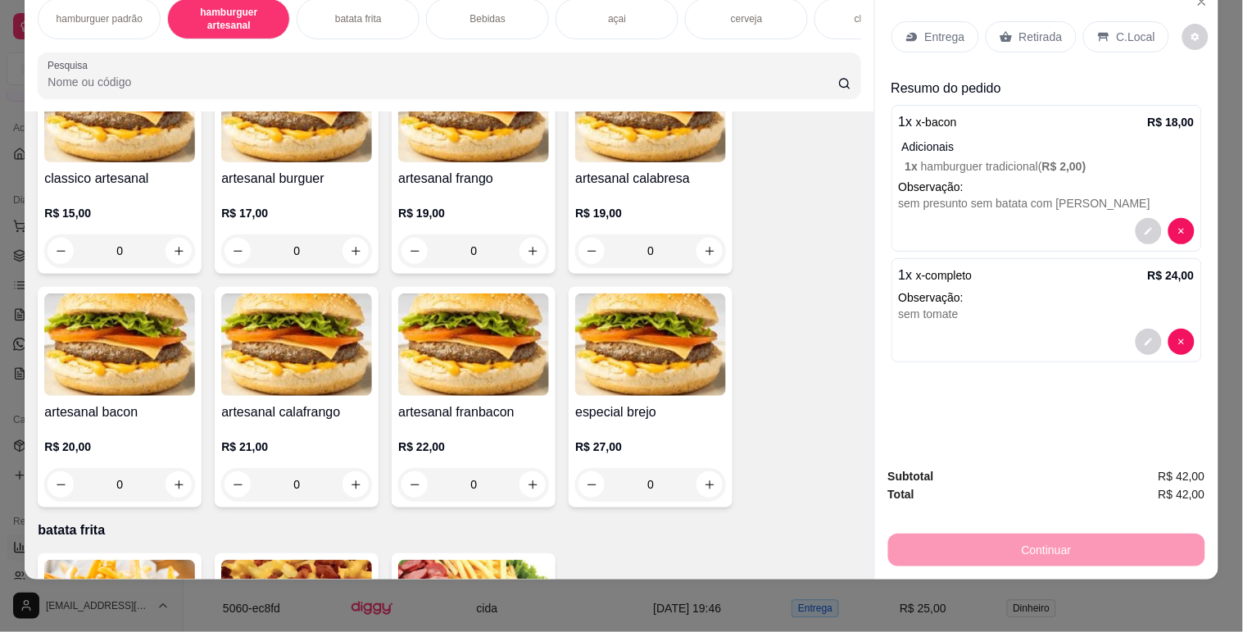
click at [481, 142] on img at bounding box center [473, 111] width 151 height 102
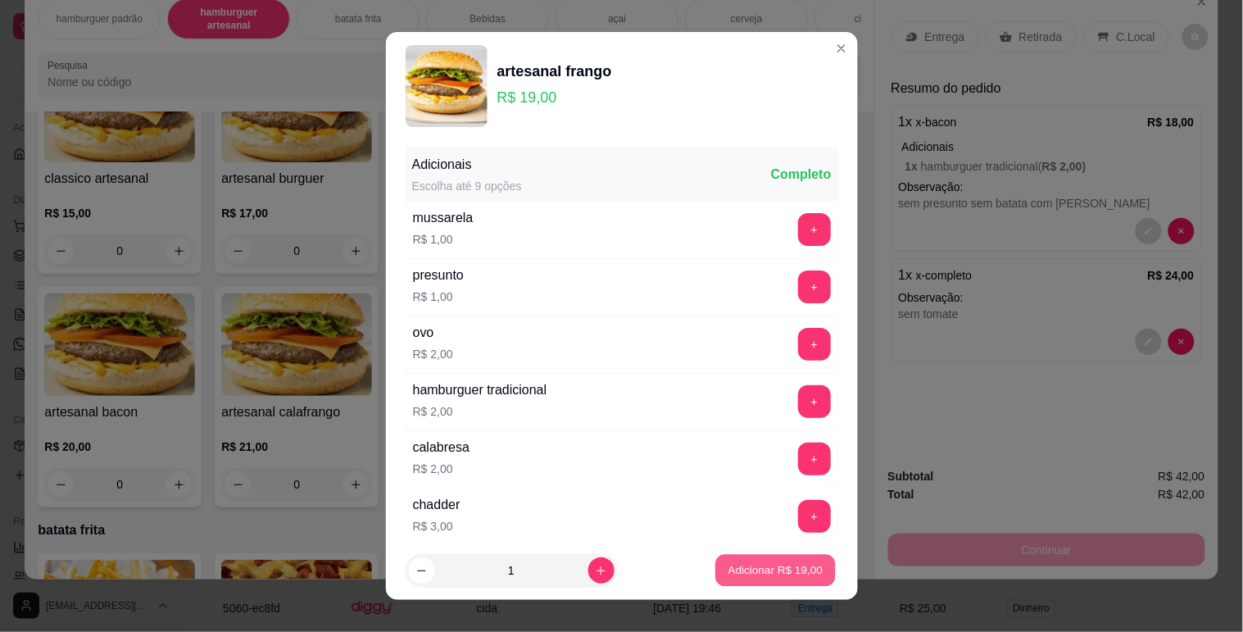
click at [747, 570] on p "Adicionar R$ 19,00" at bounding box center [776, 571] width 95 height 16
type input "1"
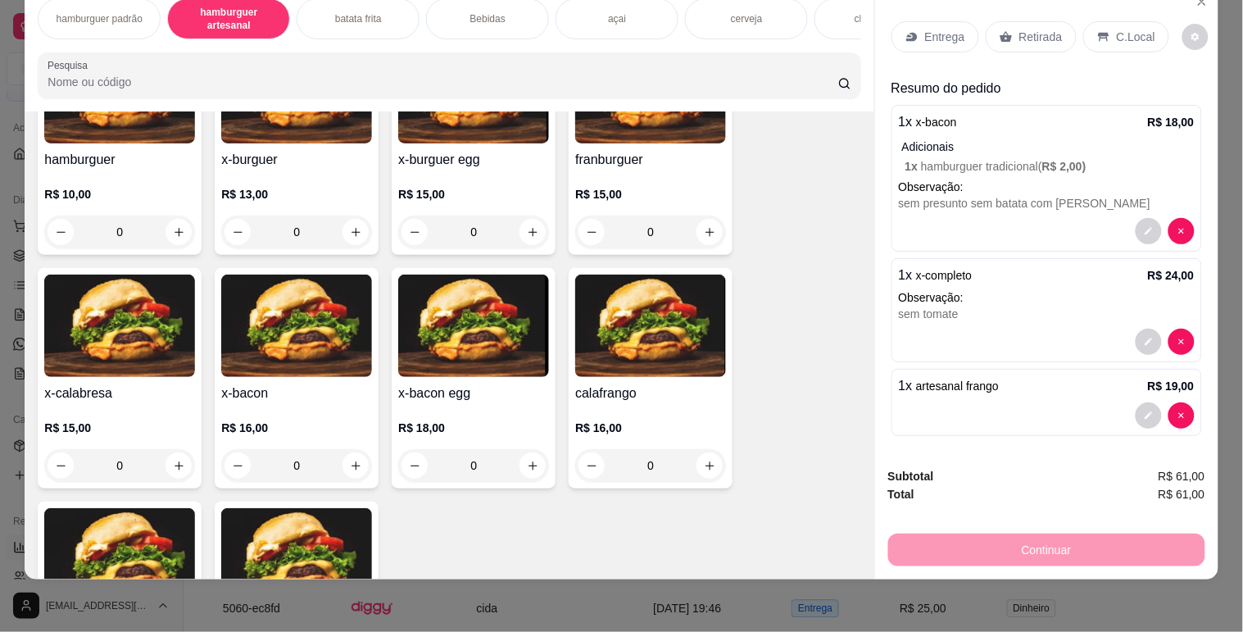
scroll to position [170, 0]
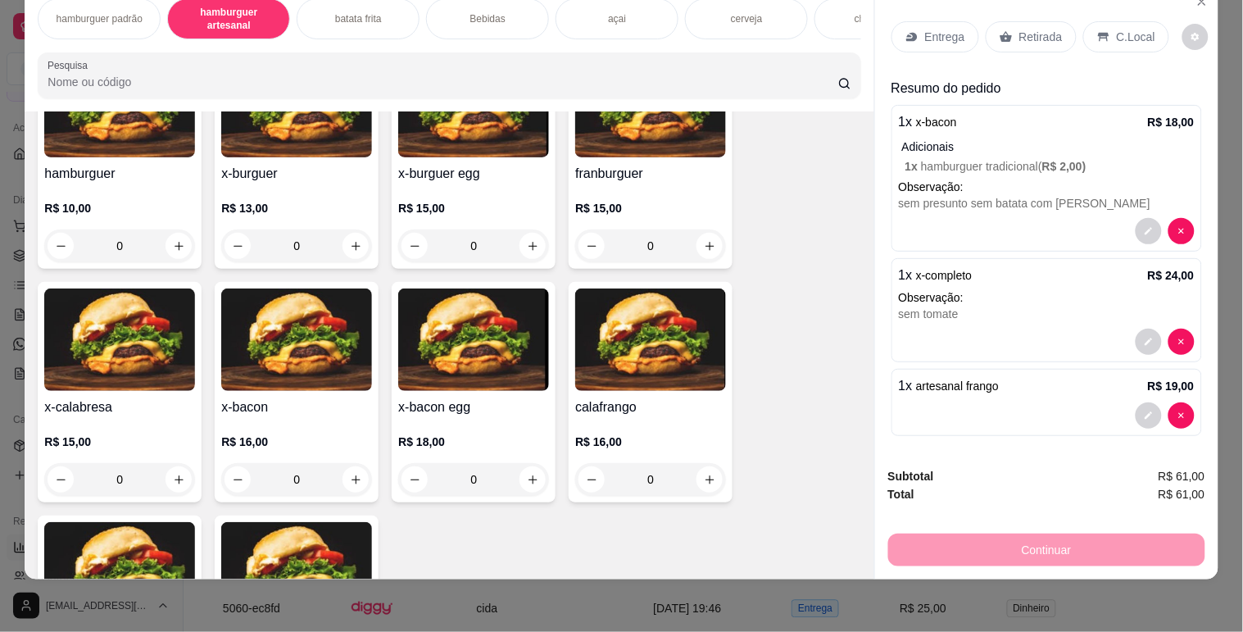
click at [280, 342] on img at bounding box center [296, 339] width 151 height 102
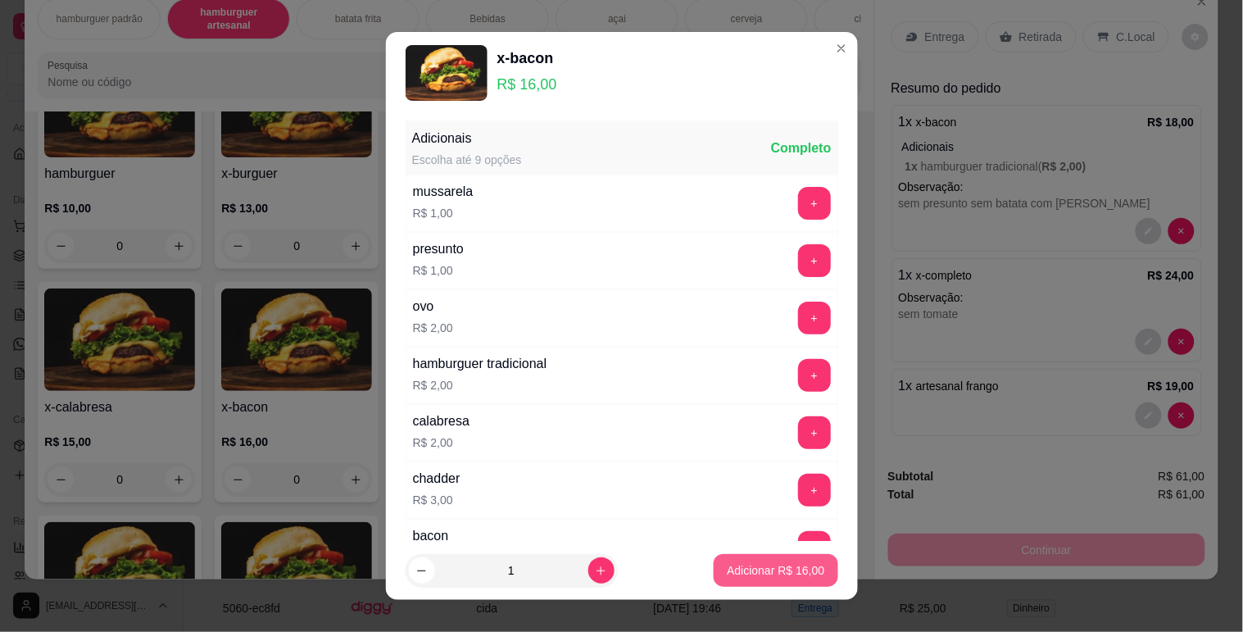
click at [756, 574] on p "Adicionar R$ 16,00" at bounding box center [776, 570] width 98 height 16
type input "1"
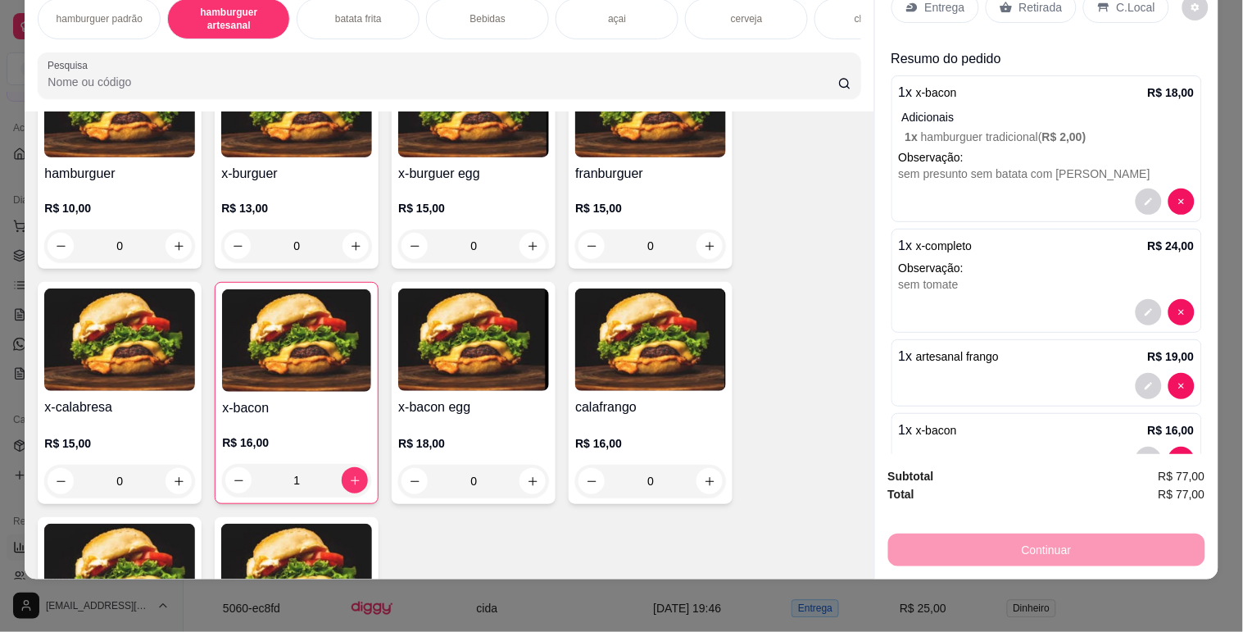
scroll to position [79, 0]
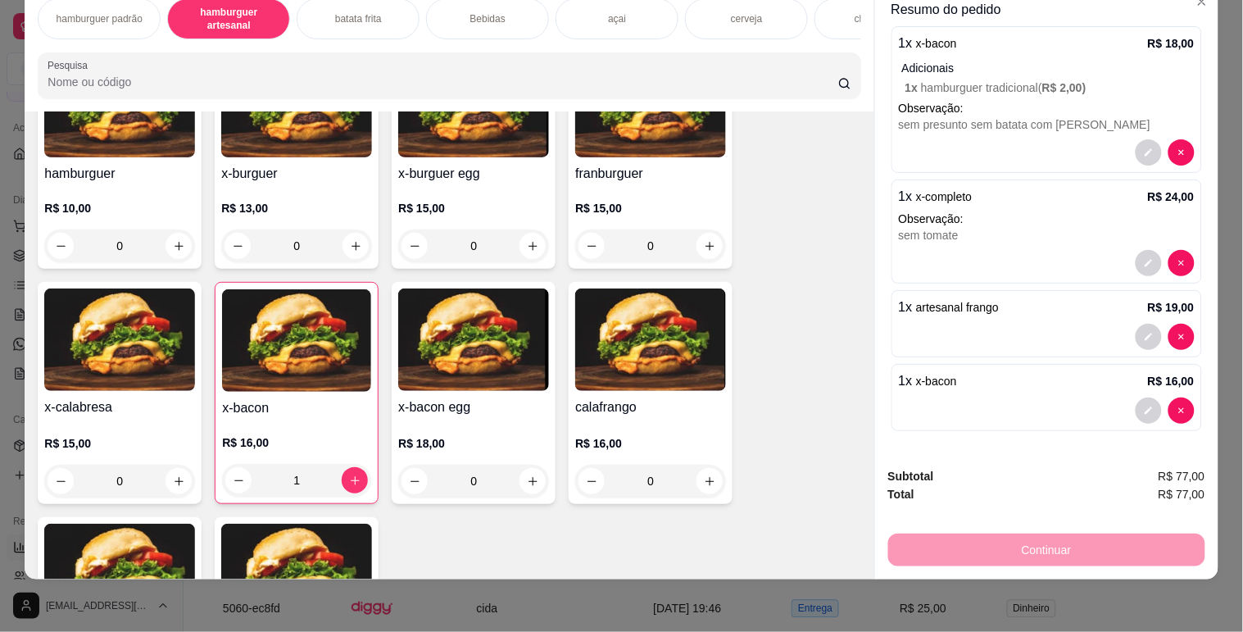
click at [482, 12] on p "Bebidas" at bounding box center [487, 18] width 35 height 13
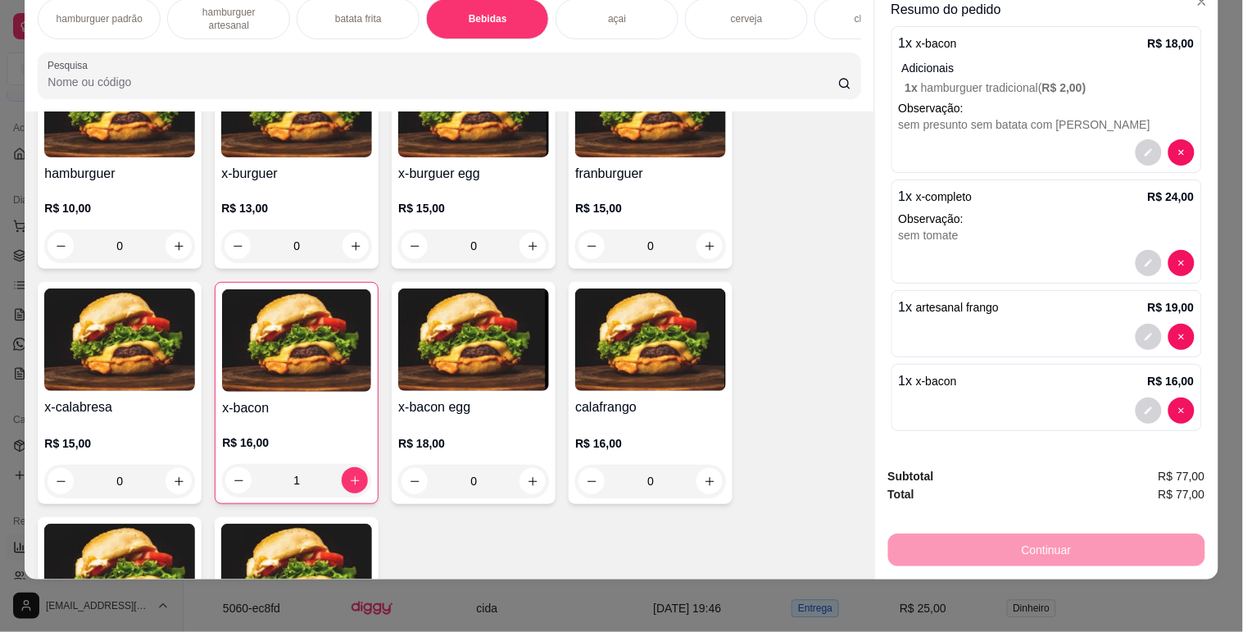
scroll to position [1577, 0]
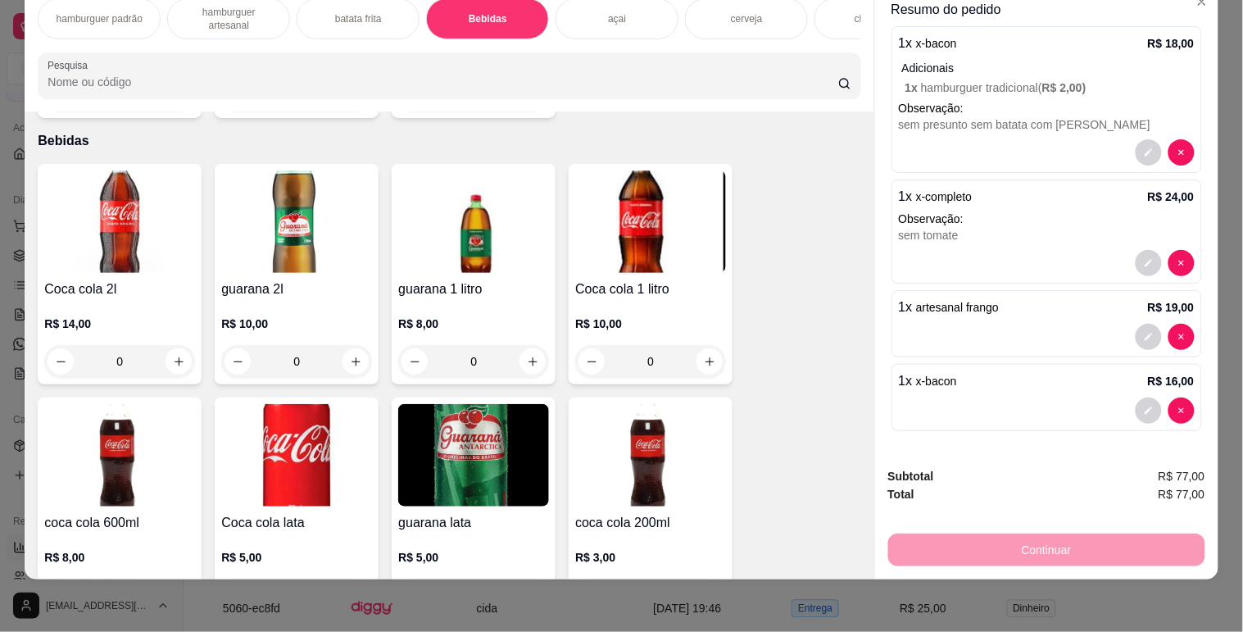
click at [654, 463] on img at bounding box center [650, 455] width 151 height 102
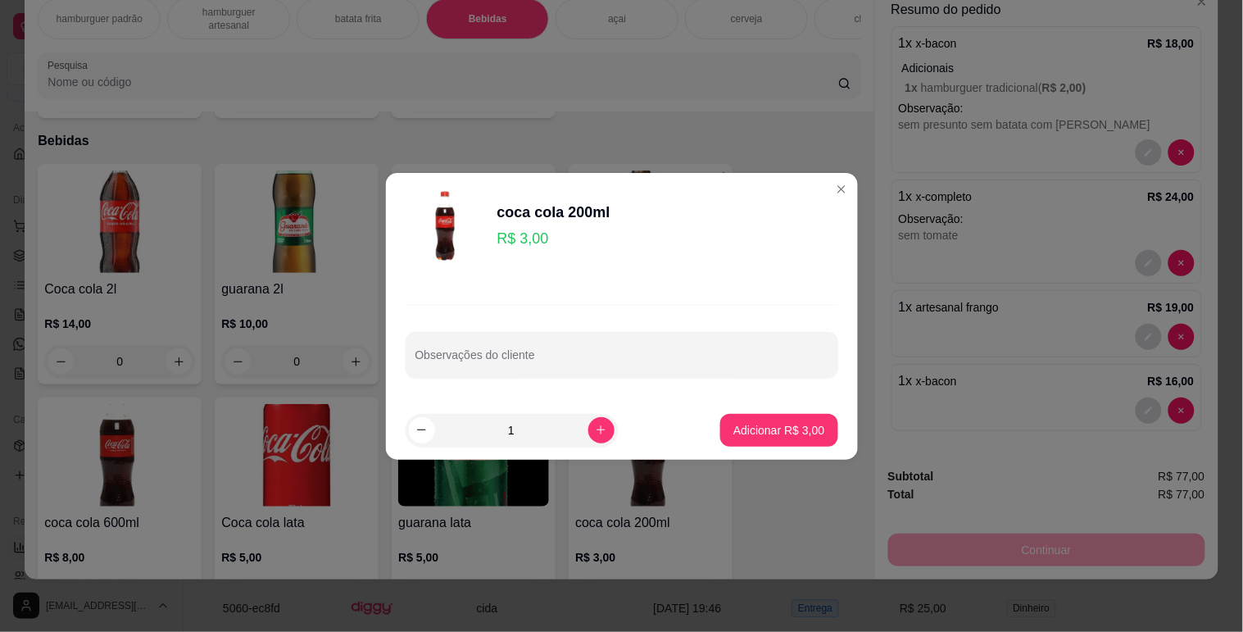
click at [780, 437] on p "Adicionar R$ 3,00" at bounding box center [778, 430] width 91 height 16
type input "1"
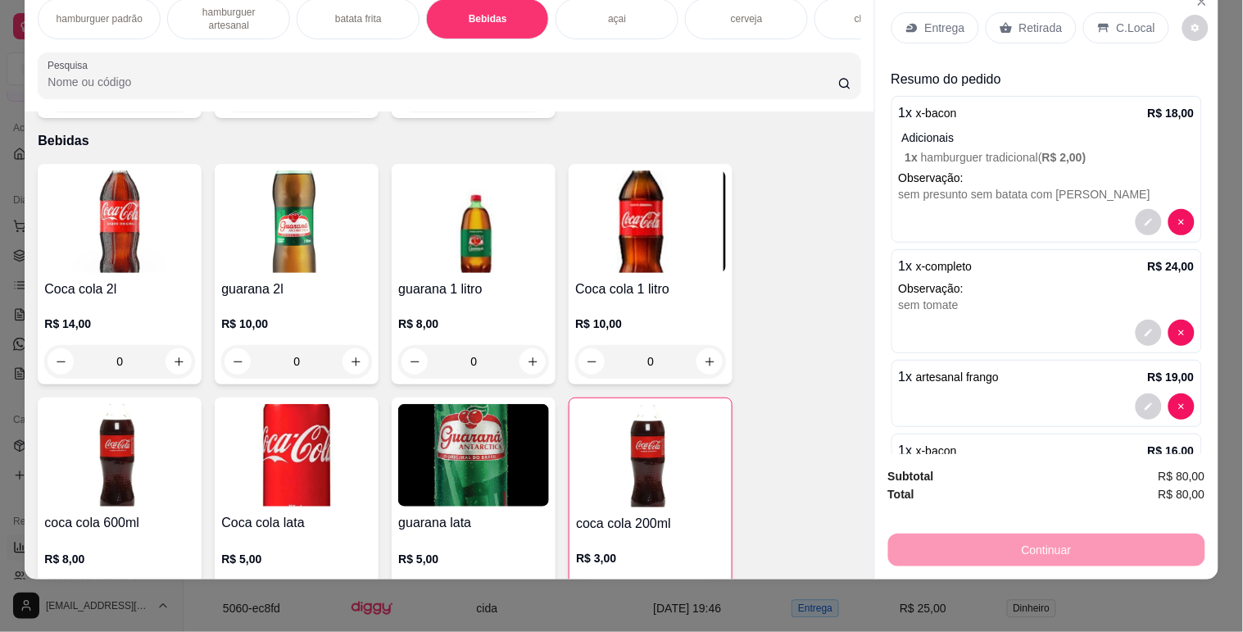
scroll to position [0, 0]
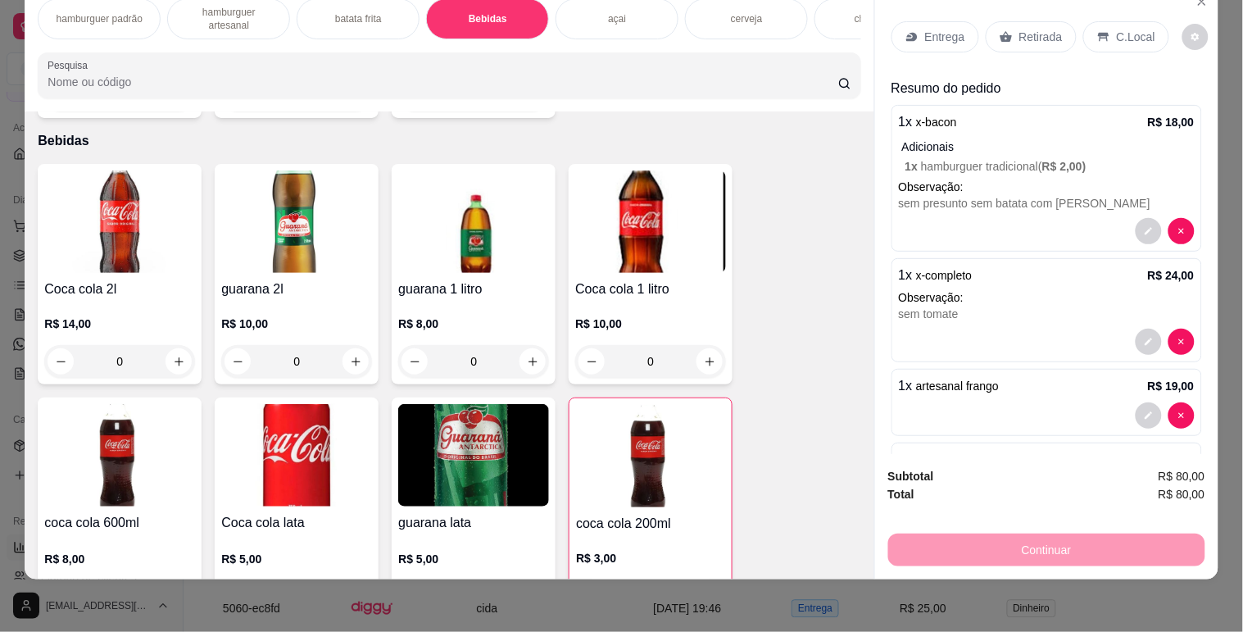
click at [1120, 29] on p "C.Local" at bounding box center [1136, 37] width 39 height 16
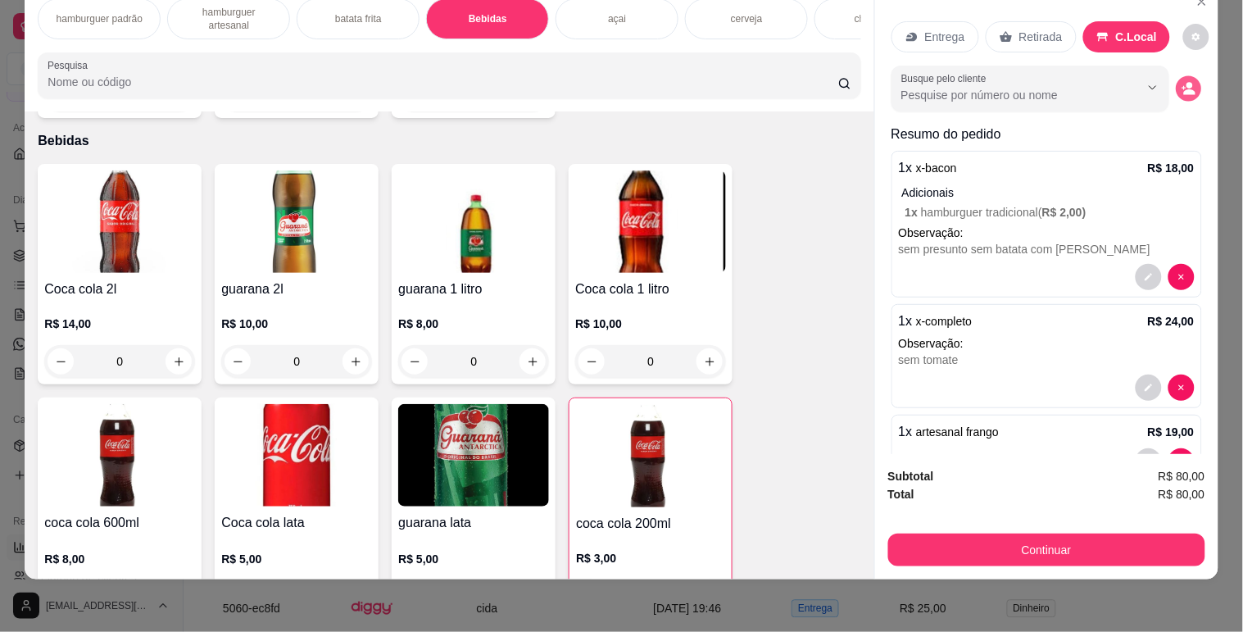
click at [1184, 89] on icon "decrease-product-quantity" at bounding box center [1189, 92] width 11 height 6
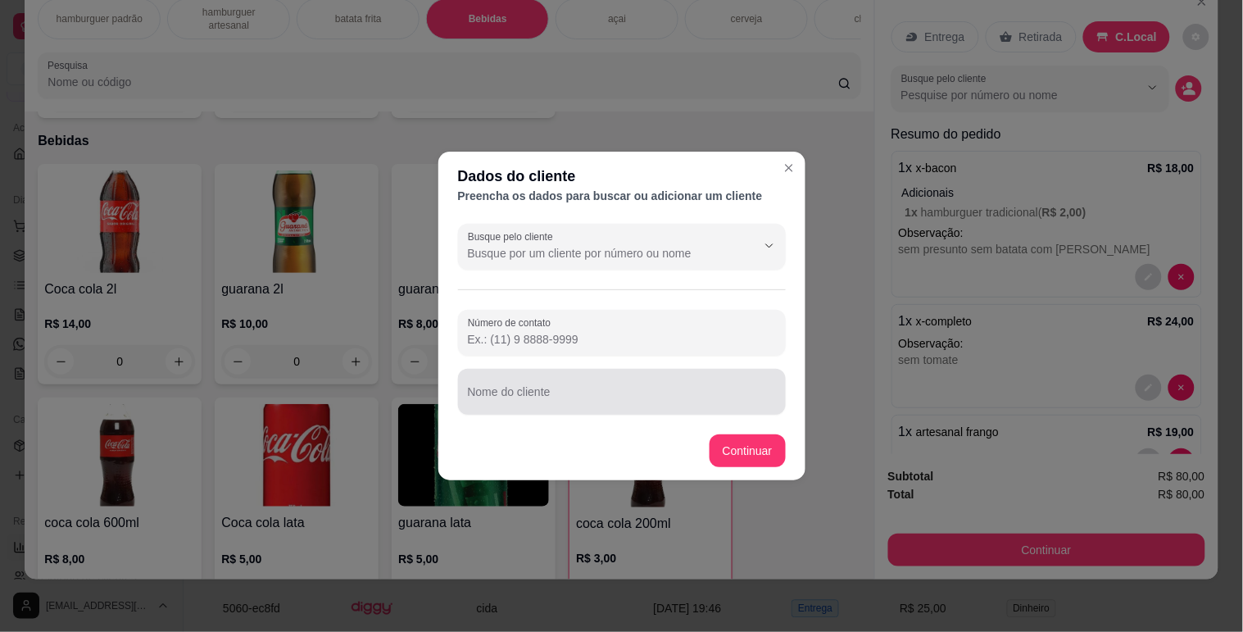
click at [510, 405] on input "Nome do cliente" at bounding box center [622, 398] width 308 height 16
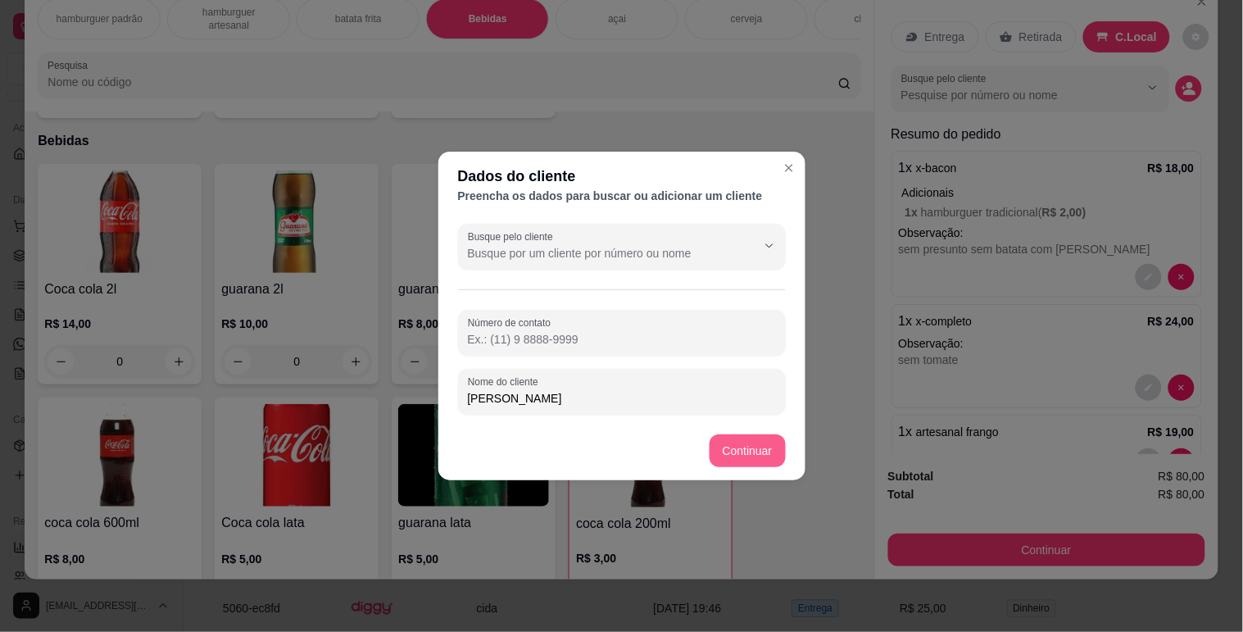
type input "[PERSON_NAME]"
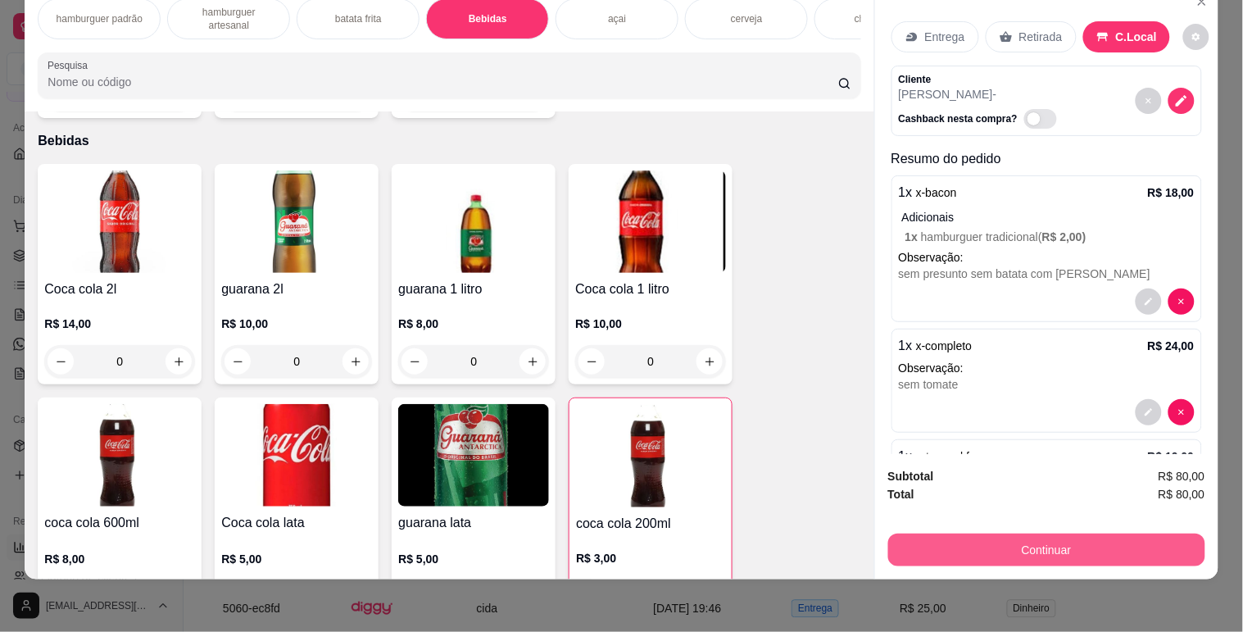
click at [1087, 539] on button "Continuar" at bounding box center [1046, 549] width 317 height 33
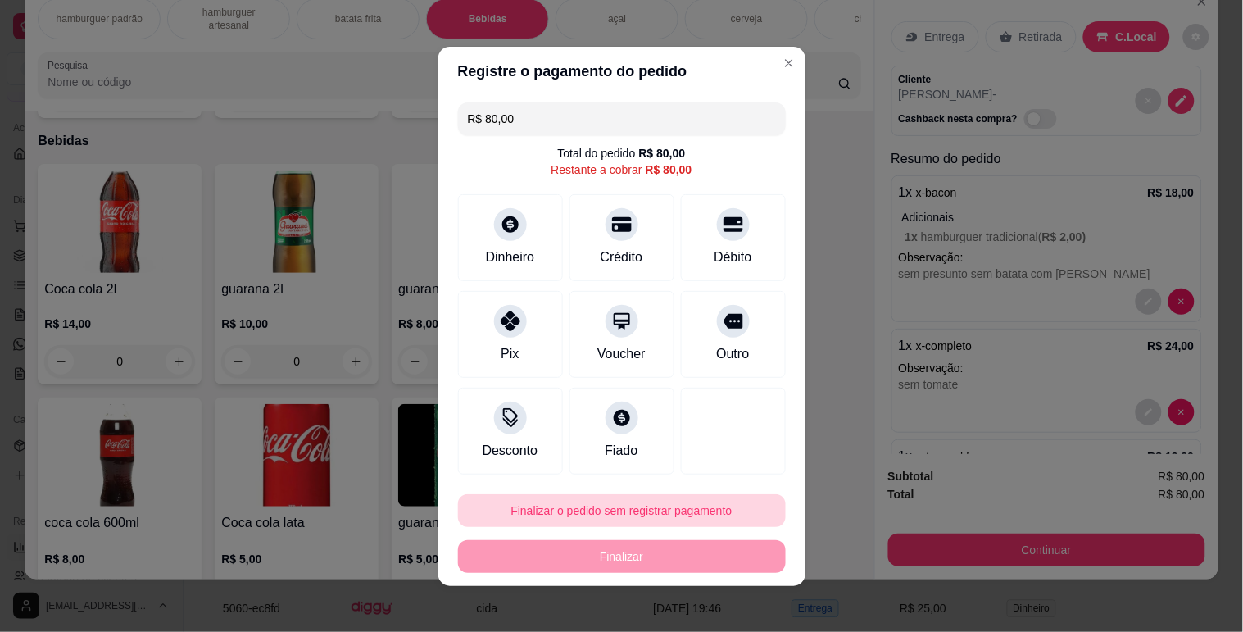
click at [633, 505] on button "Finalizar o pedido sem registrar pagamento" at bounding box center [622, 510] width 328 height 33
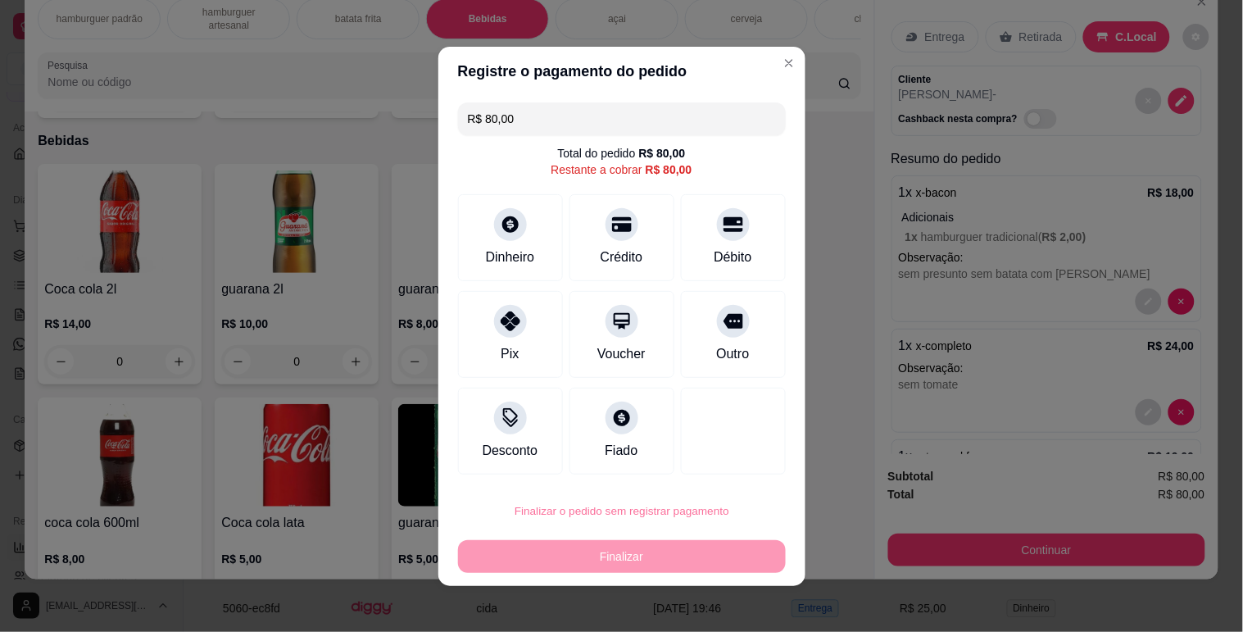
click at [716, 452] on button "Confirmar" at bounding box center [715, 464] width 61 height 25
type input "0"
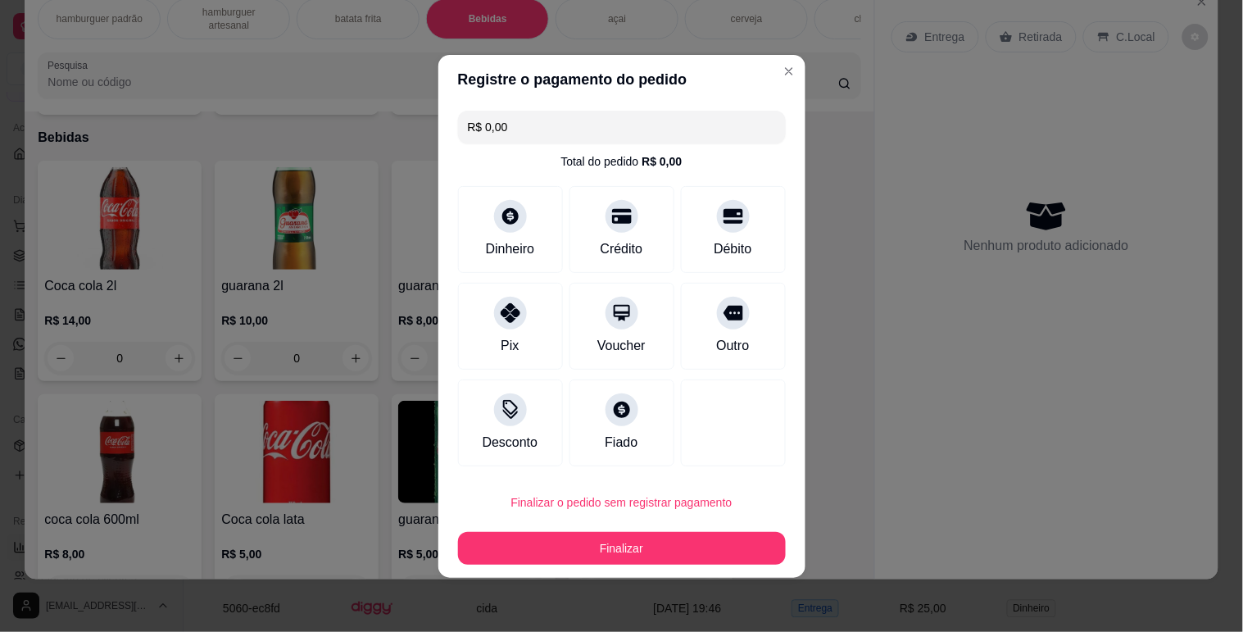
type input "R$ 0,00"
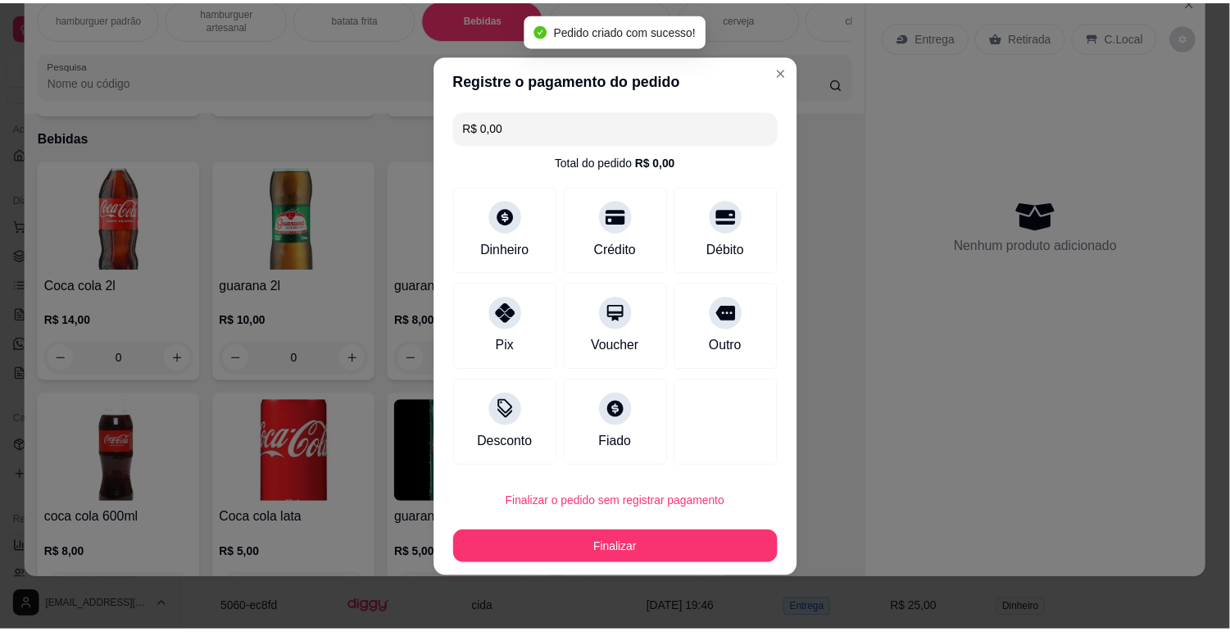
scroll to position [1573, 0]
